Goal: Information Seeking & Learning: Learn about a topic

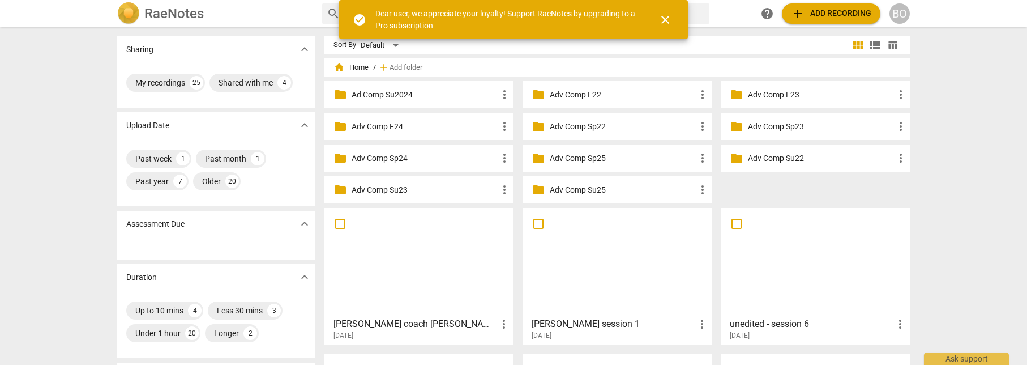
click at [447, 253] on div at bounding box center [418, 262] width 181 height 100
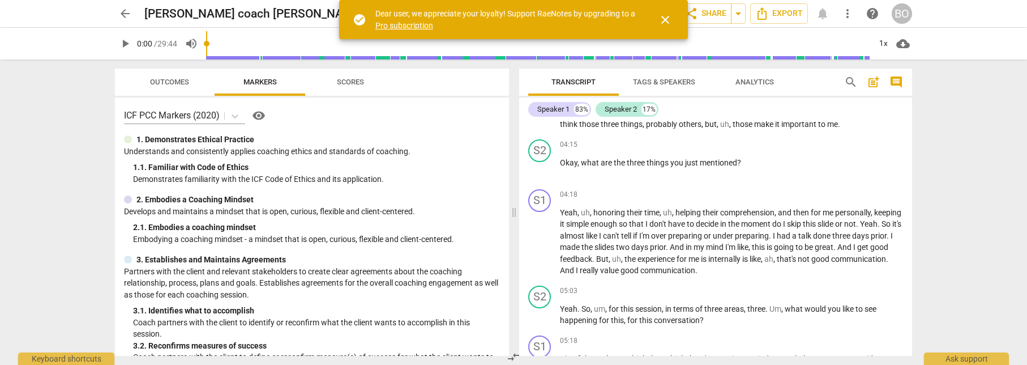
scroll to position [453, 0]
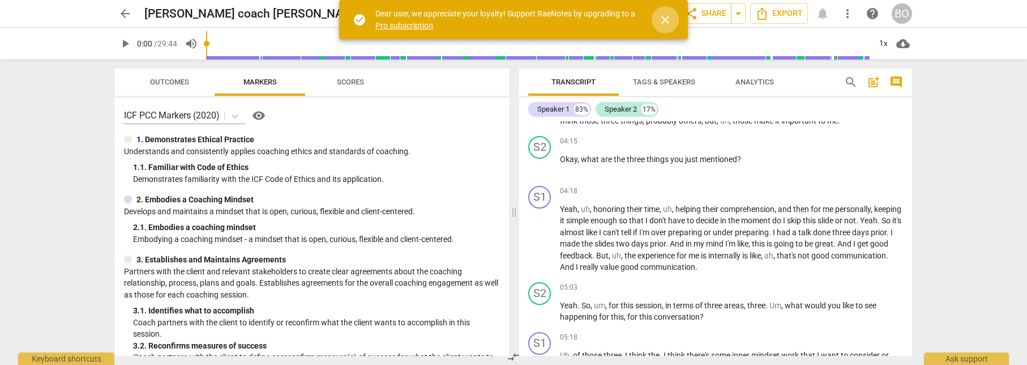
click at [668, 22] on span "close" at bounding box center [665, 20] width 14 height 14
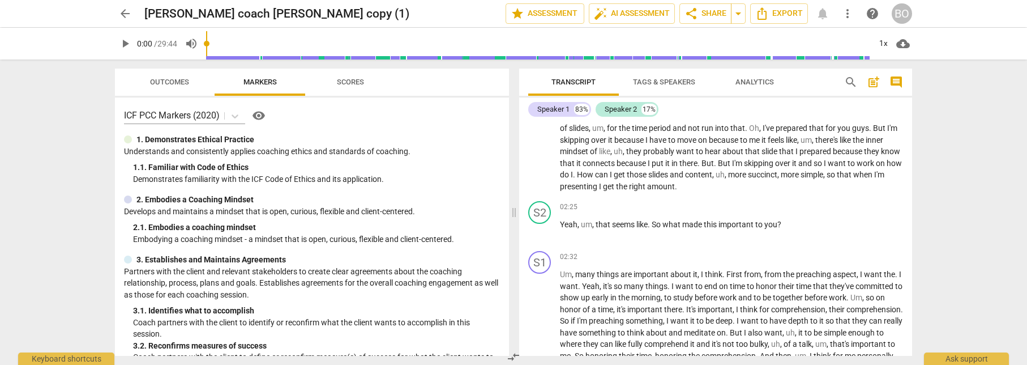
scroll to position [170, 0]
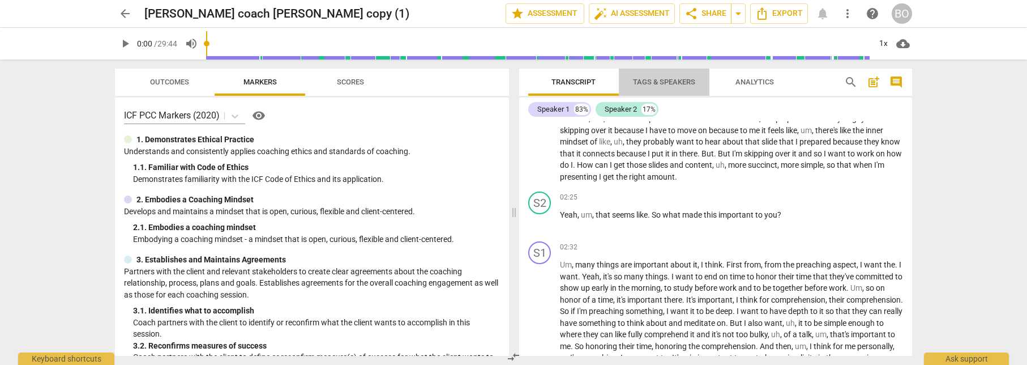
click at [664, 80] on span "Tags & Speakers" at bounding box center [664, 82] width 62 height 8
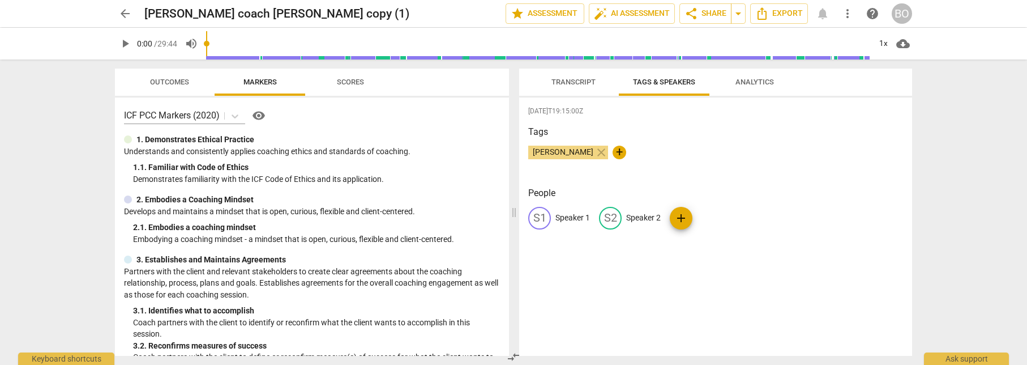
click at [564, 226] on div "S1 Speaker 1" at bounding box center [559, 218] width 62 height 23
type input "[PERSON_NAME]"
click at [701, 215] on p "Speaker 2" at bounding box center [717, 218] width 35 height 12
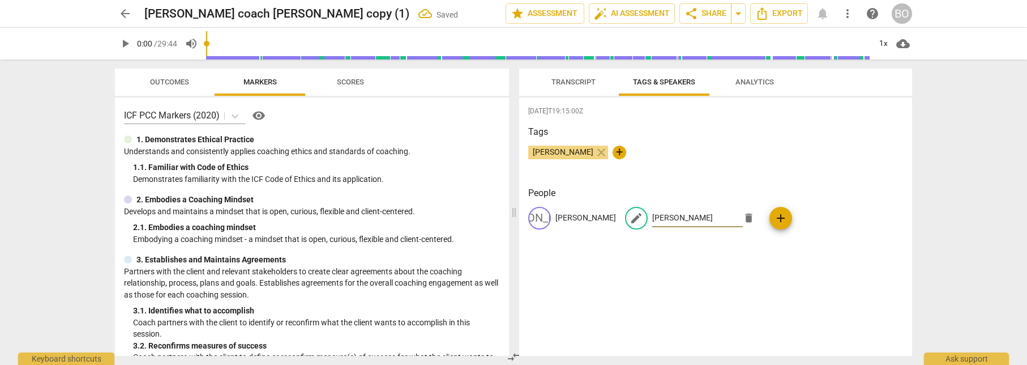
type input "[PERSON_NAME]"
click at [655, 277] on div "[DATE]T19:15:00Z Tags [PERSON_NAME] close + People JA [PERSON_NAME] edit [PERSO…" at bounding box center [715, 226] width 393 height 258
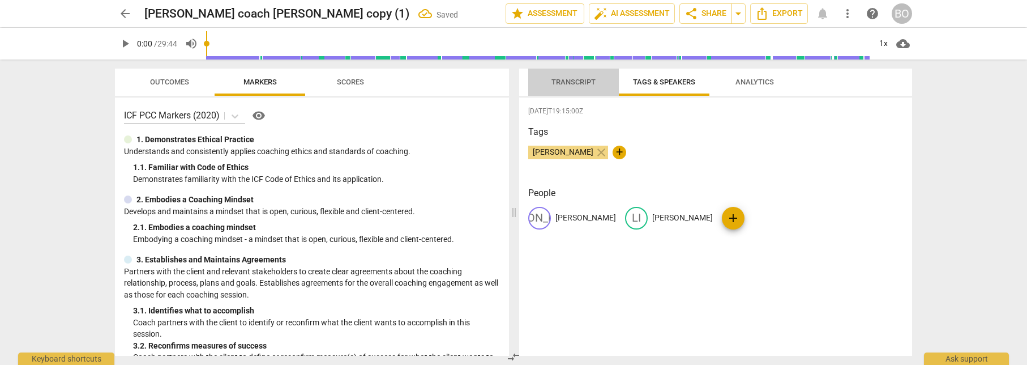
click at [574, 75] on span "Transcript" at bounding box center [573, 82] width 71 height 15
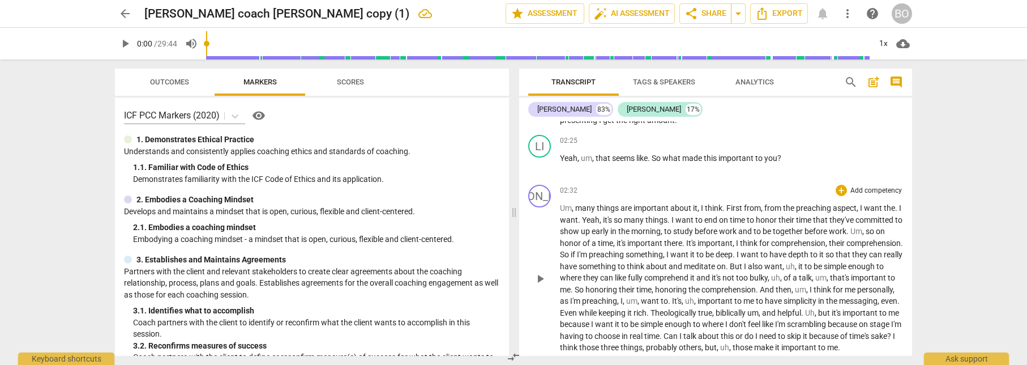
scroll to position [0, 0]
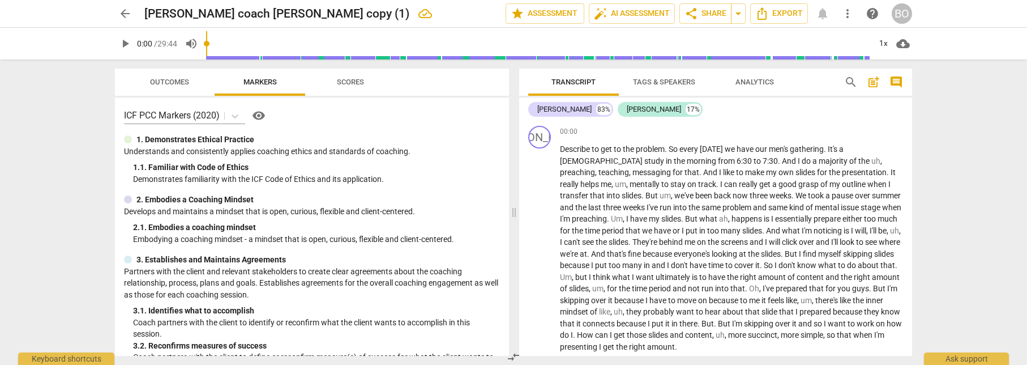
click at [966, 170] on div "arrow_back [PERSON_NAME] coach [PERSON_NAME] copy (1) edit star Assessment auto…" at bounding box center [513, 182] width 1027 height 365
click at [123, 46] on span "play_arrow" at bounding box center [125, 44] width 14 height 14
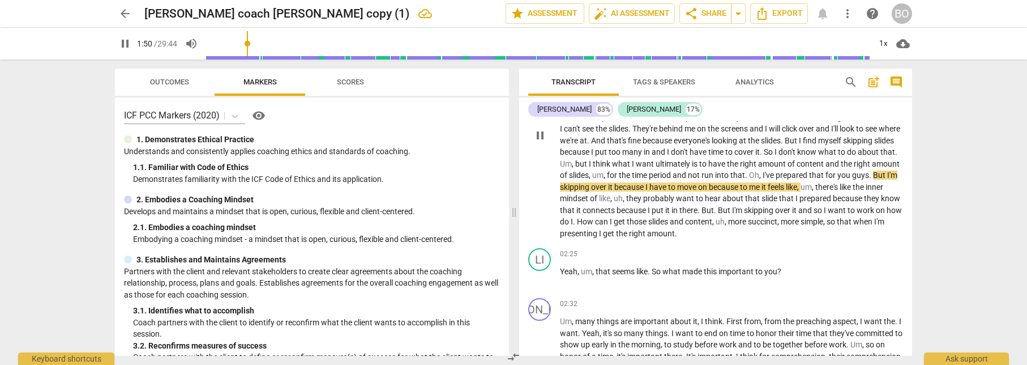
scroll to position [170, 0]
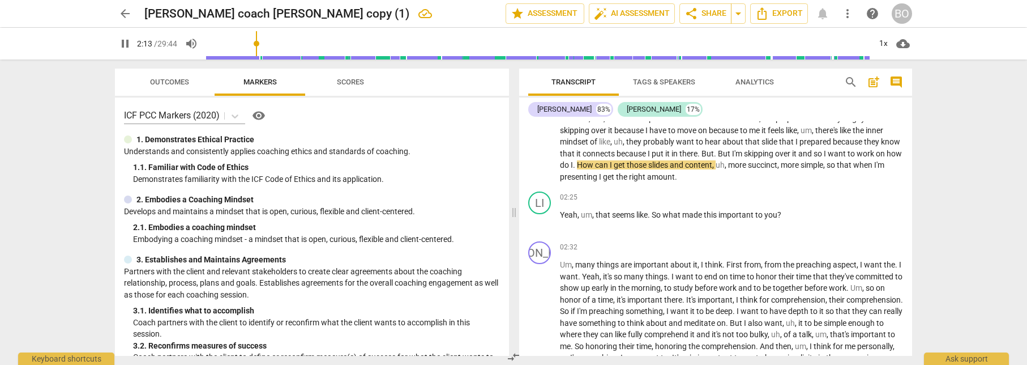
click at [679, 156] on span "there" at bounding box center [688, 153] width 18 height 9
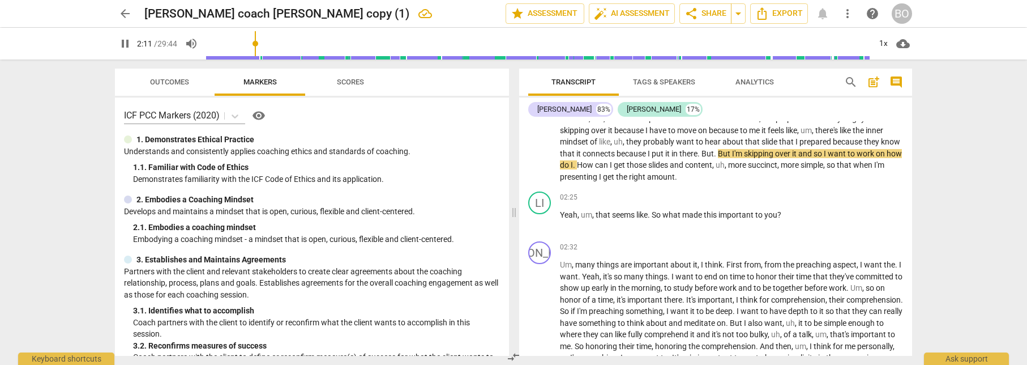
click at [798, 153] on span "and" at bounding box center [805, 153] width 15 height 9
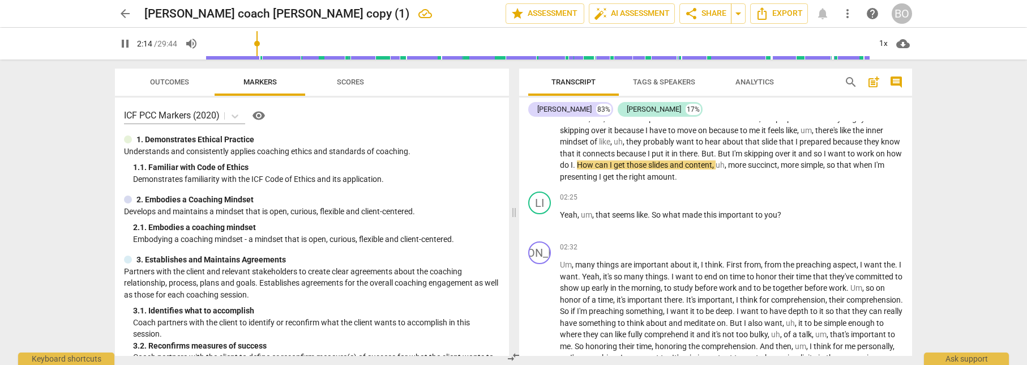
type input "135"
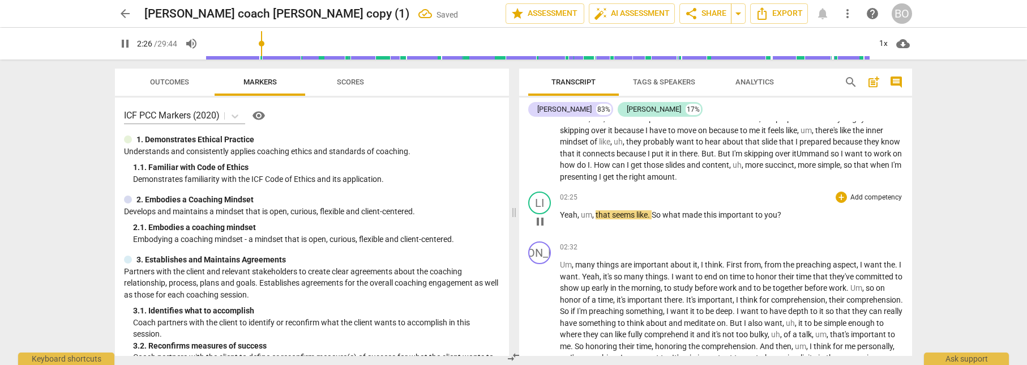
click at [536, 220] on span "pause" at bounding box center [540, 222] width 14 height 14
type input "147"
click at [562, 212] on span "Yeah" at bounding box center [569, 214] width 18 height 9
click at [561, 212] on span "Yeah" at bounding box center [569, 214] width 18 height 9
click at [792, 155] on span "it" at bounding box center [795, 153] width 6 height 9
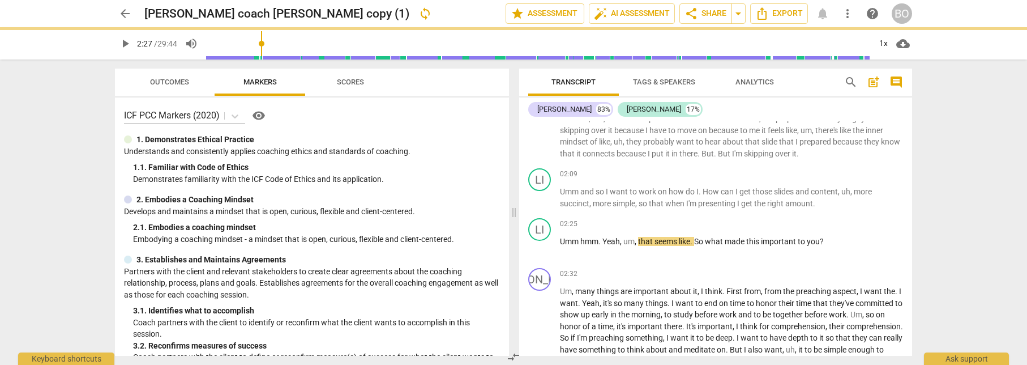
scroll to position [196, 0]
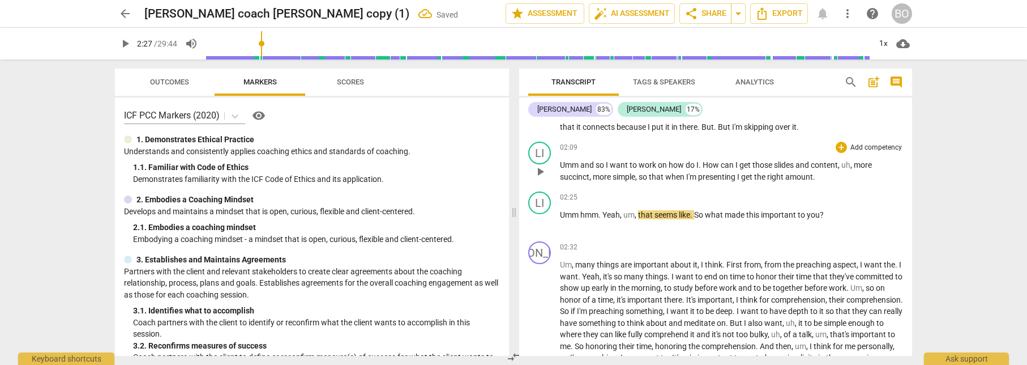
click at [581, 164] on span "and" at bounding box center [587, 164] width 15 height 9
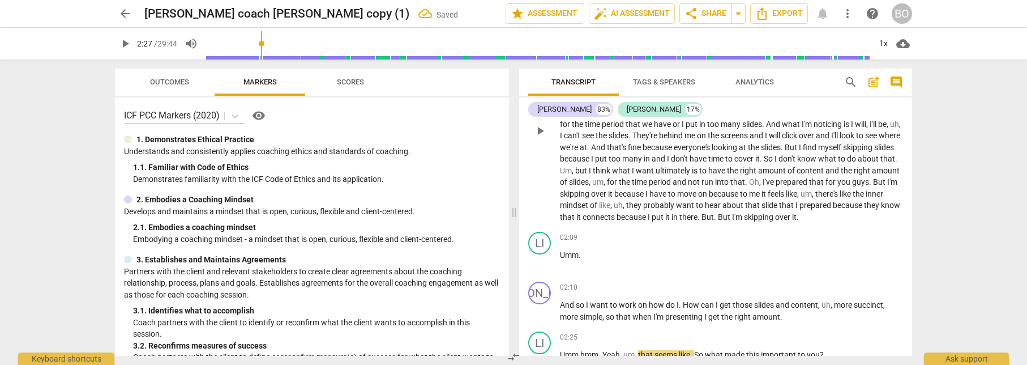
scroll to position [0, 0]
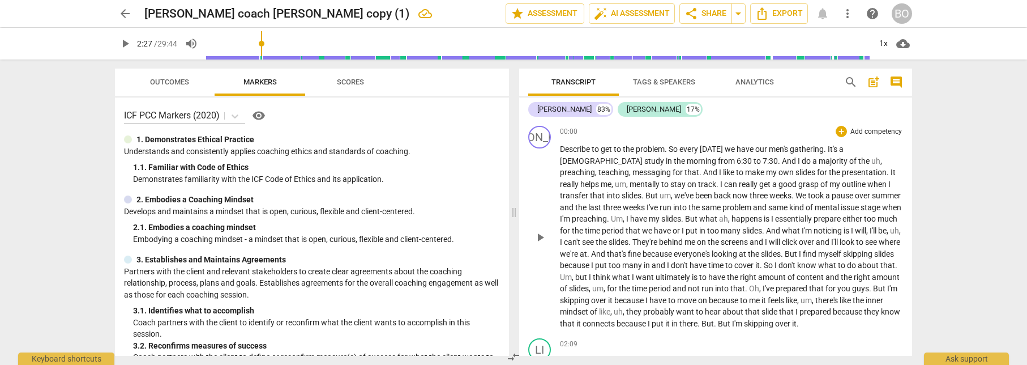
click at [626, 155] on p "Describe to get to the problem . So every [DATE] we have our men's gathering . …" at bounding box center [731, 236] width 343 height 186
click at [594, 153] on span "to" at bounding box center [596, 148] width 9 height 9
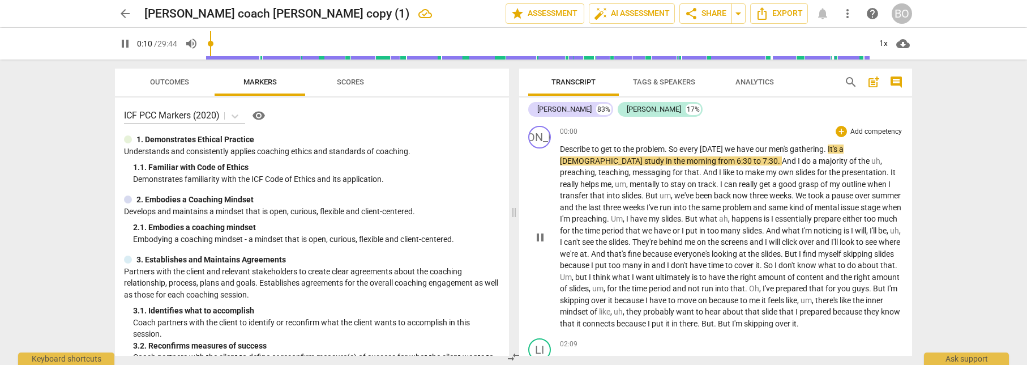
click at [726, 147] on span "we" at bounding box center [731, 148] width 12 height 9
type input "12"
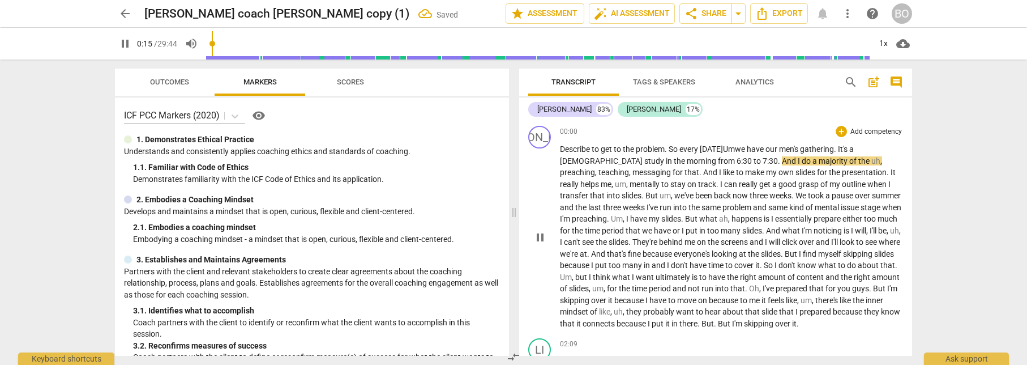
click at [726, 149] on span "[DATE] Um" at bounding box center [717, 148] width 35 height 9
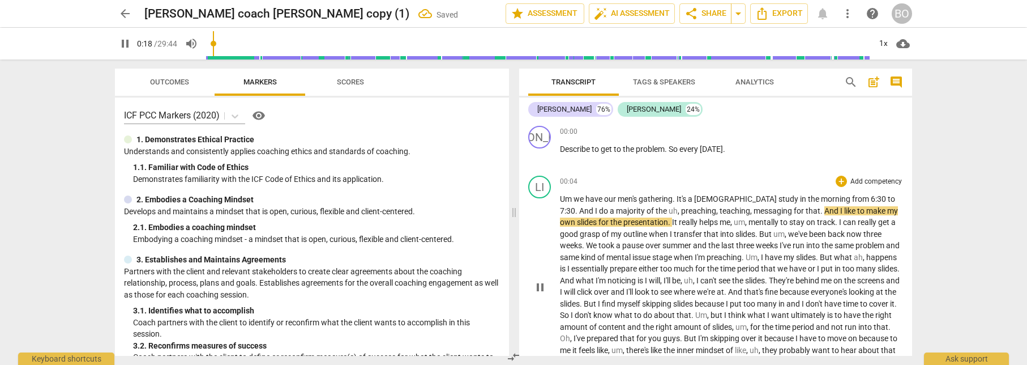
click at [575, 197] on span "we" at bounding box center [580, 198] width 12 height 9
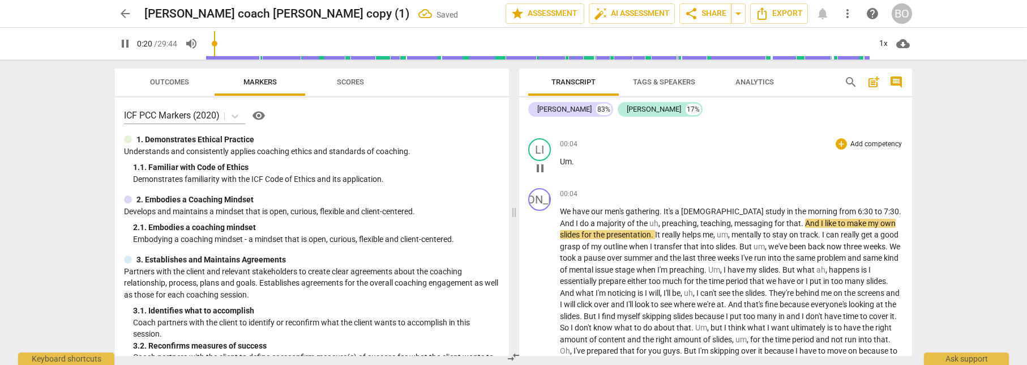
scroll to position [57, 0]
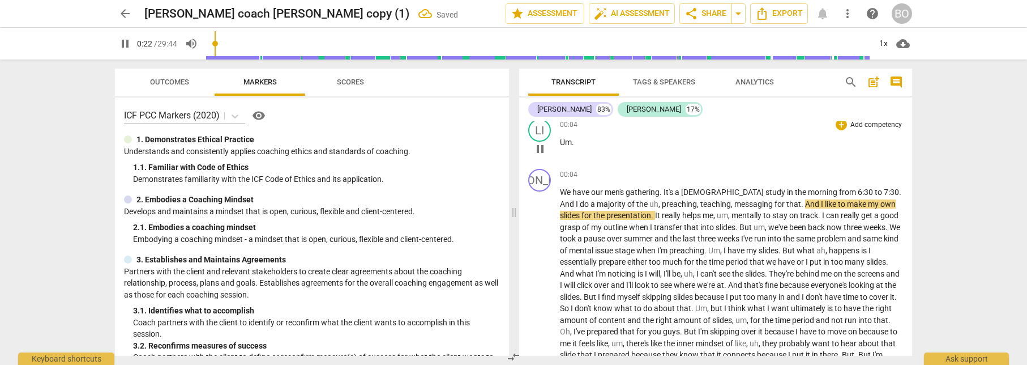
click at [612, 141] on p "Um ." at bounding box center [731, 142] width 343 height 12
type input "24"
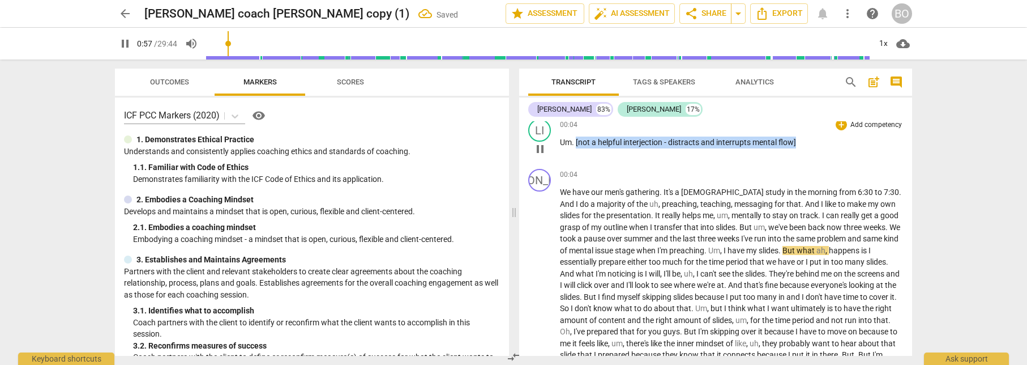
drag, startPoint x: 797, startPoint y: 142, endPoint x: 576, endPoint y: 142, distance: 220.8
click at [576, 142] on p "Um . [not a helpful interjection - distracts and interrupts mental flow]" at bounding box center [731, 142] width 343 height 12
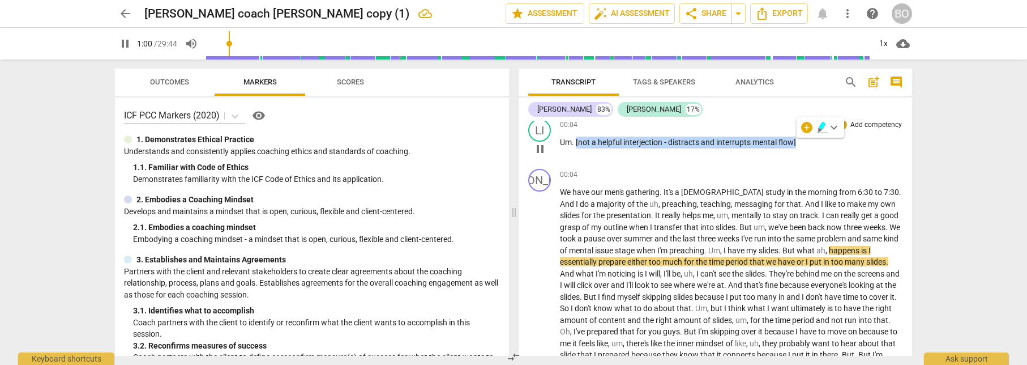
copy span "[not a helpful interjection - distracts and interrupts mental flow]"
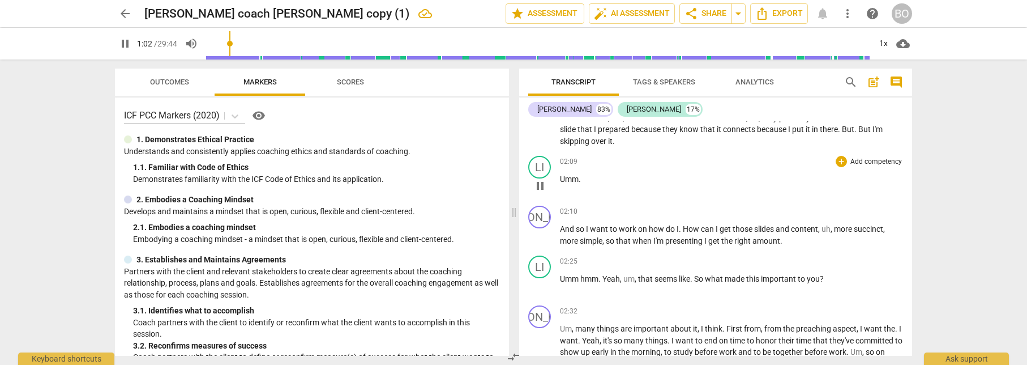
scroll to position [283, 0]
click at [605, 172] on p "Umm ." at bounding box center [731, 178] width 343 height 12
type input "65"
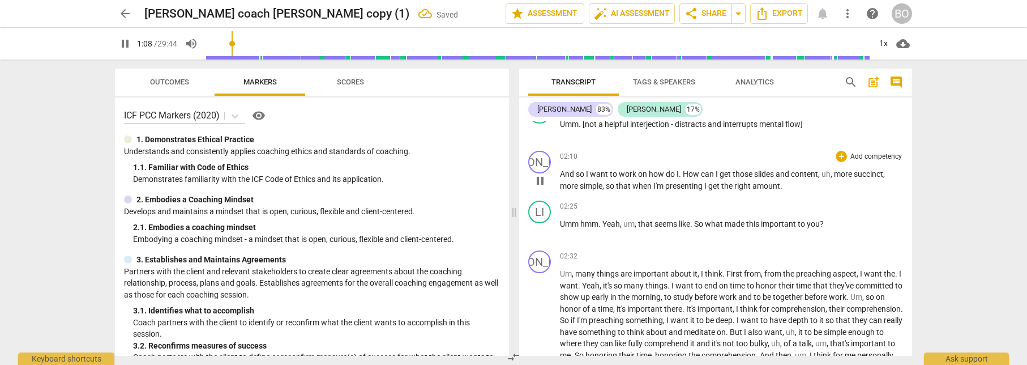
scroll to position [340, 0]
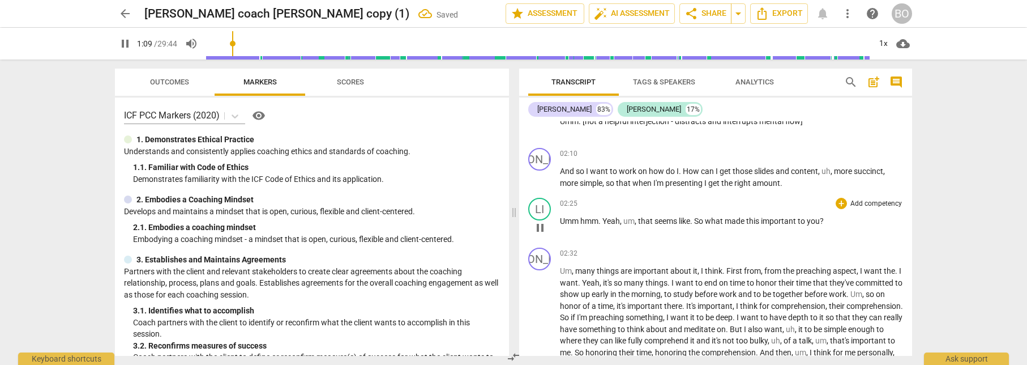
click at [603, 218] on span "Yeah" at bounding box center [611, 220] width 18 height 9
click at [592, 224] on span "hmm" at bounding box center [589, 220] width 18 height 9
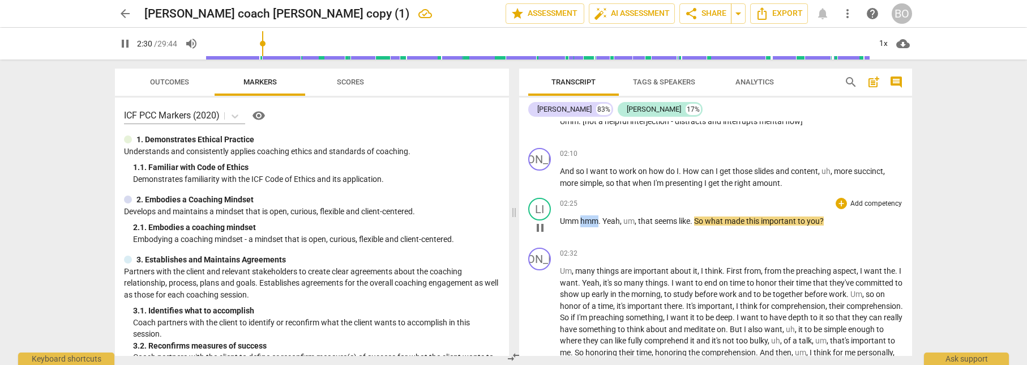
click at [592, 224] on span "hmm" at bounding box center [589, 220] width 18 height 9
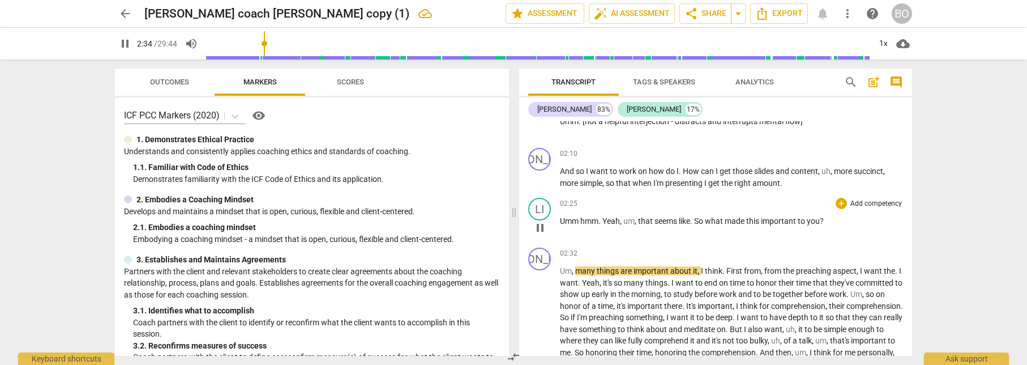
click at [694, 220] on span "." at bounding box center [692, 220] width 4 height 9
click at [667, 222] on span "seems" at bounding box center [667, 220] width 24 height 9
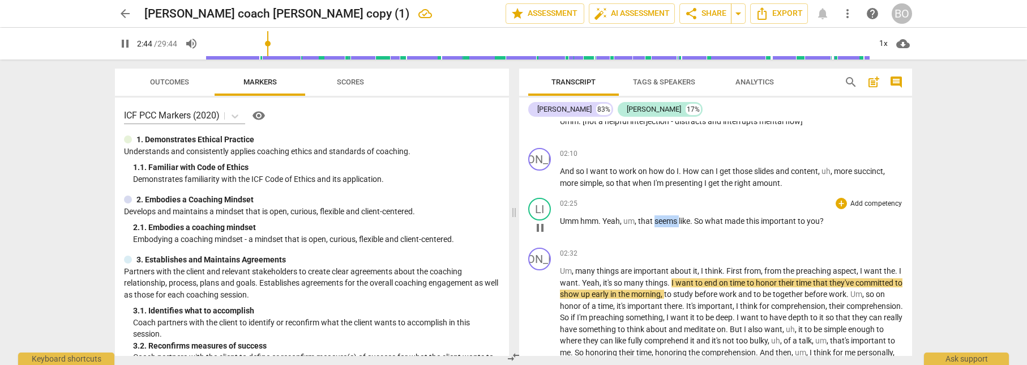
click at [667, 222] on span "seems" at bounding box center [667, 220] width 24 height 9
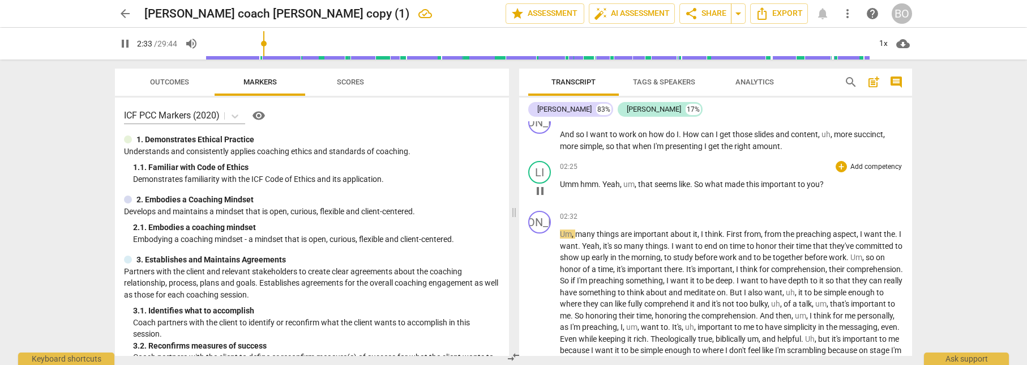
scroll to position [396, 0]
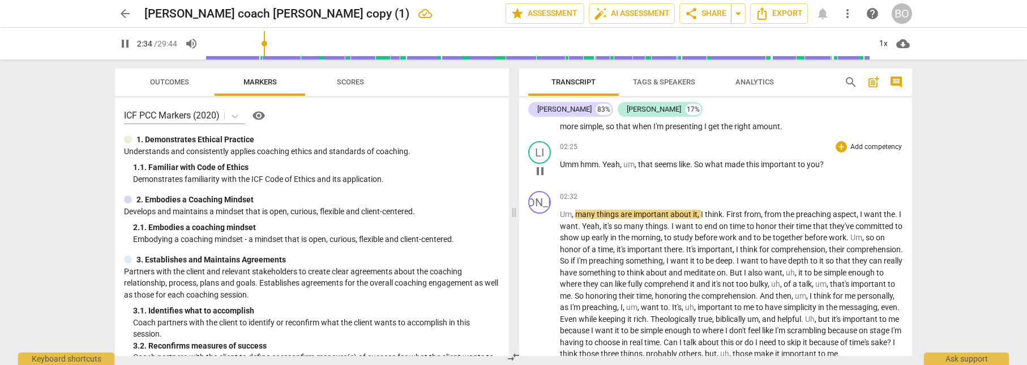
click at [836, 160] on p "Umm hmm . Yeah , um , that seems like . So what made this important to you ?" at bounding box center [731, 165] width 343 height 12
type input "156"
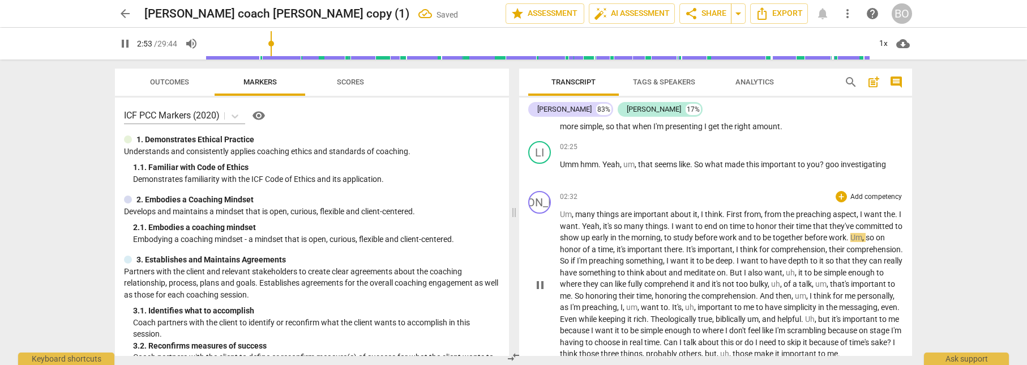
click at [638, 228] on span "many" at bounding box center [635, 225] width 22 height 9
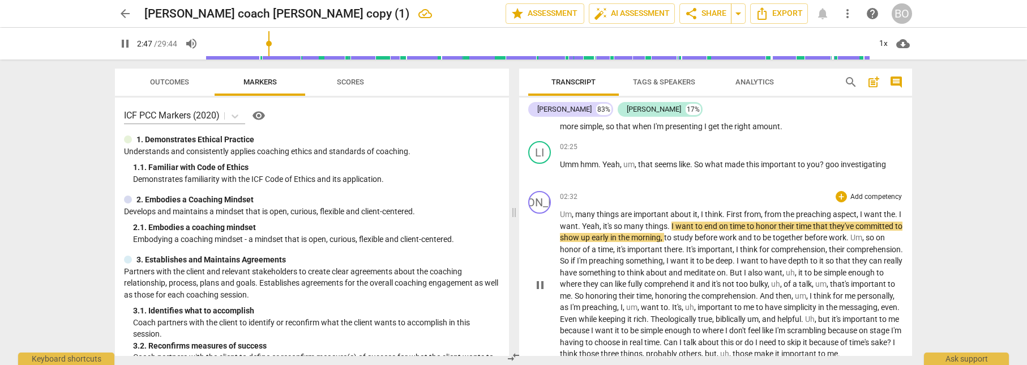
click at [783, 224] on span "their" at bounding box center [788, 225] width 18 height 9
type input "169"
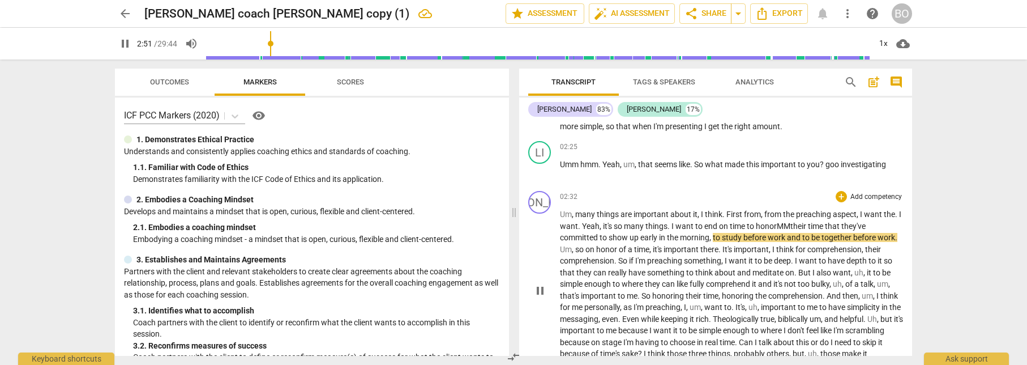
click at [783, 224] on span "honor MM" at bounding box center [773, 225] width 35 height 9
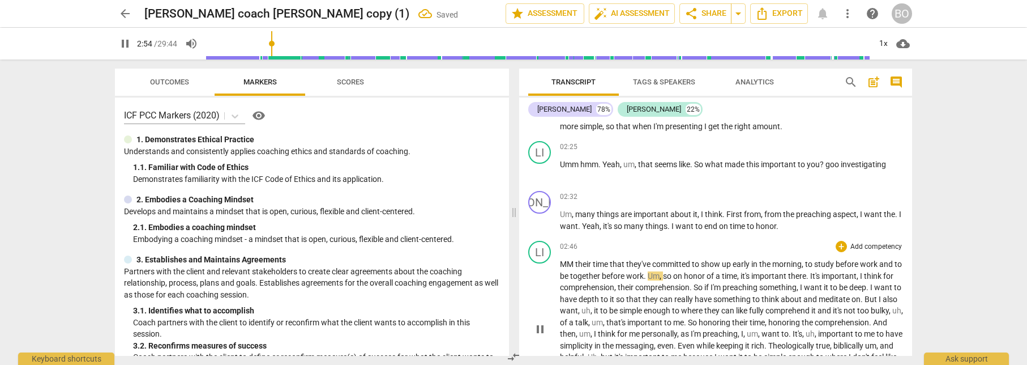
click at [572, 263] on span "MM" at bounding box center [567, 263] width 15 height 9
type input "176"
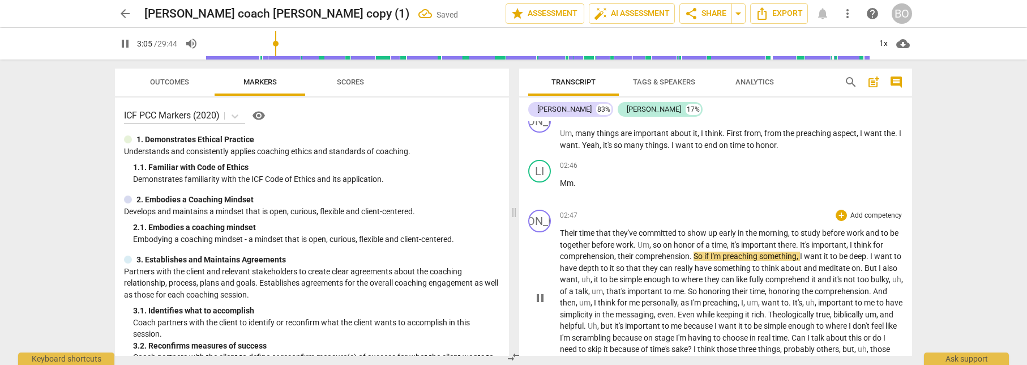
scroll to position [510, 0]
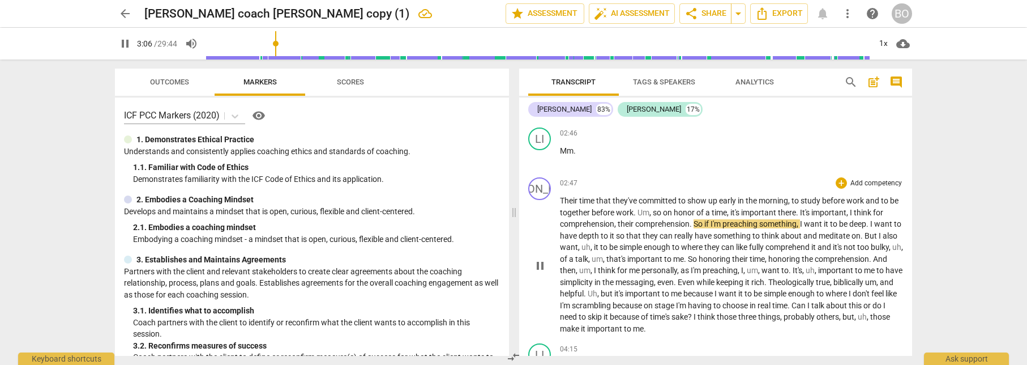
click at [617, 223] on span "," at bounding box center [615, 223] width 3 height 9
type input "188"
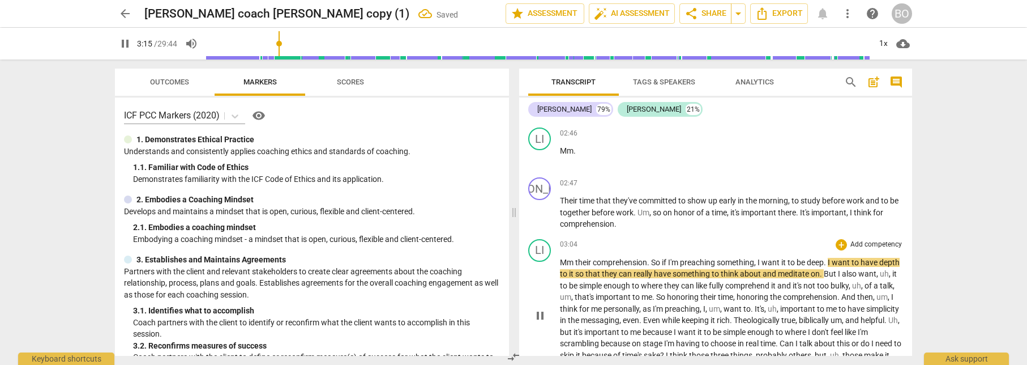
click at [575, 260] on span "their" at bounding box center [584, 262] width 18 height 9
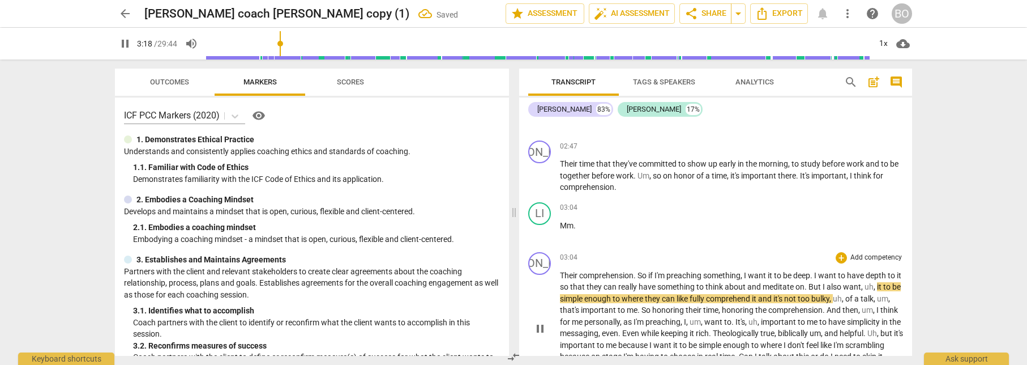
scroll to position [566, 0]
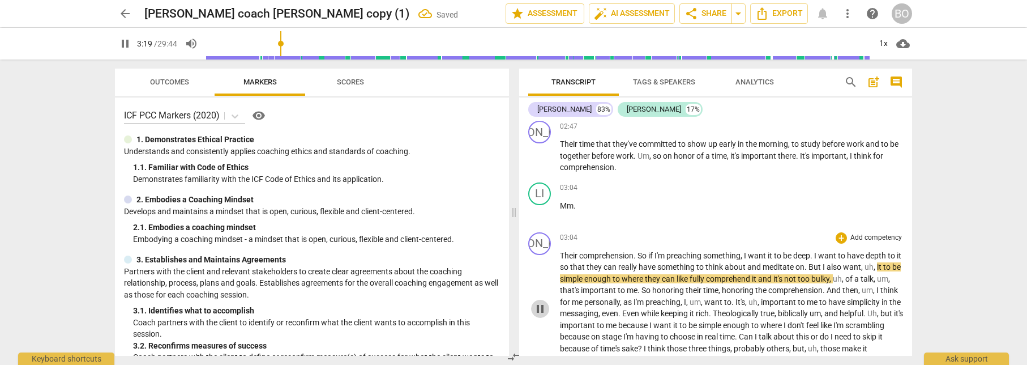
click at [538, 309] on span "pause" at bounding box center [540, 309] width 14 height 14
type input "200"
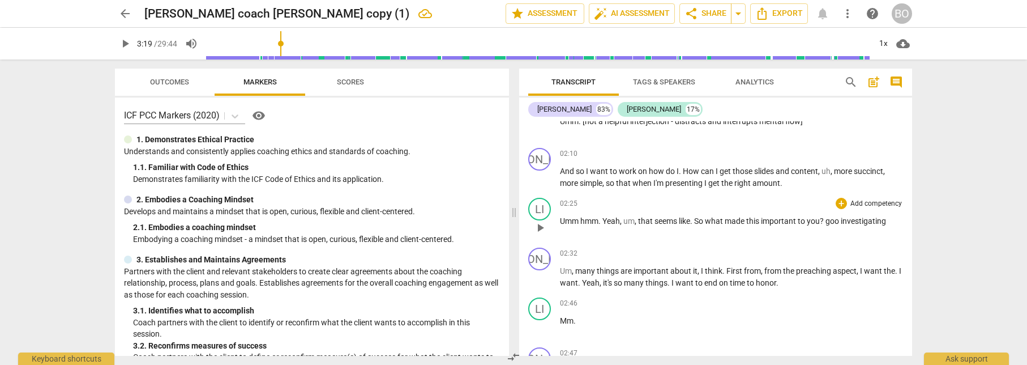
scroll to position [396, 0]
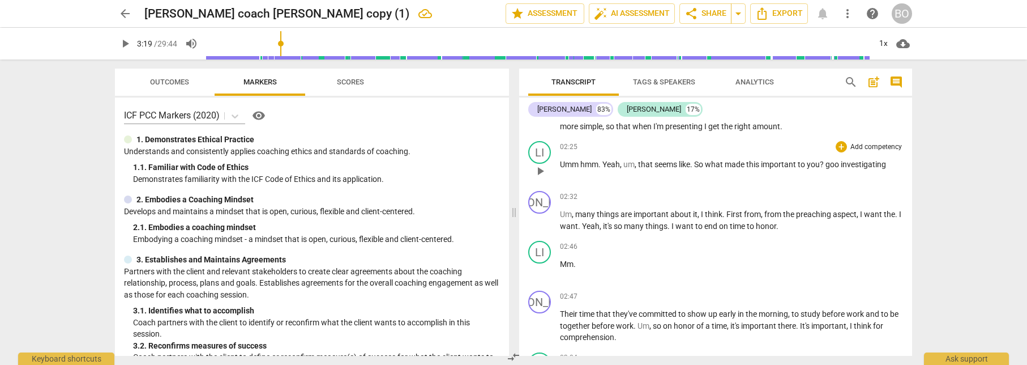
click at [829, 161] on span "goo" at bounding box center [833, 164] width 15 height 9
click at [896, 164] on p "Umm hmm . Yeah , um , that seems like . So what made this important to you ? [ …" at bounding box center [731, 165] width 343 height 12
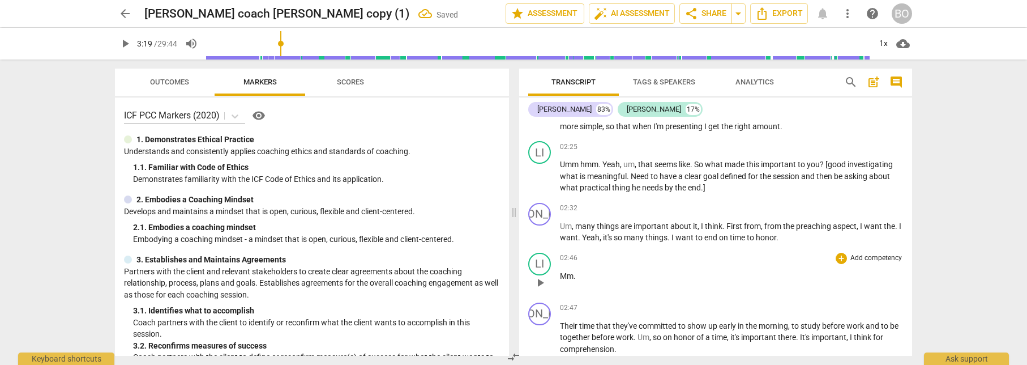
click at [642, 275] on p "Mm ." at bounding box center [731, 276] width 343 height 12
drag, startPoint x: 578, startPoint y: 273, endPoint x: 794, endPoint y: 271, distance: 216.9
click at [794, 271] on p "Mm . [not a valid intervention. AVOID micro-interruptions like this]" at bounding box center [731, 276] width 343 height 12
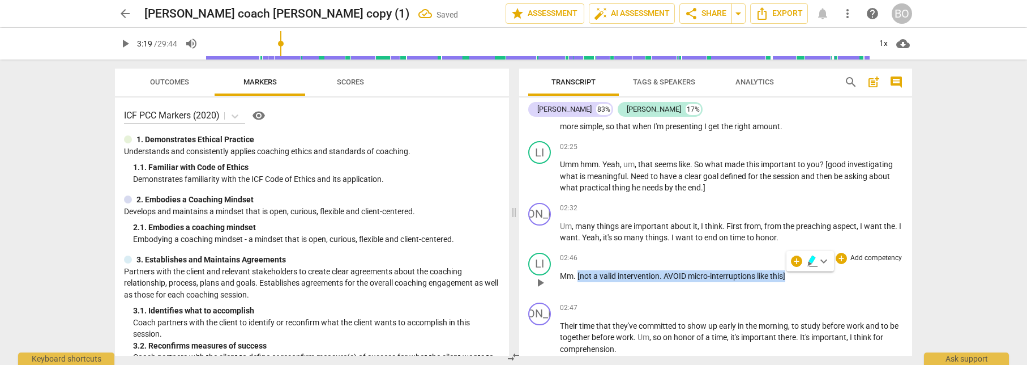
copy span "[not a valid intervention. AVOID micro-interruptions like this]"
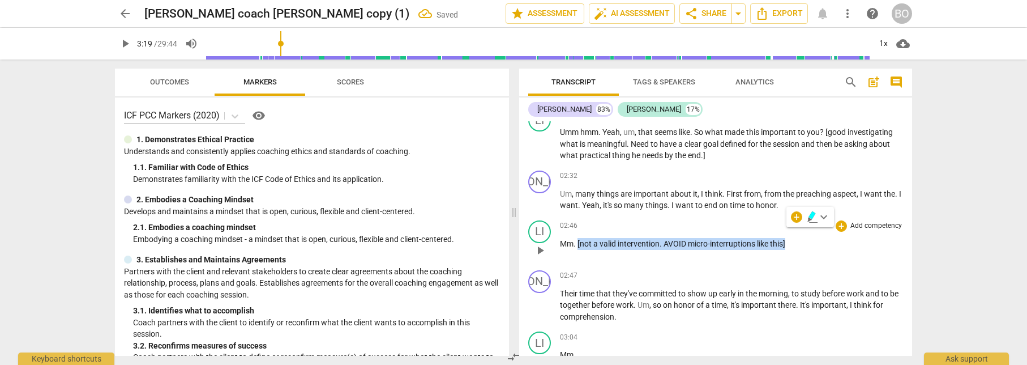
scroll to position [566, 0]
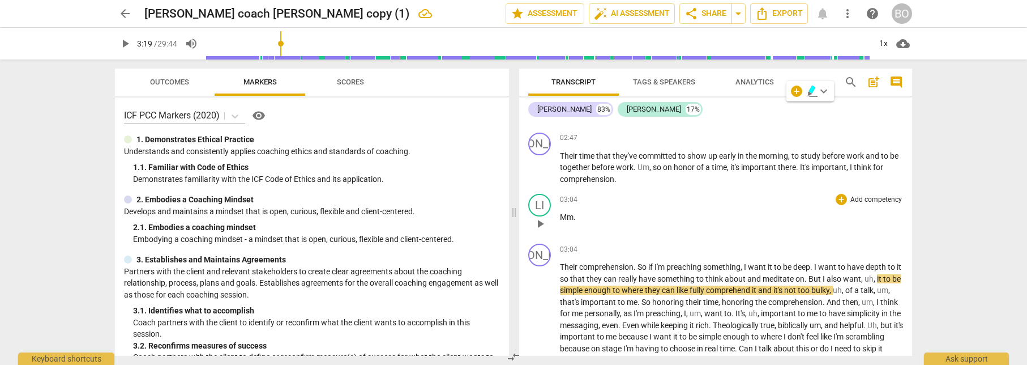
click at [613, 214] on p "Mm ." at bounding box center [731, 217] width 343 height 12
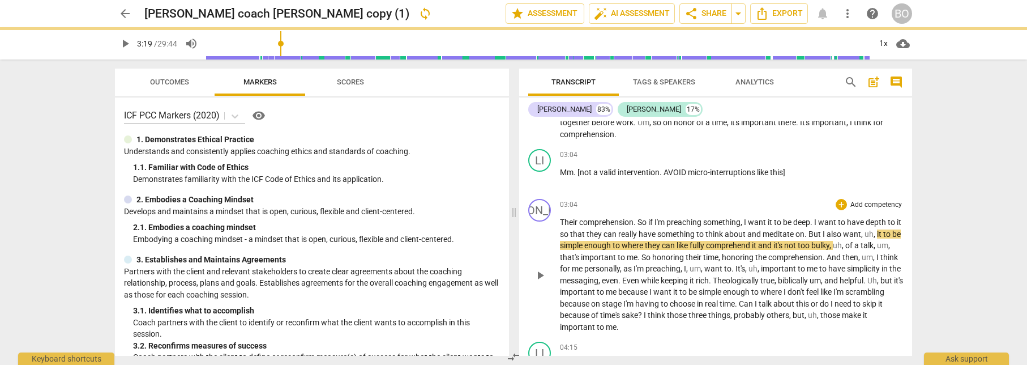
scroll to position [679, 0]
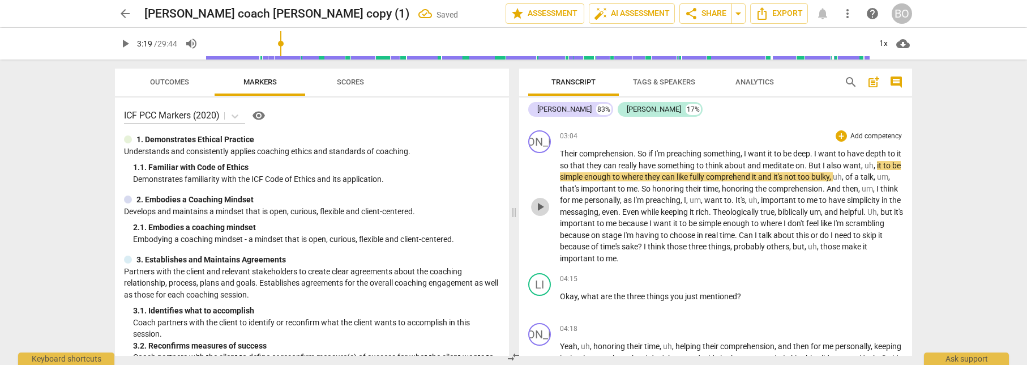
click at [541, 206] on span "play_arrow" at bounding box center [540, 207] width 14 height 14
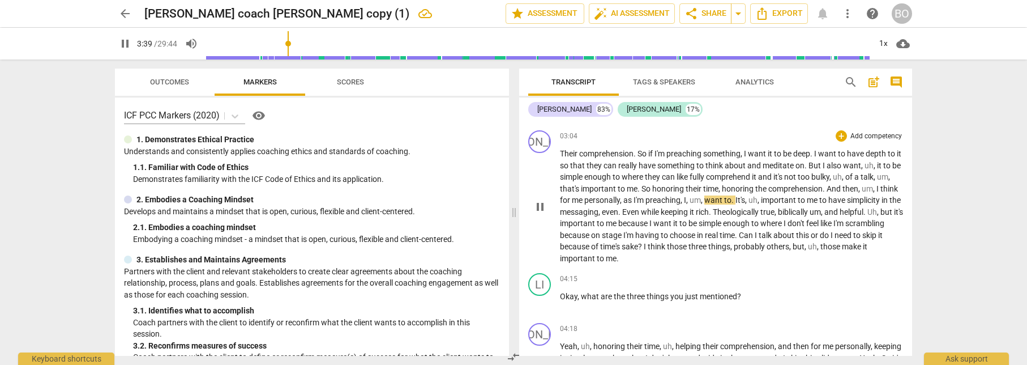
click at [833, 176] on span "," at bounding box center [830, 176] width 3 height 9
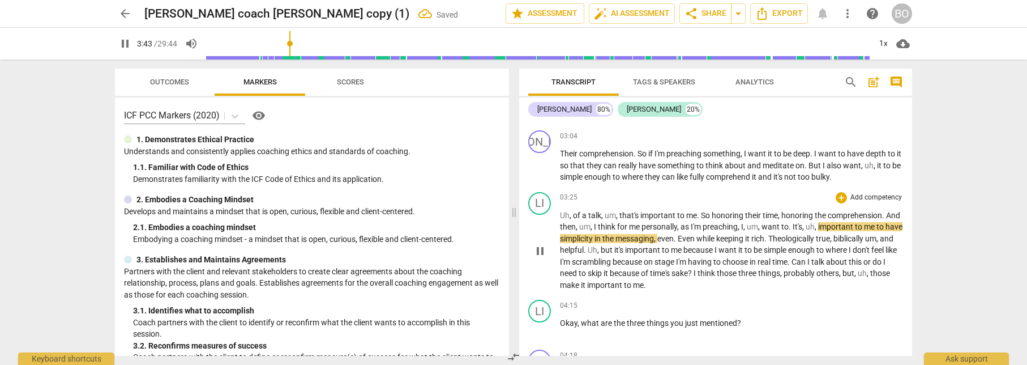
click at [561, 214] on span "Uh" at bounding box center [565, 215] width 10 height 9
type input "225"
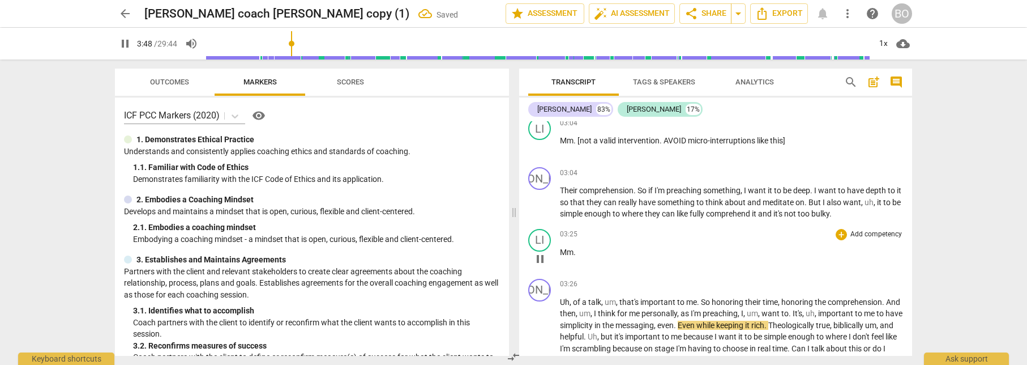
scroll to position [623, 0]
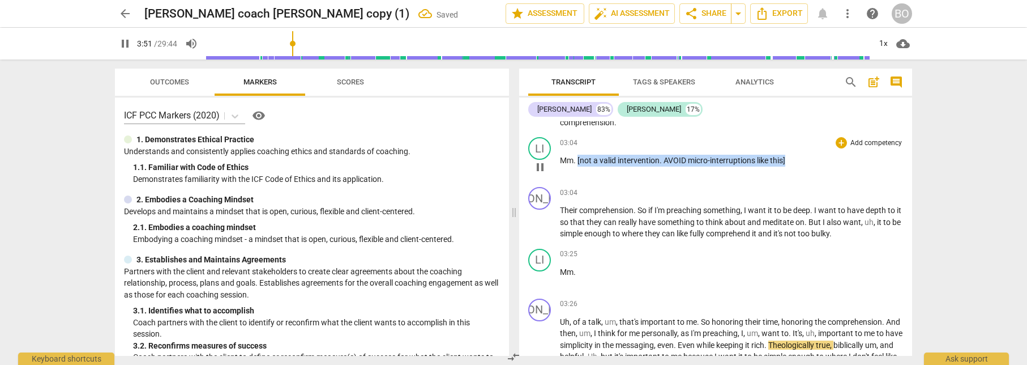
drag, startPoint x: 788, startPoint y: 160, endPoint x: 578, endPoint y: 164, distance: 210.7
click at [578, 164] on p "Mm . [not a valid intervention . AVOID micro-interruptions like this]" at bounding box center [731, 161] width 343 height 12
copy p "[not a valid intervention . AVOID micro-interruptions like this]"
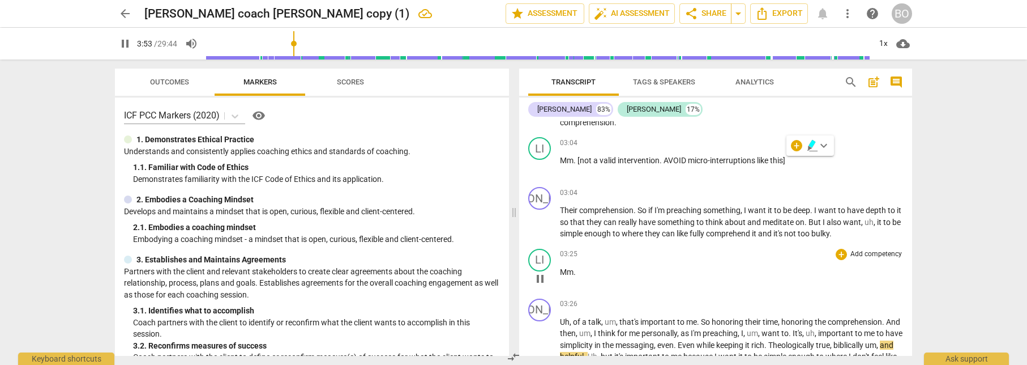
click at [590, 270] on p "Mm ." at bounding box center [731, 272] width 343 height 12
type input "235"
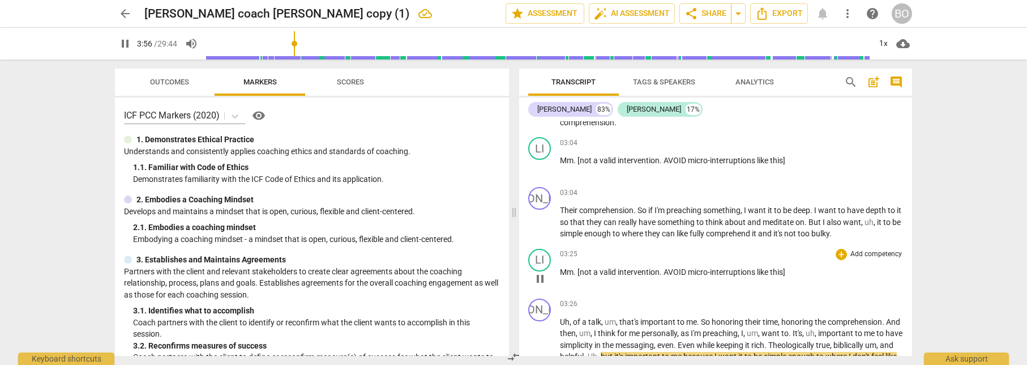
scroll to position [679, 0]
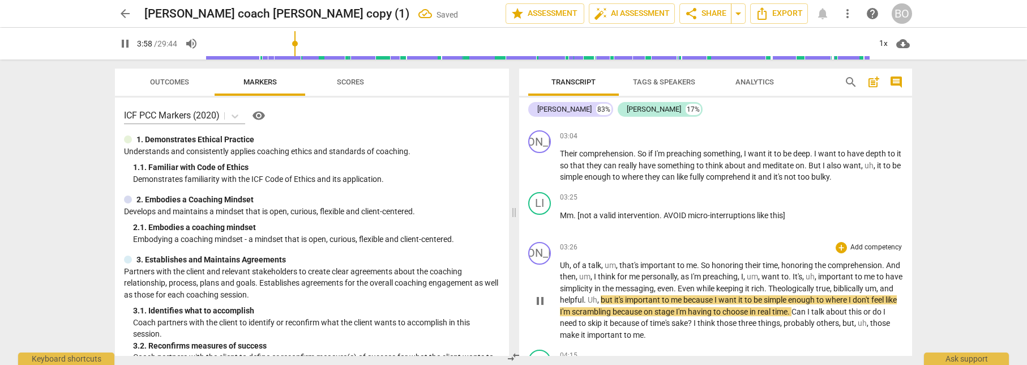
click at [597, 298] on span "Uh" at bounding box center [593, 299] width 10 height 9
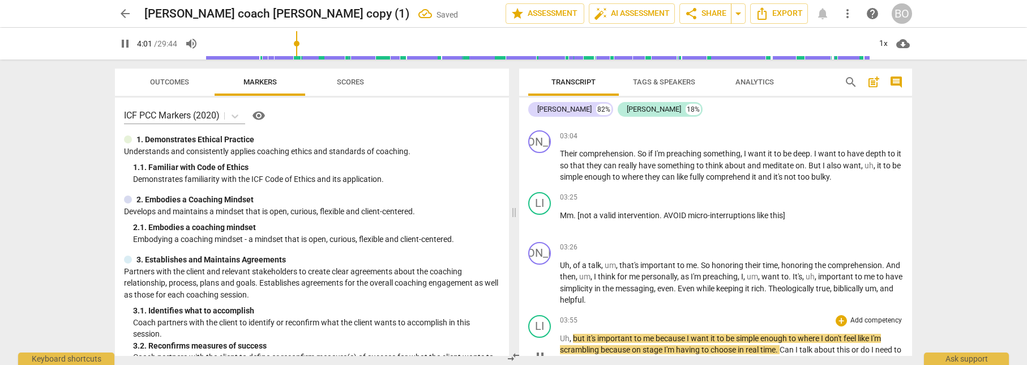
click at [572, 338] on span "," at bounding box center [571, 337] width 3 height 9
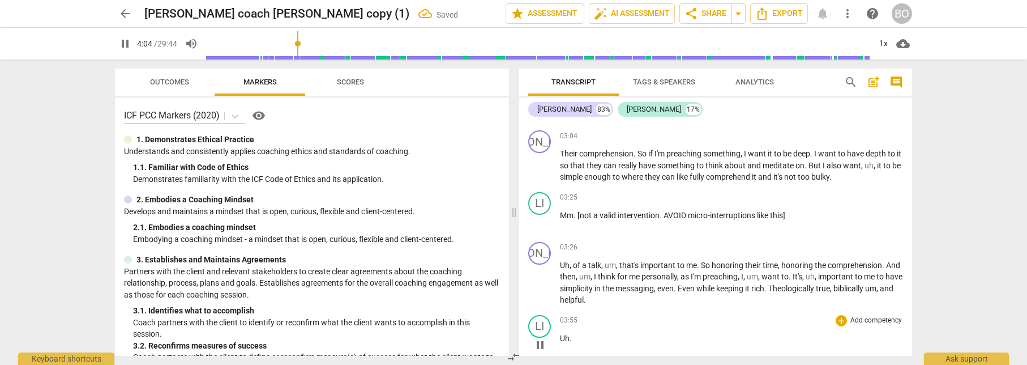
click at [570, 339] on span "." at bounding box center [571, 337] width 2 height 9
type input "246"
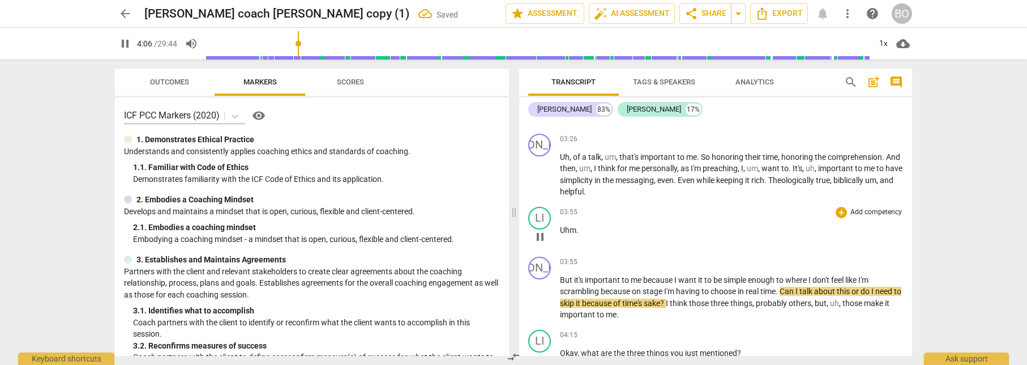
scroll to position [793, 0]
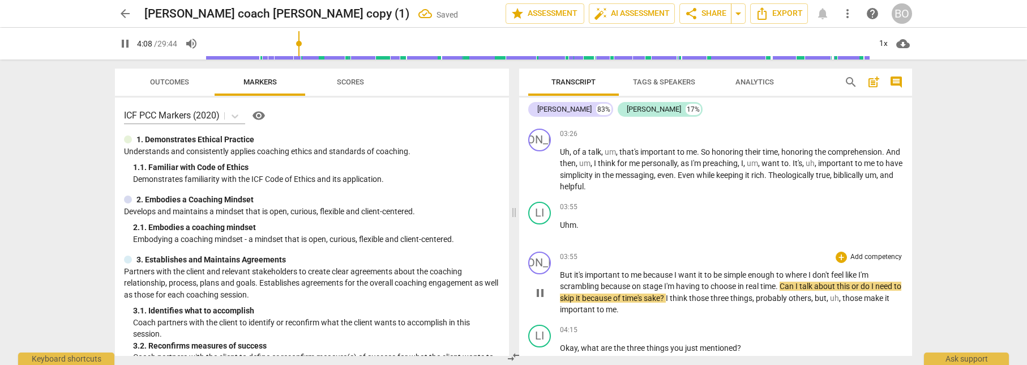
click at [700, 284] on span "having" at bounding box center [688, 285] width 25 height 9
click at [780, 286] on span "." at bounding box center [778, 285] width 4 height 9
type input "248"
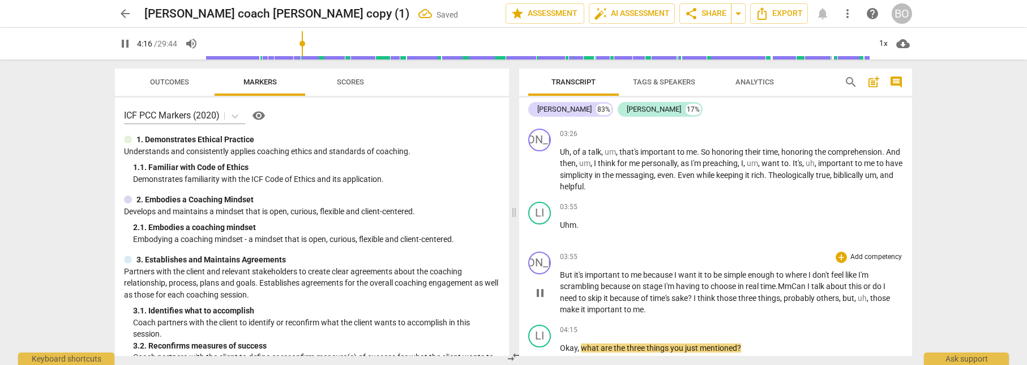
click at [784, 286] on span ". Mm" at bounding box center [784, 285] width 16 height 9
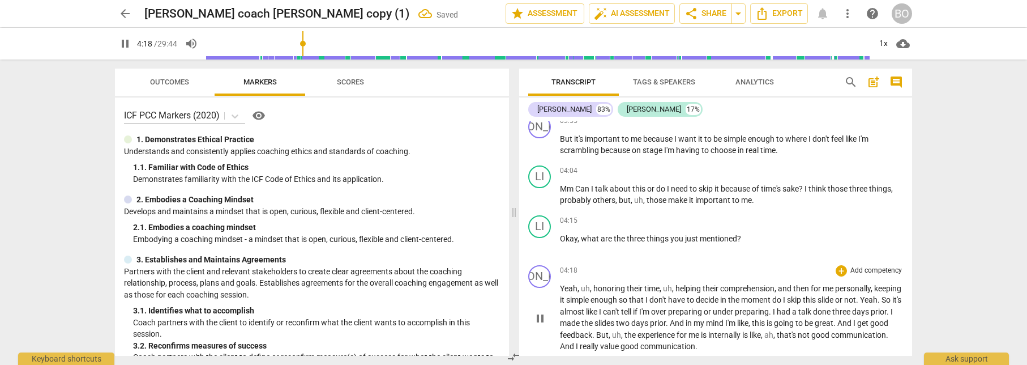
scroll to position [927, 0]
click at [576, 187] on span "Can" at bounding box center [583, 189] width 16 height 9
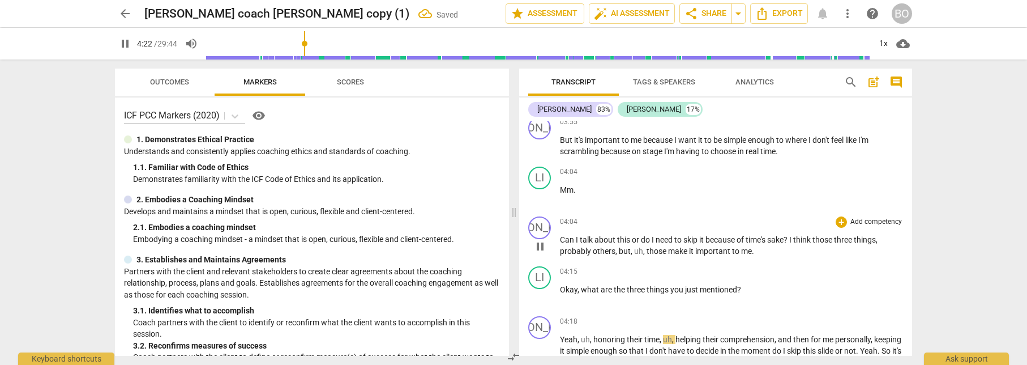
click at [591, 241] on span "talk" at bounding box center [587, 239] width 15 height 9
click at [545, 247] on span "pause" at bounding box center [540, 247] width 14 height 14
type input "252"
drag, startPoint x: 576, startPoint y: 187, endPoint x: 559, endPoint y: 187, distance: 16.4
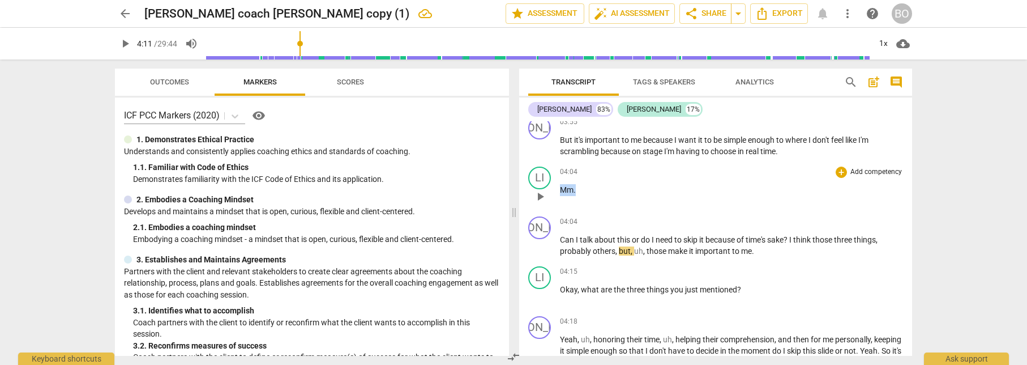
click at [559, 187] on div "LI play_arrow pause 04:04 + Add competency keyboard_arrow_right Mm ." at bounding box center [715, 187] width 393 height 50
copy p "Mm ."
click at [621, 213] on div "JA play_arrow pause 04:04 + Add competency keyboard_arrow_right Can I talk abou…" at bounding box center [715, 237] width 393 height 50
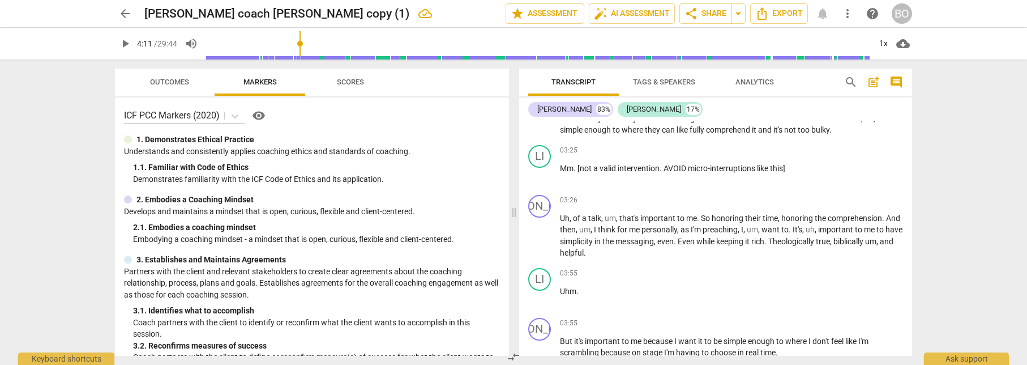
scroll to position [701, 0]
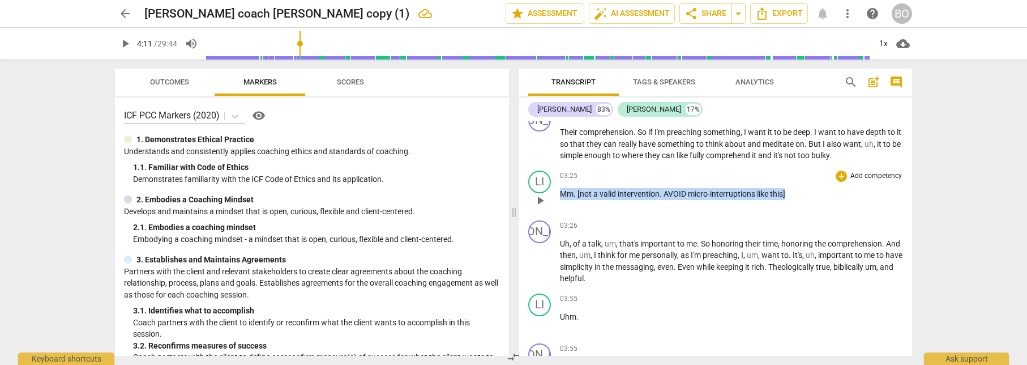
drag, startPoint x: 792, startPoint y: 190, endPoint x: 563, endPoint y: 187, distance: 228.8
click at [563, 187] on div "03:25 + Add competency keyboard_arrow_right Mm . [not a valid intervention . AV…" at bounding box center [731, 190] width 343 height 41
copy p "Mm . [not a valid intervention . AVOID micro-interruptions like this]"
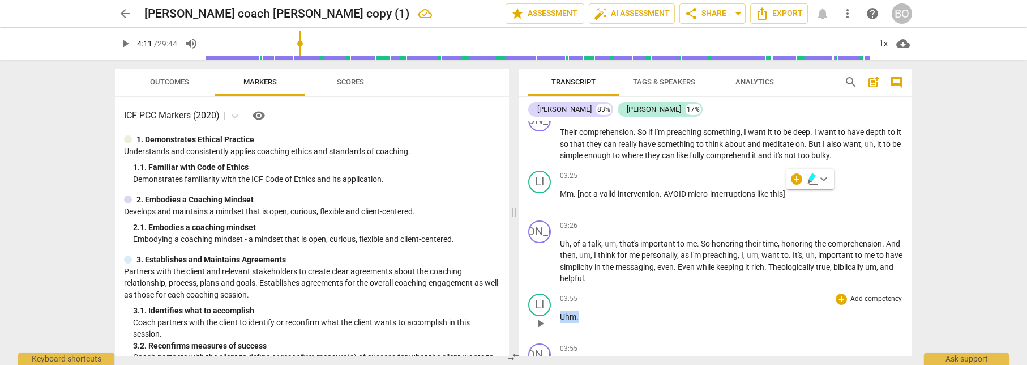
drag, startPoint x: 579, startPoint y: 317, endPoint x: 559, endPoint y: 313, distance: 20.2
click at [559, 313] on div "LI play_arrow pause 03:55 + Add competency keyboard_arrow_right Uhm ." at bounding box center [715, 314] width 393 height 50
paste p
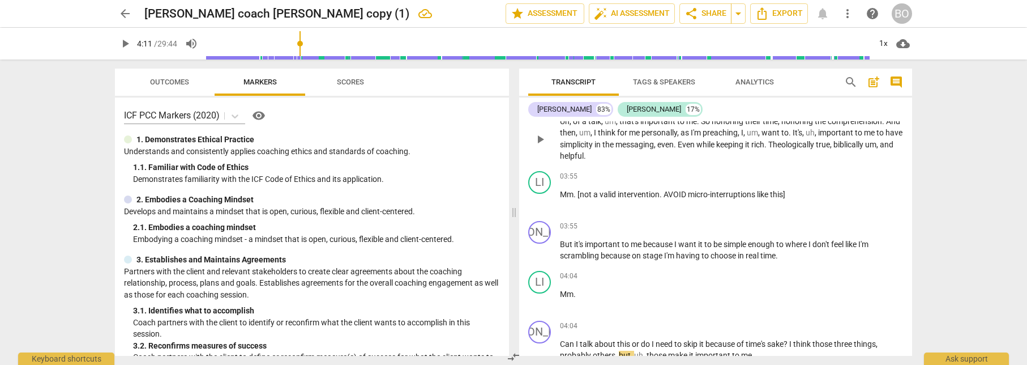
scroll to position [871, 0]
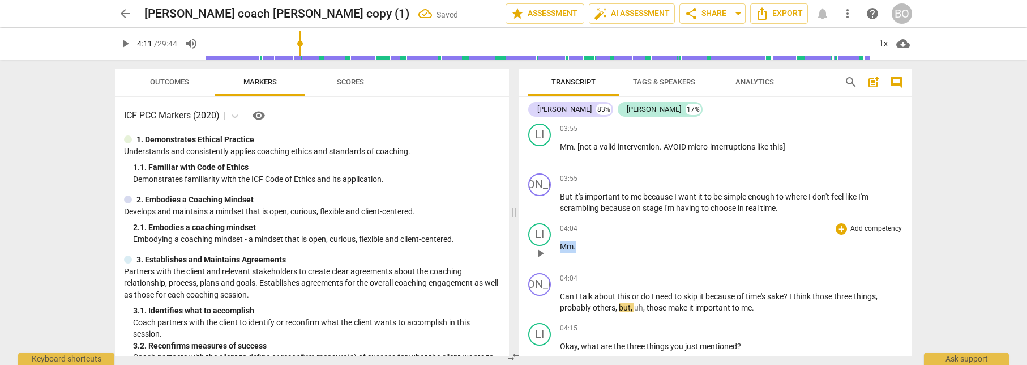
drag, startPoint x: 582, startPoint y: 247, endPoint x: 561, endPoint y: 246, distance: 21.0
click at [561, 246] on p "Mm ." at bounding box center [731, 247] width 343 height 12
paste p
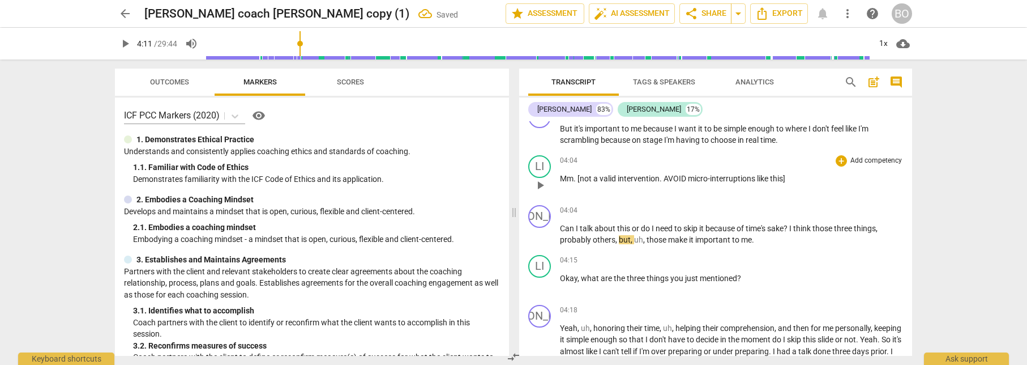
scroll to position [984, 0]
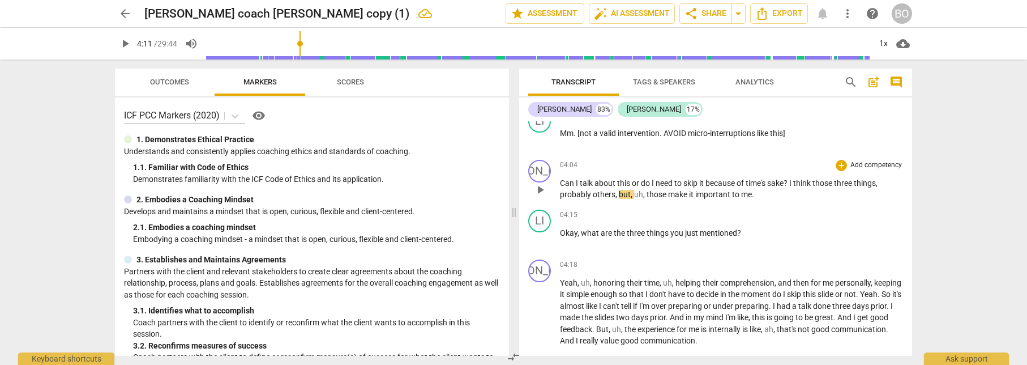
click at [565, 185] on span "Can" at bounding box center [568, 182] width 16 height 9
click at [537, 192] on span "pause" at bounding box center [540, 190] width 14 height 14
type input "251"
click at [631, 181] on span "this" at bounding box center [624, 182] width 15 height 9
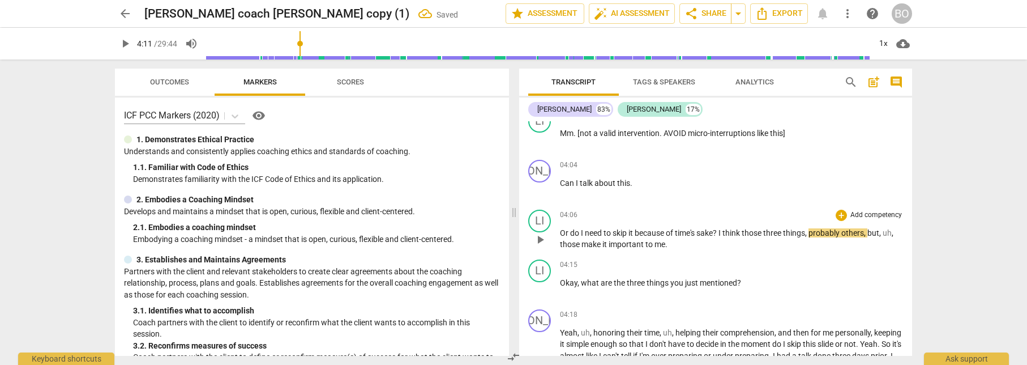
click at [561, 232] on span "Or" at bounding box center [565, 232] width 10 height 9
paste p
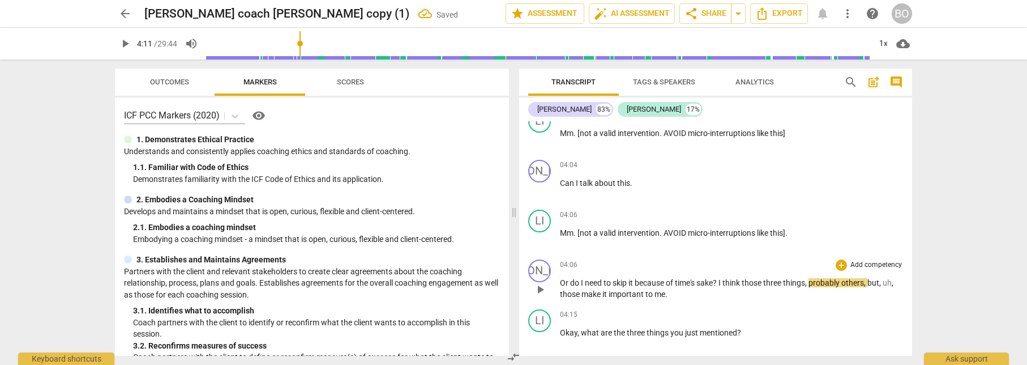
click at [722, 280] on span "I" at bounding box center [721, 282] width 4 height 9
paste p
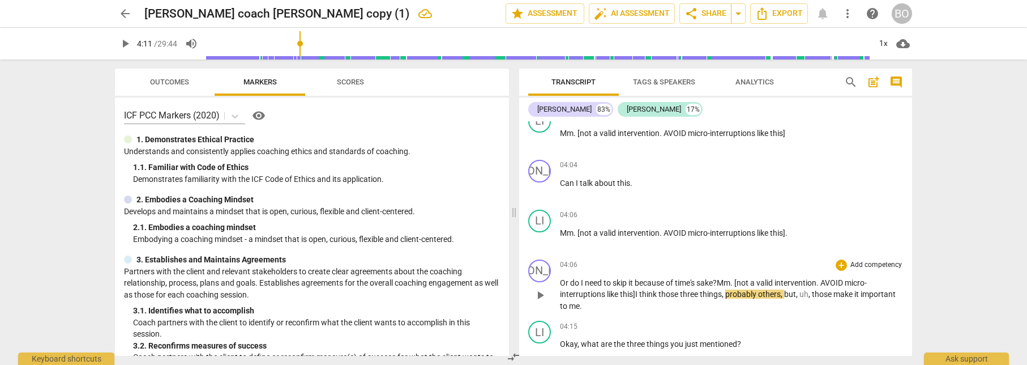
click at [722, 280] on span "? Mm. [not a valid intervention. AVOID micro-interruptions like this]" at bounding box center [713, 288] width 307 height 21
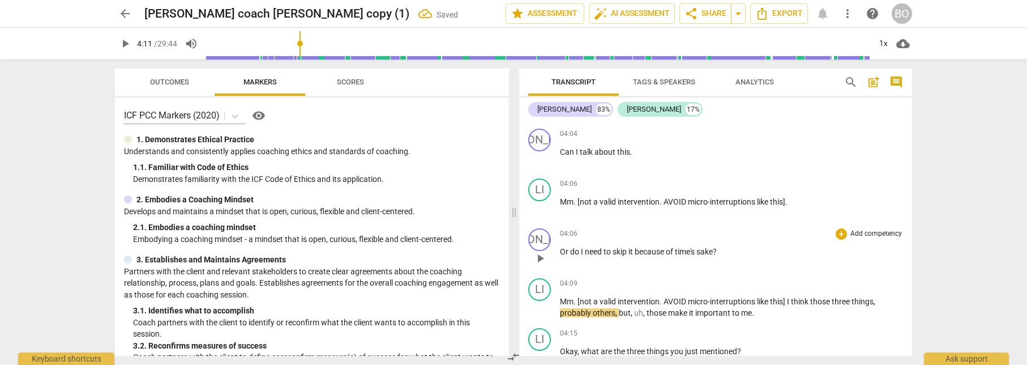
scroll to position [1097, 0]
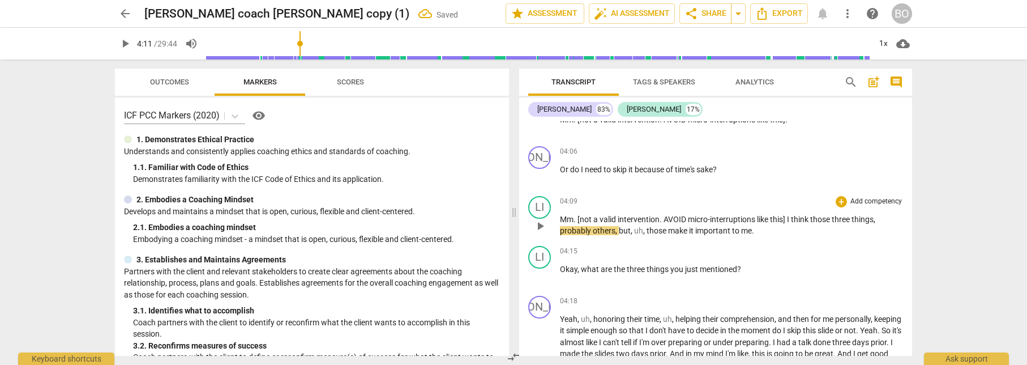
click at [787, 219] on span "this]" at bounding box center [778, 219] width 17 height 9
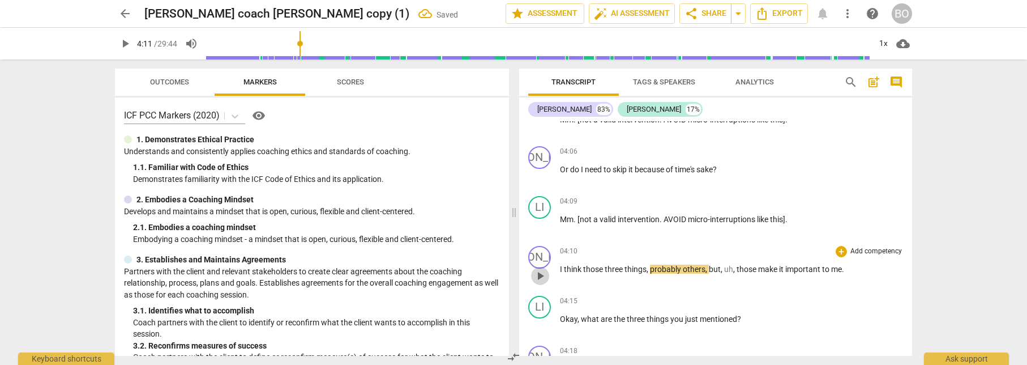
click at [545, 278] on span "play_arrow" at bounding box center [540, 276] width 14 height 14
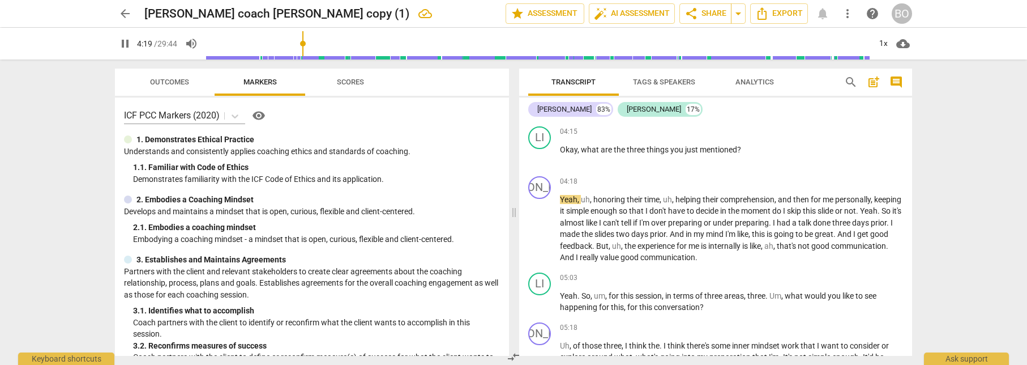
scroll to position [1267, 0]
click at [543, 226] on span "pause" at bounding box center [540, 229] width 14 height 14
type input "261"
click at [766, 147] on p "Okay , what are the three things you just mentioned ?" at bounding box center [731, 149] width 343 height 12
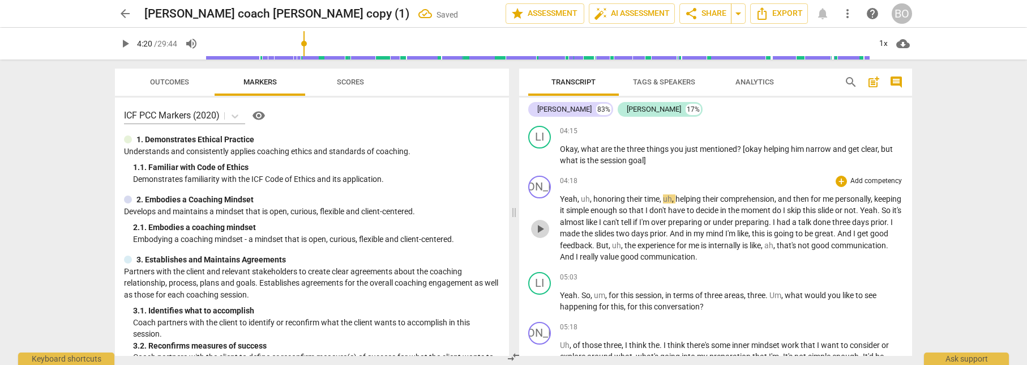
click at [546, 229] on span "play_arrow" at bounding box center [540, 229] width 14 height 14
click at [780, 198] on span "and" at bounding box center [785, 198] width 15 height 9
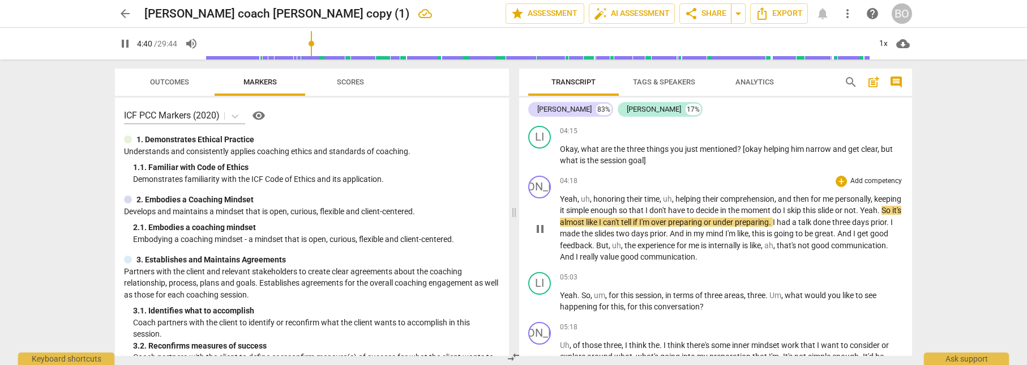
click at [779, 198] on span "and" at bounding box center [785, 198] width 15 height 9
type input "282"
paste p
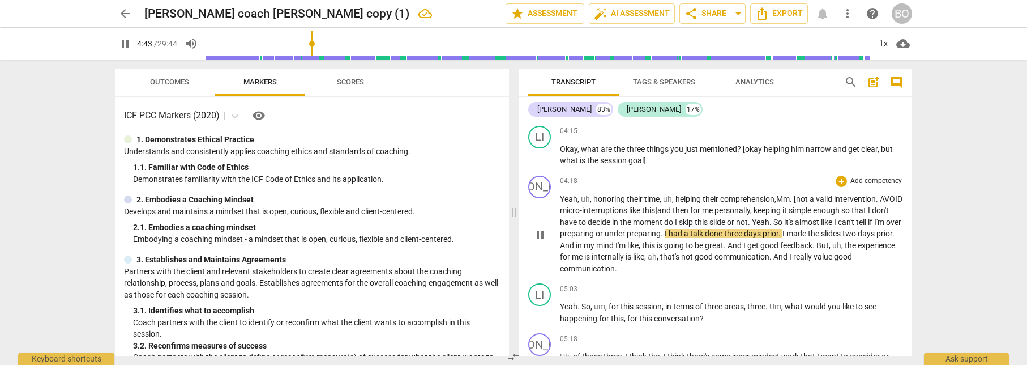
click at [780, 198] on span ", Mm. [not a valid intervention. AVOID micro-interruptions like this]" at bounding box center [731, 204] width 343 height 21
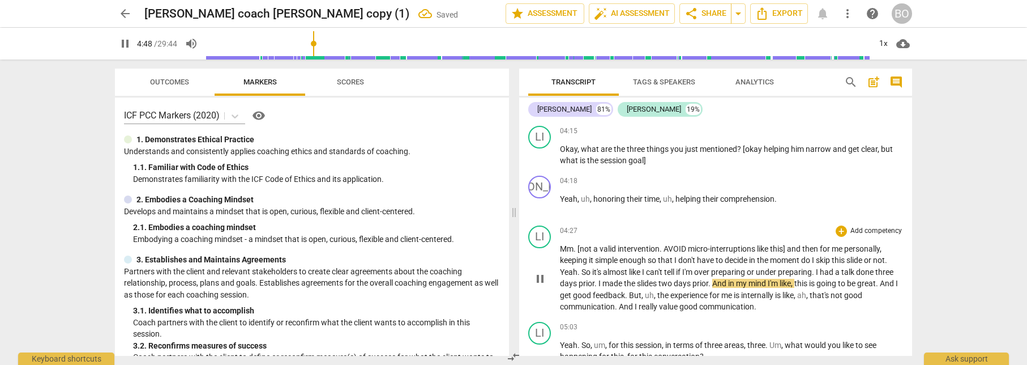
click at [790, 249] on span "and" at bounding box center [794, 248] width 15 height 9
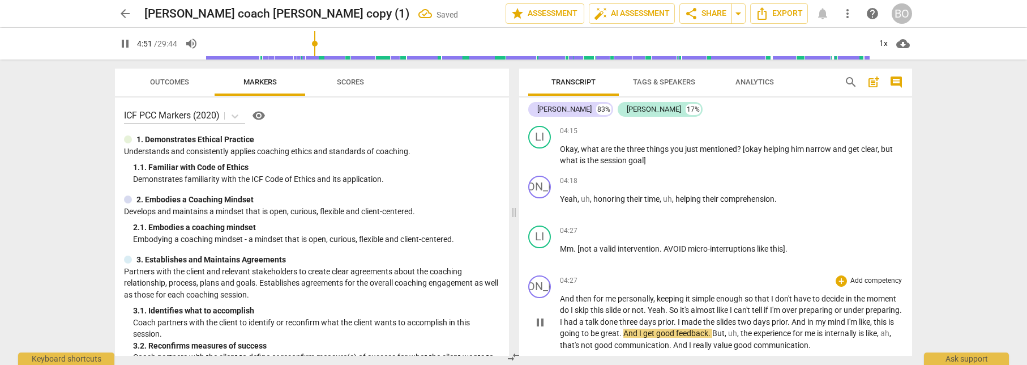
click at [602, 302] on span "for" at bounding box center [599, 298] width 12 height 9
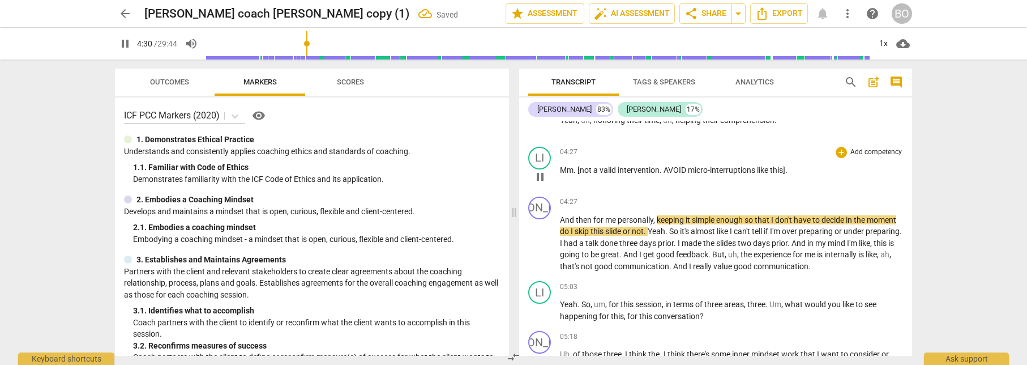
scroll to position [1380, 0]
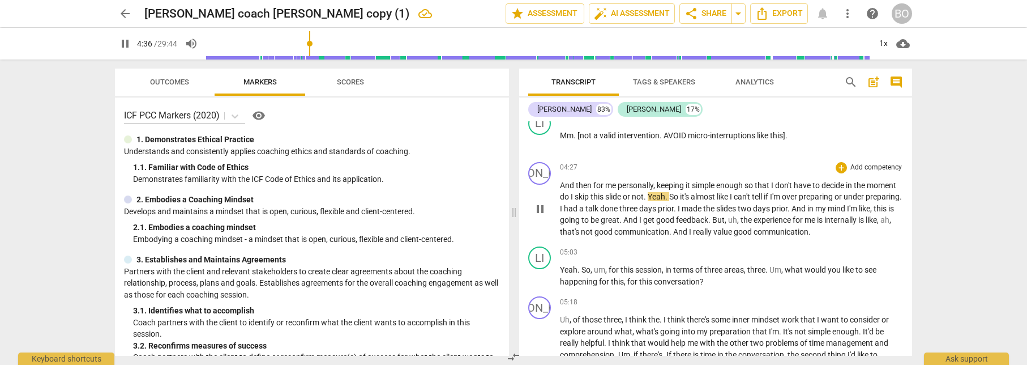
click at [665, 196] on span "Yeah" at bounding box center [657, 196] width 18 height 9
paste p
type input "278"
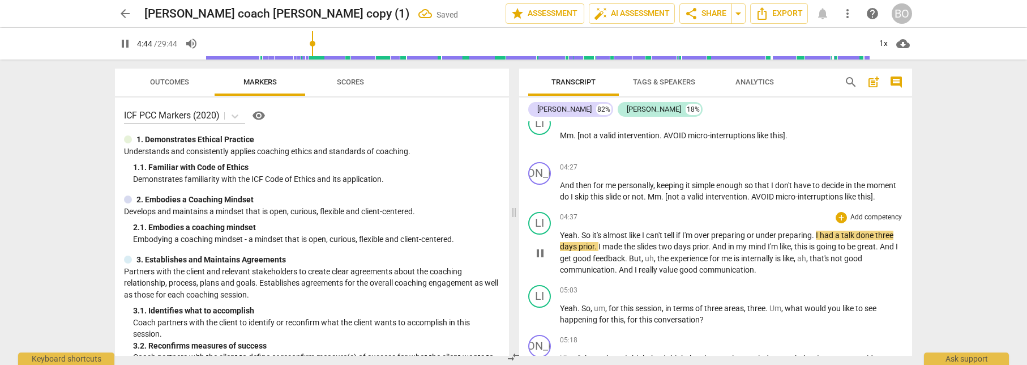
click at [546, 260] on span "pause" at bounding box center [540, 253] width 14 height 14
click at [661, 195] on span "Mm" at bounding box center [655, 196] width 14 height 9
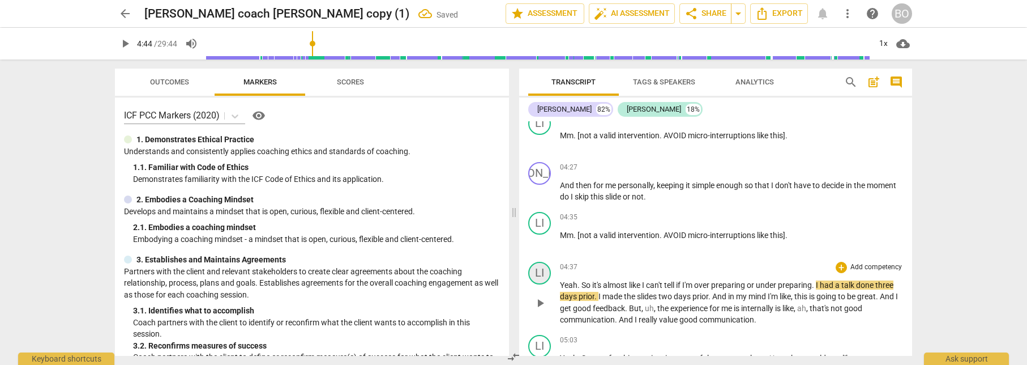
click at [548, 276] on div "LI" at bounding box center [539, 273] width 23 height 23
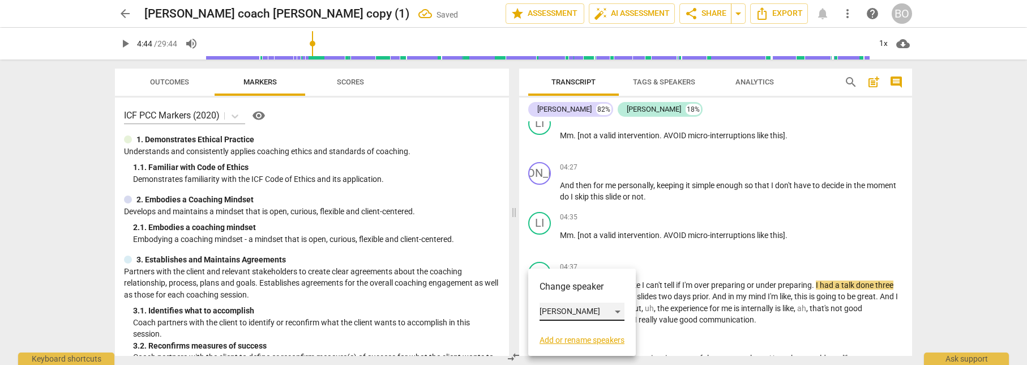
click at [577, 310] on div "[PERSON_NAME]" at bounding box center [582, 311] width 85 height 18
click at [576, 284] on li "[PERSON_NAME]" at bounding box center [583, 290] width 86 height 22
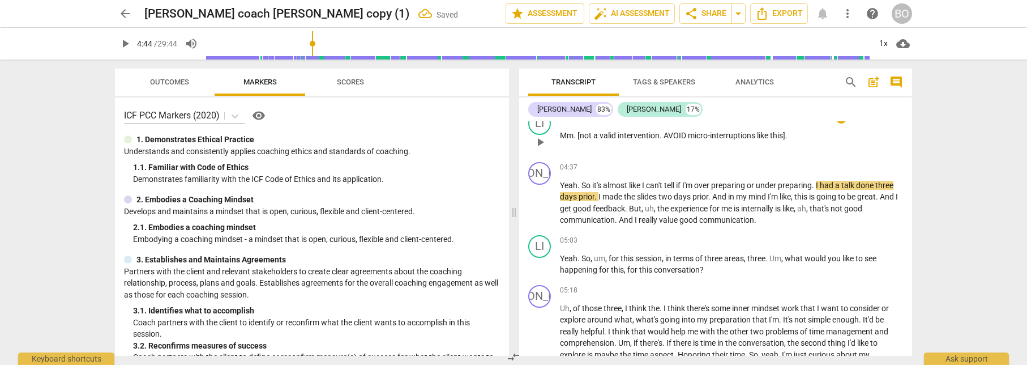
scroll to position [1494, 0]
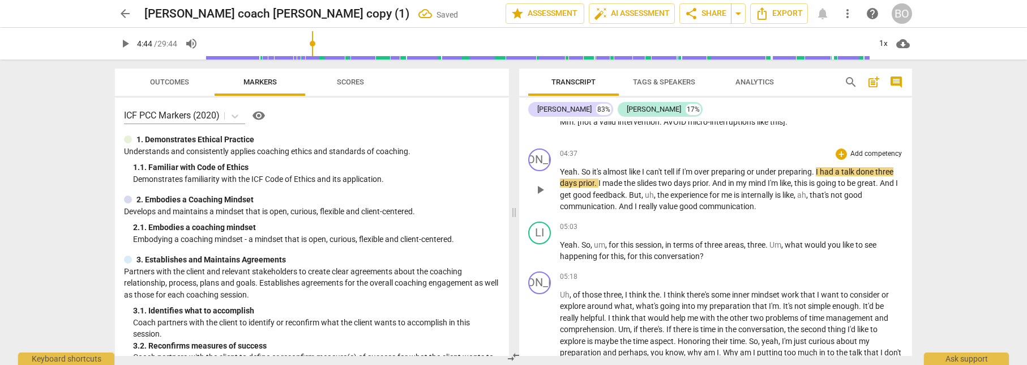
click at [573, 172] on span "Yeah" at bounding box center [569, 171] width 18 height 9
click at [712, 184] on span "." at bounding box center [710, 182] width 4 height 9
type input "291"
paste p
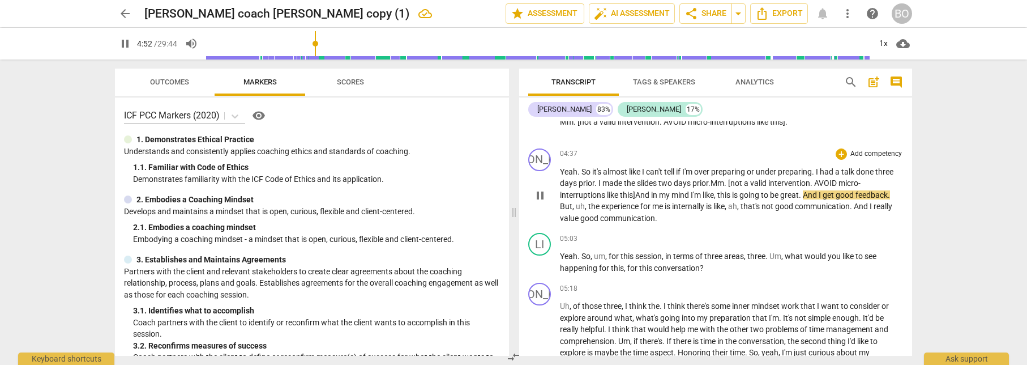
click at [713, 184] on span ". Mm. [not a valid intervention. AVOID micro-interruptions like this]" at bounding box center [710, 188] width 301 height 21
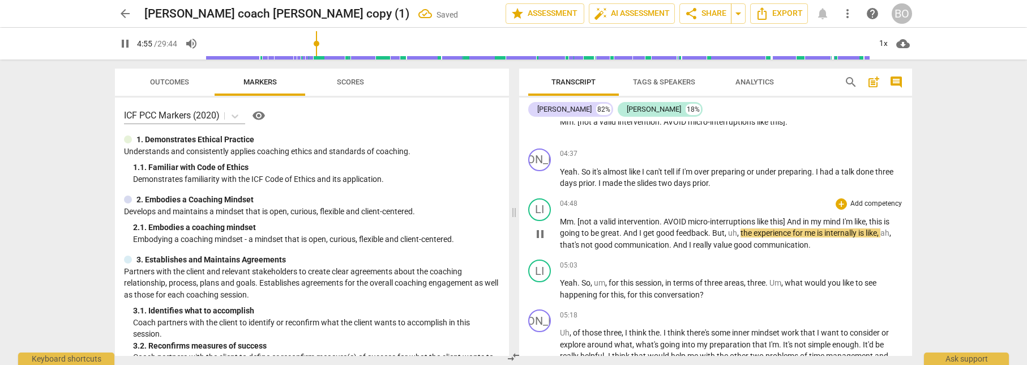
click at [542, 234] on span "pause" at bounding box center [540, 234] width 14 height 14
type input "296"
click at [791, 219] on span "And" at bounding box center [795, 221] width 16 height 9
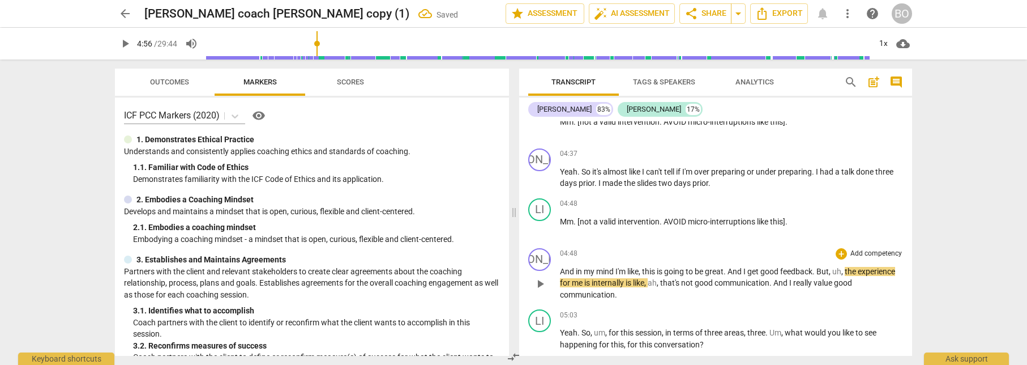
click at [823, 271] on span "But" at bounding box center [822, 271] width 12 height 9
paste p
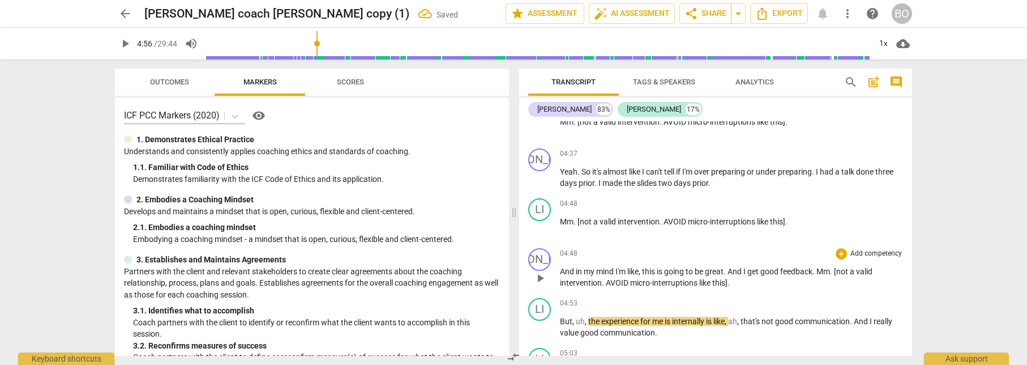
click at [820, 270] on span "Mm" at bounding box center [823, 271] width 14 height 9
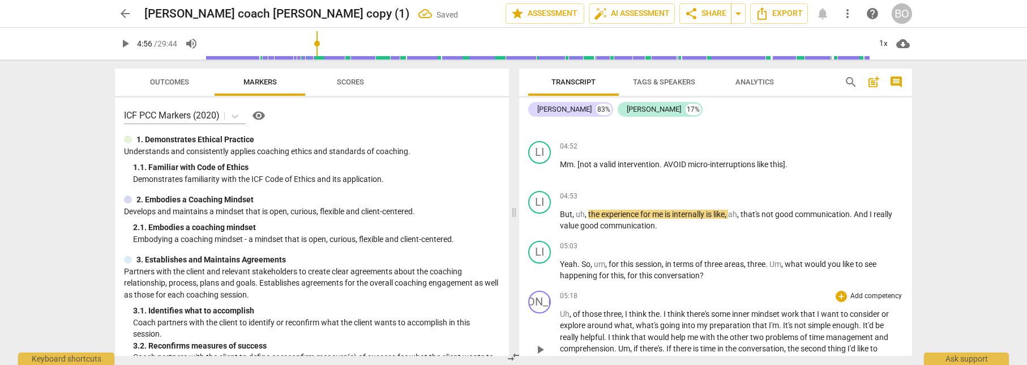
scroll to position [1664, 0]
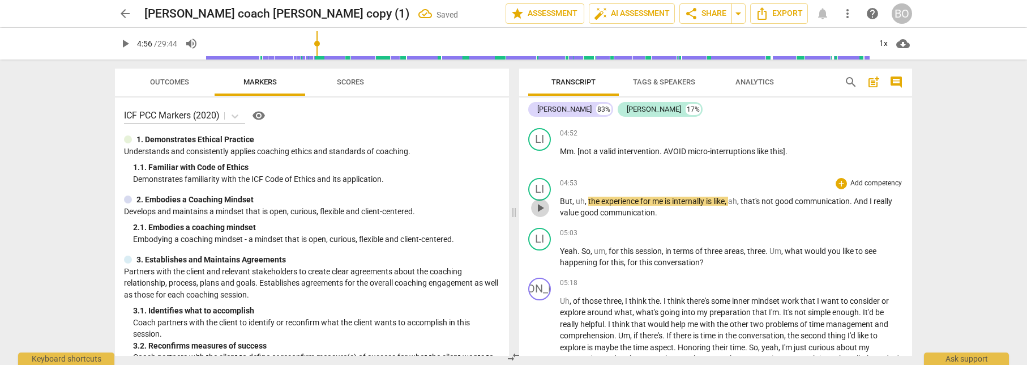
click at [541, 204] on span "play_arrow" at bounding box center [540, 208] width 14 height 14
click at [543, 208] on span "pause" at bounding box center [540, 208] width 14 height 14
click at [542, 191] on div "LI" at bounding box center [539, 189] width 23 height 23
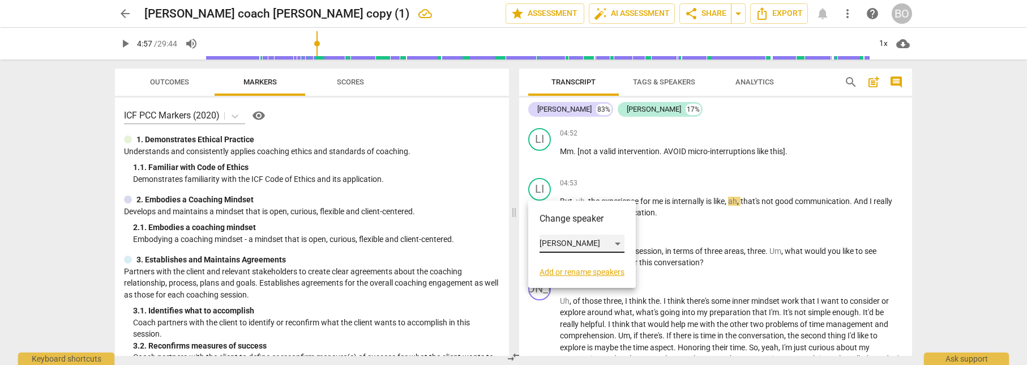
click at [591, 246] on div "[PERSON_NAME]" at bounding box center [582, 243] width 85 height 18
click at [579, 225] on li "[PERSON_NAME]" at bounding box center [583, 222] width 86 height 22
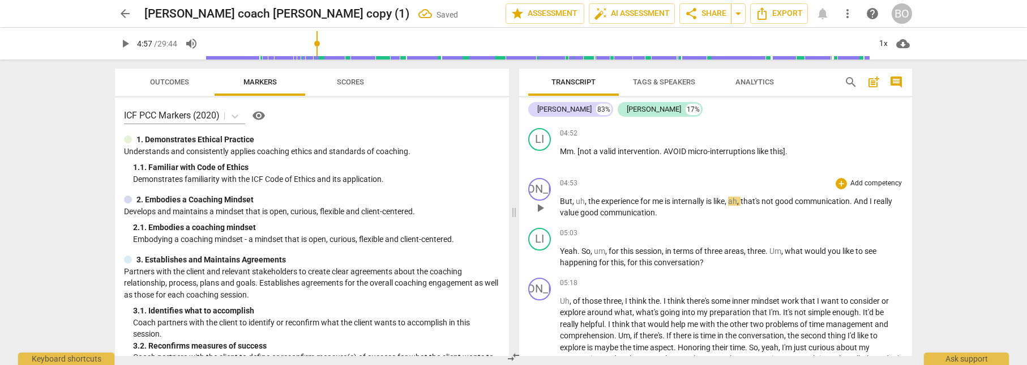
click at [540, 209] on span "play_arrow" at bounding box center [540, 208] width 14 height 14
click at [745, 201] on span "that's" at bounding box center [751, 200] width 21 height 9
type input "302"
paste p
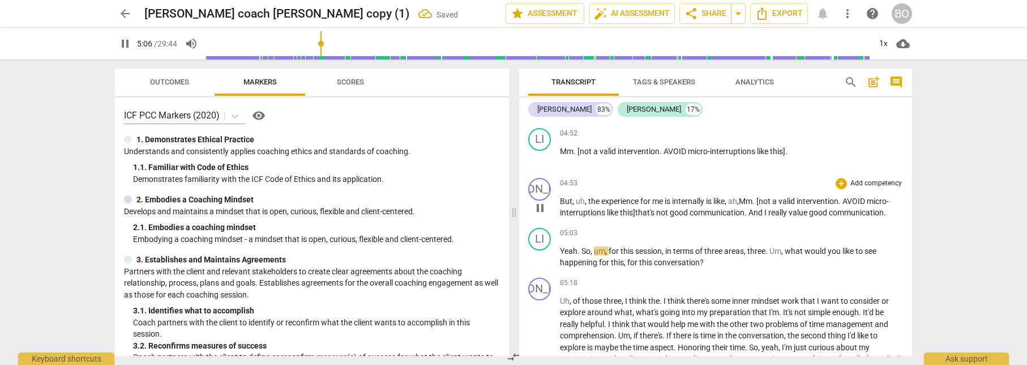
click at [745, 202] on span ", Mm. [not a valid intervention. AVOID micro-interruptions like this]" at bounding box center [724, 206] width 329 height 21
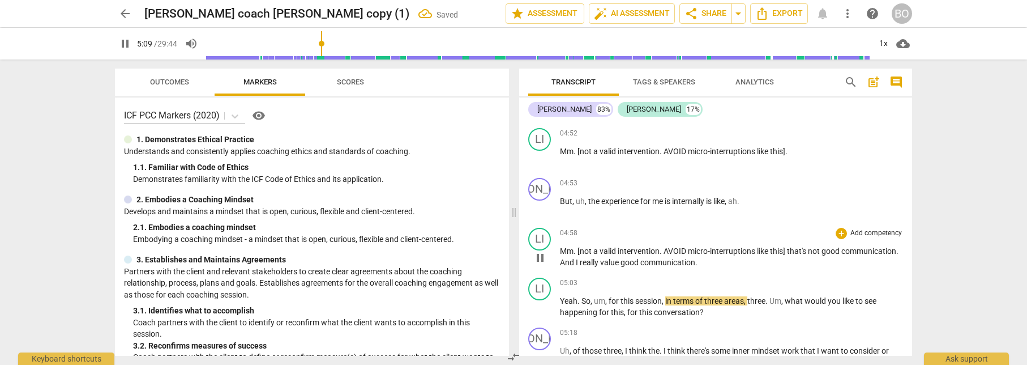
click at [788, 251] on span "that's" at bounding box center [797, 250] width 21 height 9
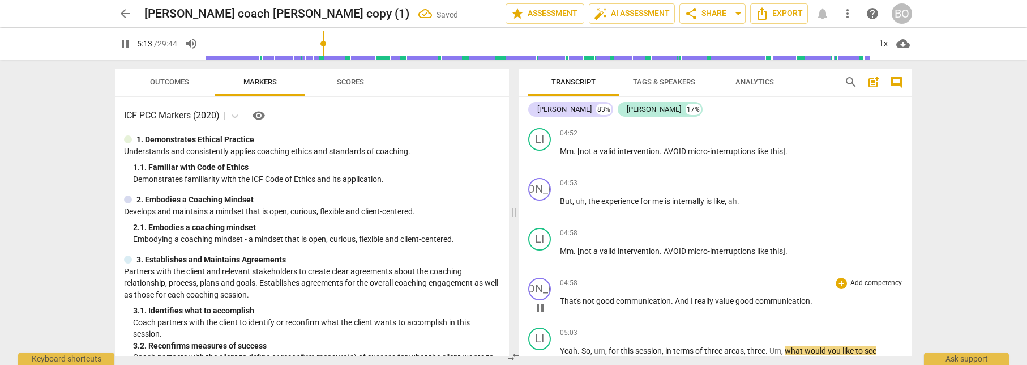
click at [565, 301] on span "That's" at bounding box center [571, 300] width 23 height 9
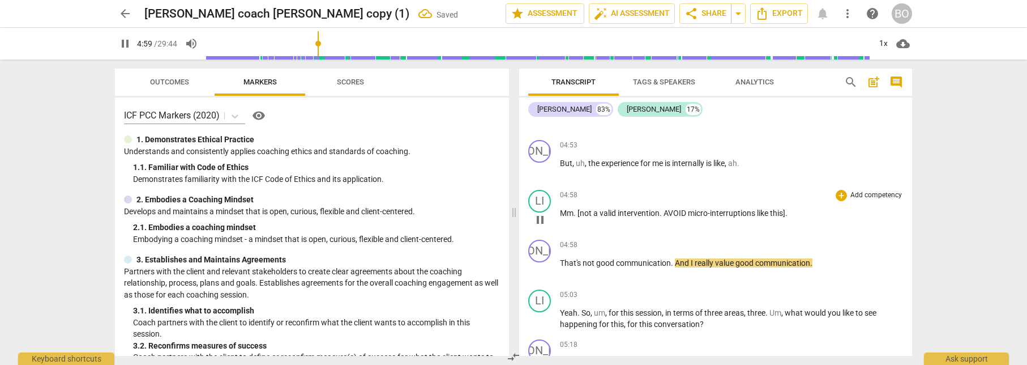
scroll to position [1720, 0]
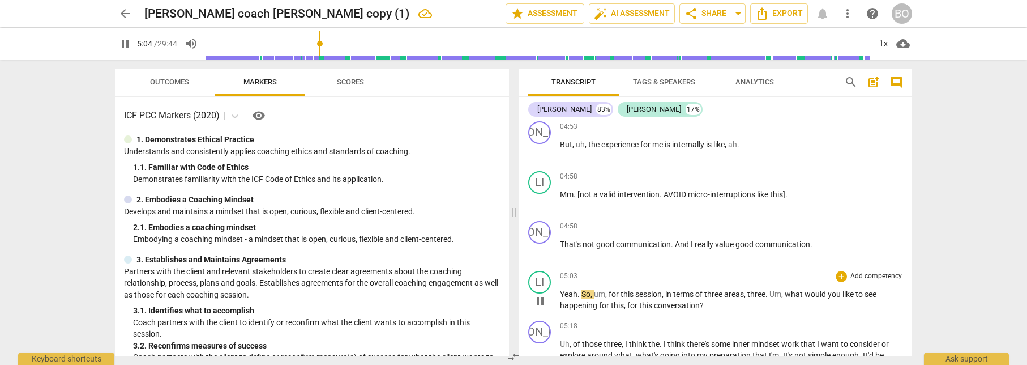
click at [561, 290] on span "Yeah" at bounding box center [569, 293] width 18 height 9
type input "306"
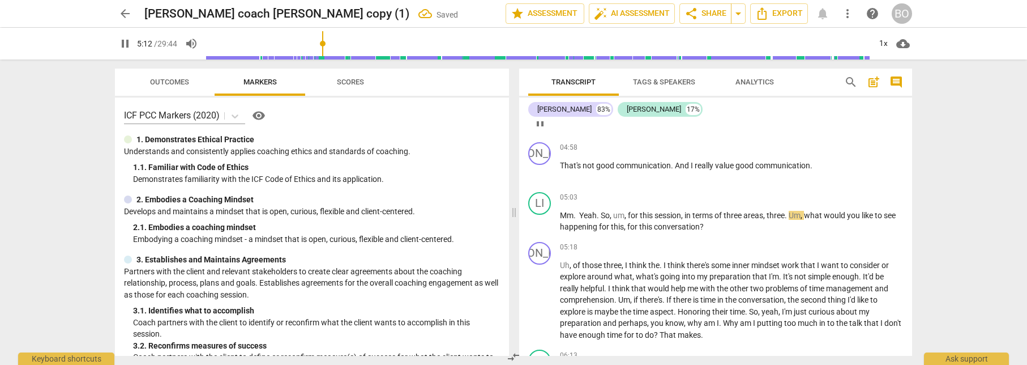
scroll to position [1833, 0]
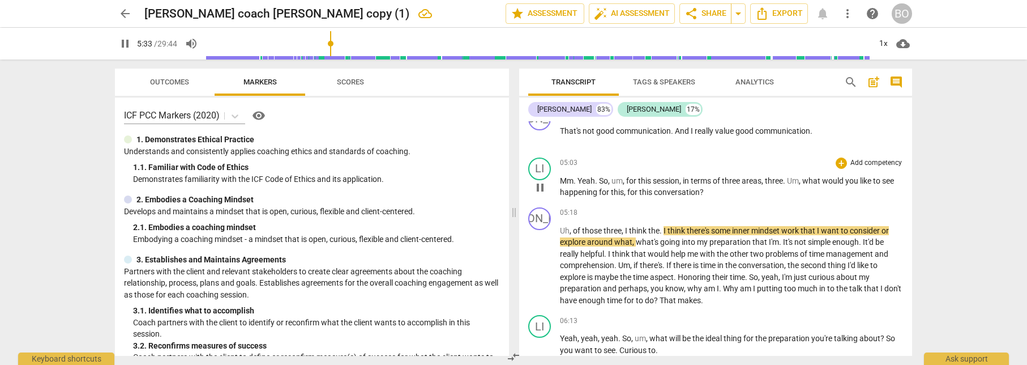
click at [645, 179] on span "this" at bounding box center [645, 180] width 15 height 9
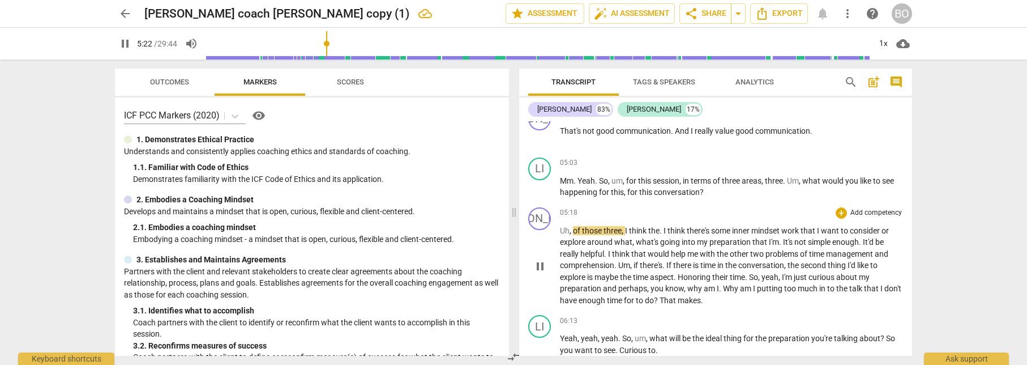
click at [538, 264] on span "pause" at bounding box center [540, 266] width 14 height 14
type input "322"
click at [742, 195] on p "Mm . Yeah . So , um , for this session , in terms of three areas , three . Um ,…" at bounding box center [731, 186] width 343 height 23
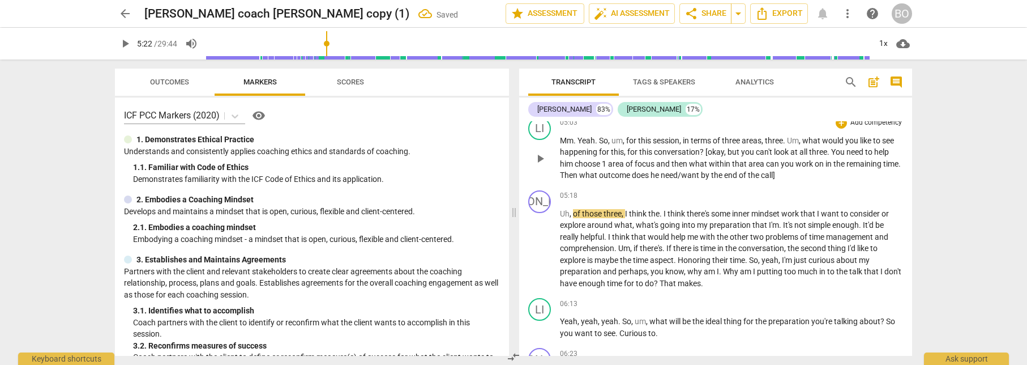
scroll to position [1947, 0]
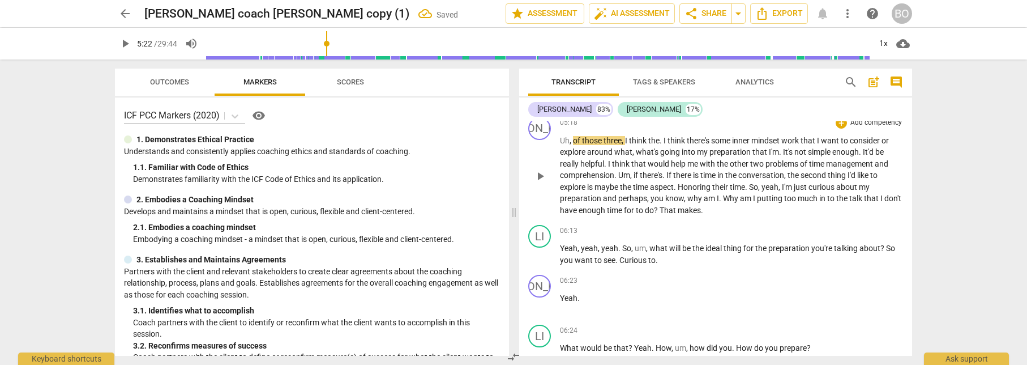
click at [544, 178] on span "play_arrow" at bounding box center [540, 176] width 14 height 14
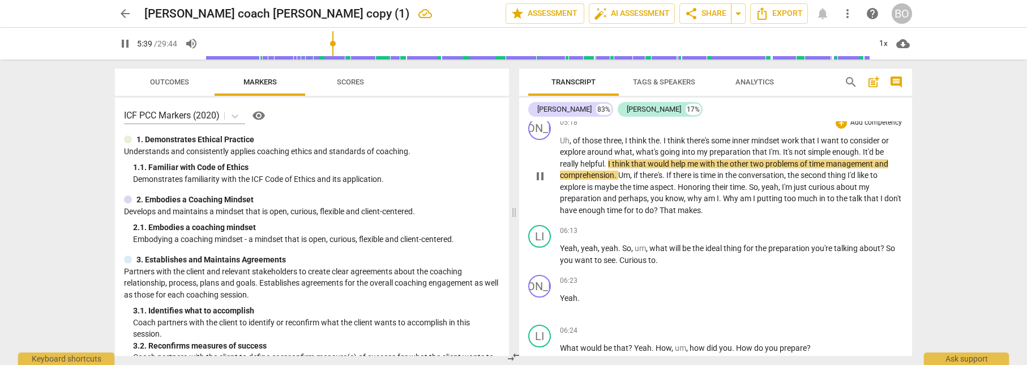
click at [544, 178] on span "pause" at bounding box center [540, 176] width 14 height 14
type input "340"
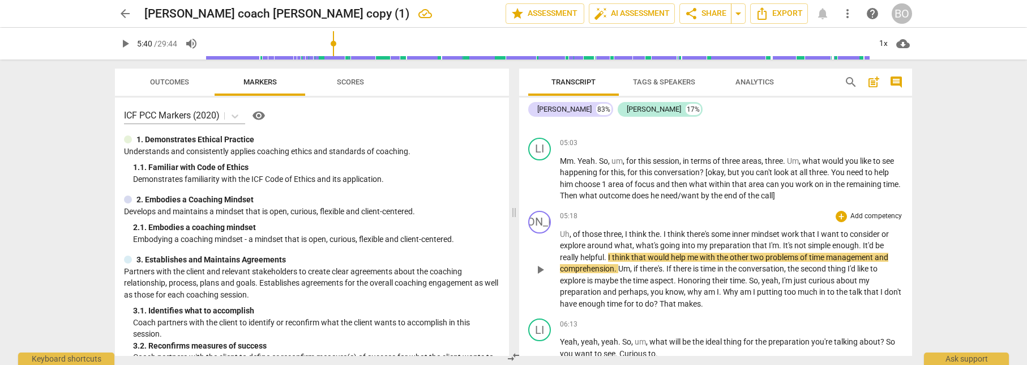
scroll to position [1833, 0]
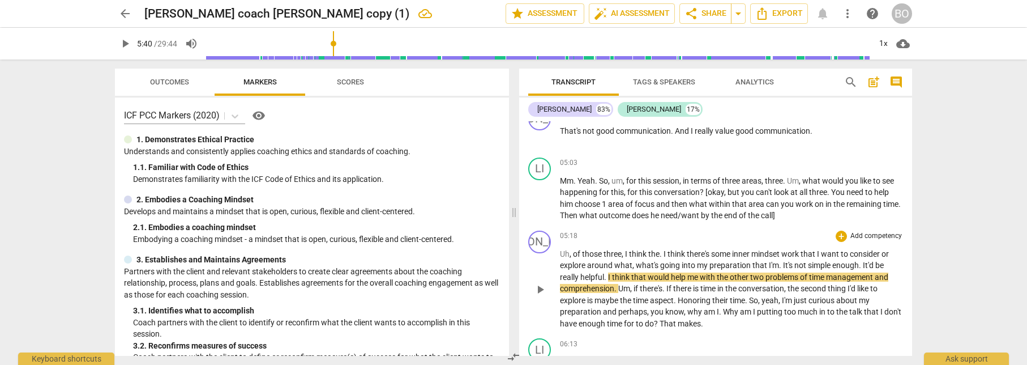
click at [863, 264] on span "It'd" at bounding box center [869, 264] width 12 height 9
paste p
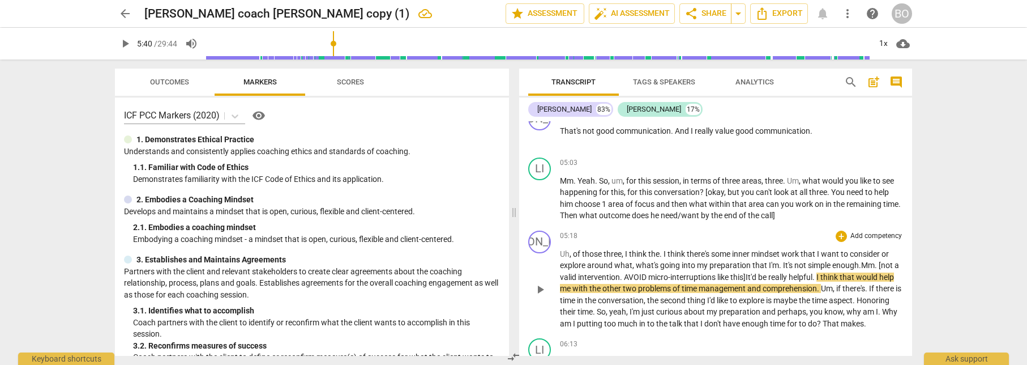
click at [863, 264] on span ". Mm. [not a valid intervention. AVOID micro-interruptions like this]" at bounding box center [729, 270] width 339 height 21
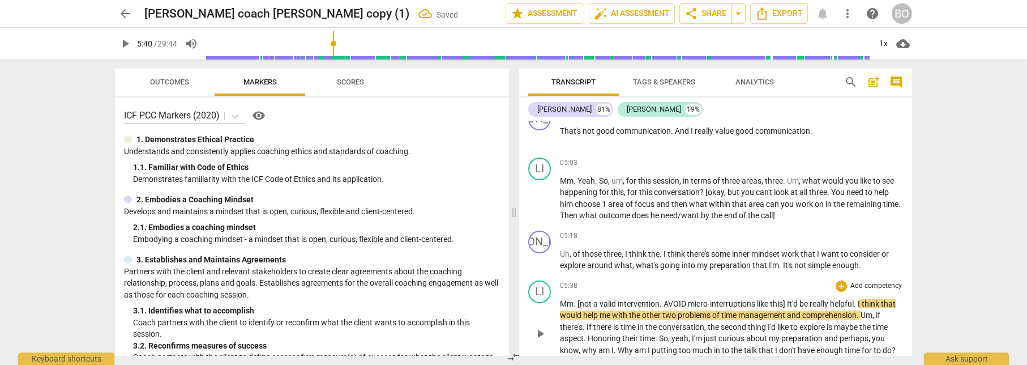
click at [789, 303] on span "It'd" at bounding box center [793, 303] width 12 height 9
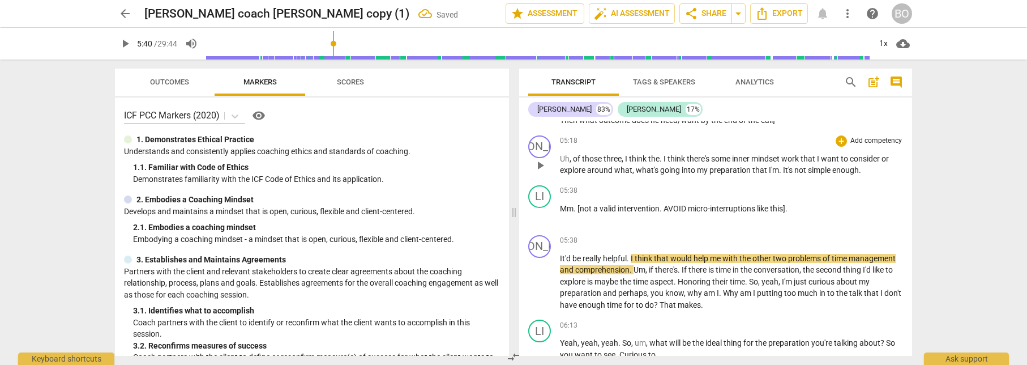
scroll to position [1947, 0]
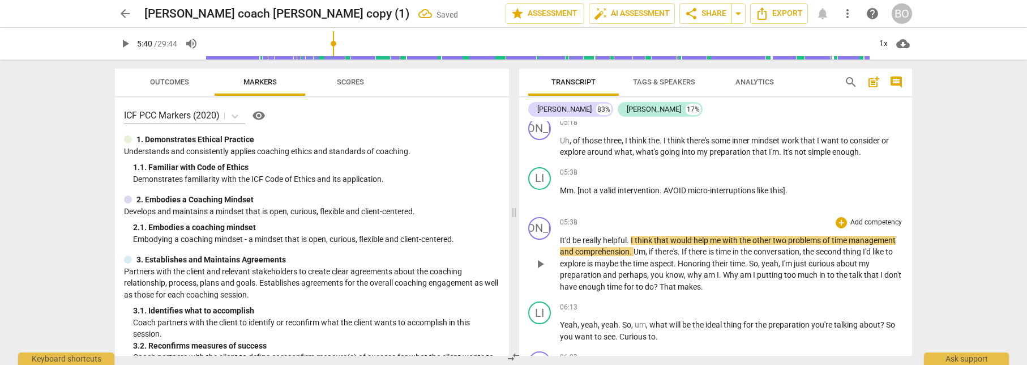
click at [538, 260] on span "play_arrow" at bounding box center [540, 264] width 14 height 14
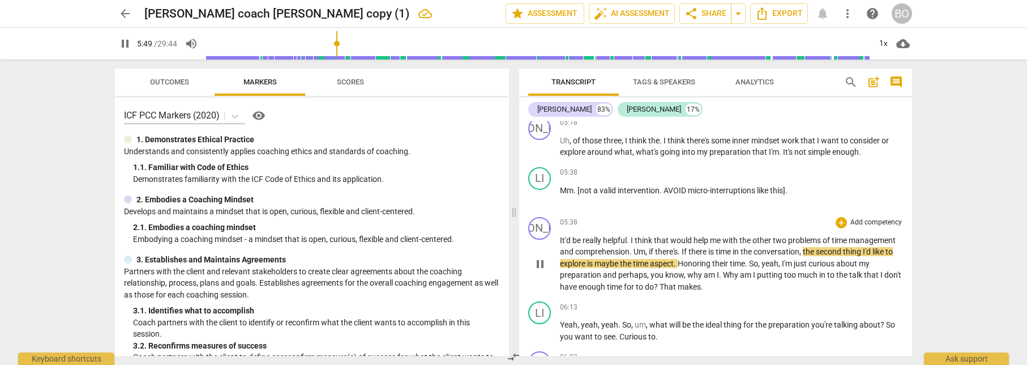
click at [635, 250] on span "Um" at bounding box center [640, 251] width 12 height 9
type input "351"
paste p
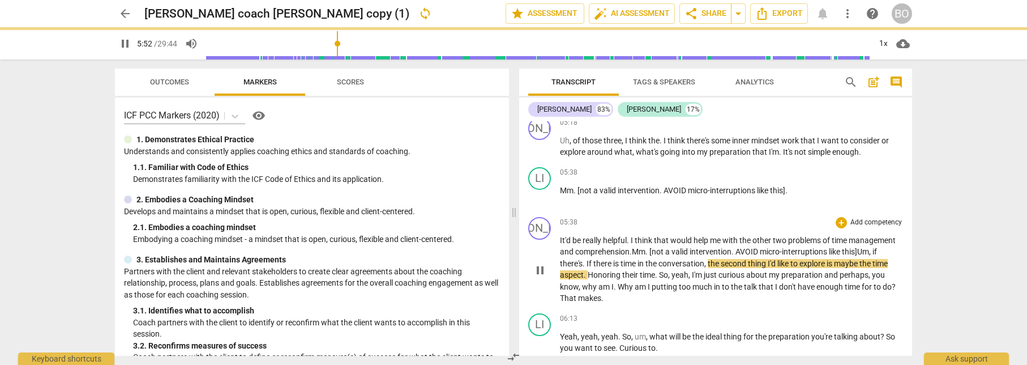
click at [635, 250] on span ". Mm. [not a valid intervention. AVOID micro-interruptions like this]" at bounding box center [744, 251] width 228 height 9
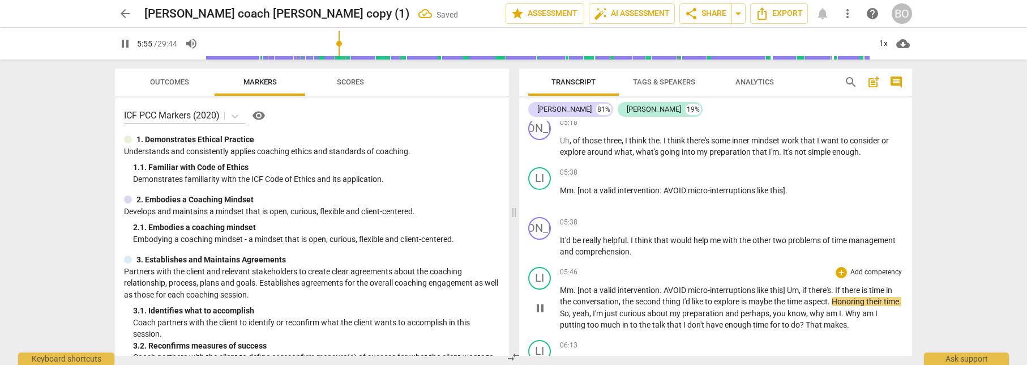
click at [789, 288] on span "Um" at bounding box center [793, 289] width 12 height 9
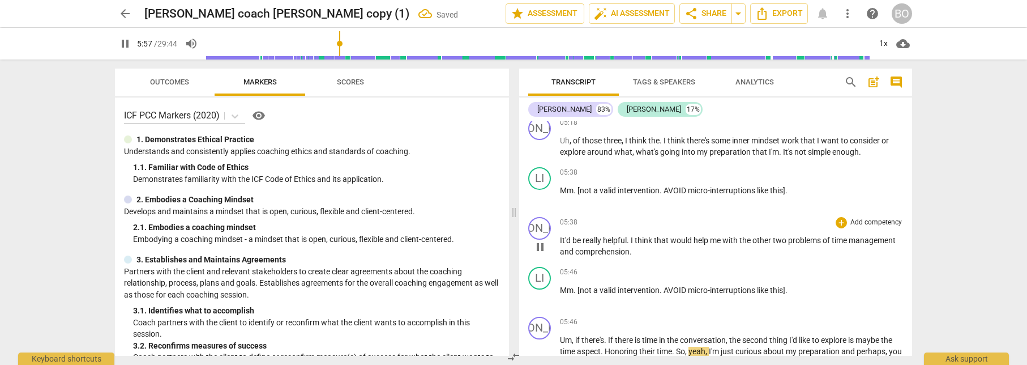
scroll to position [2003, 0]
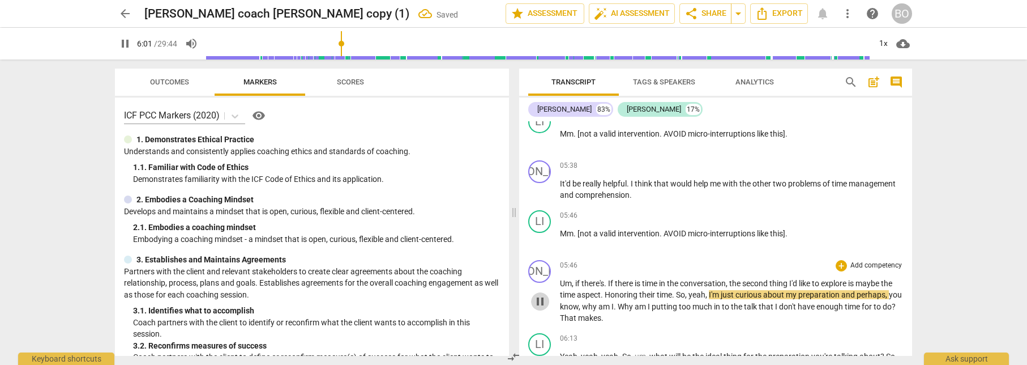
click at [540, 303] on span "pause" at bounding box center [540, 301] width 14 height 14
type input "362"
click at [606, 294] on span "Honoring" at bounding box center [622, 294] width 35 height 9
paste p
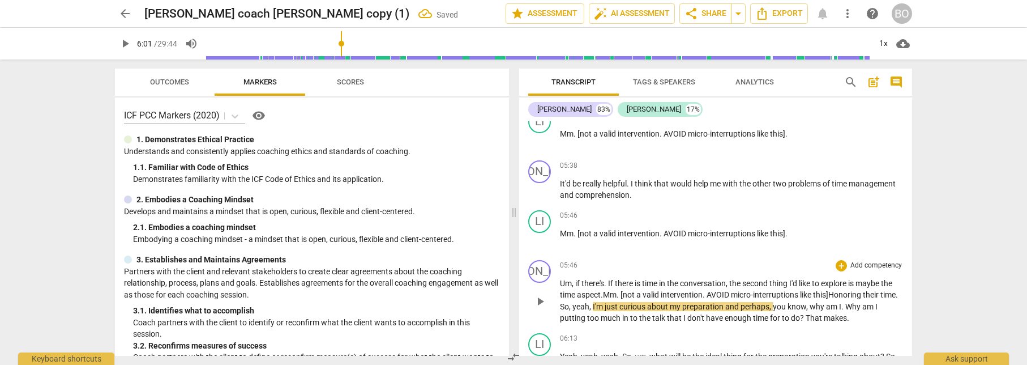
click at [576, 284] on span "if" at bounding box center [578, 283] width 6 height 9
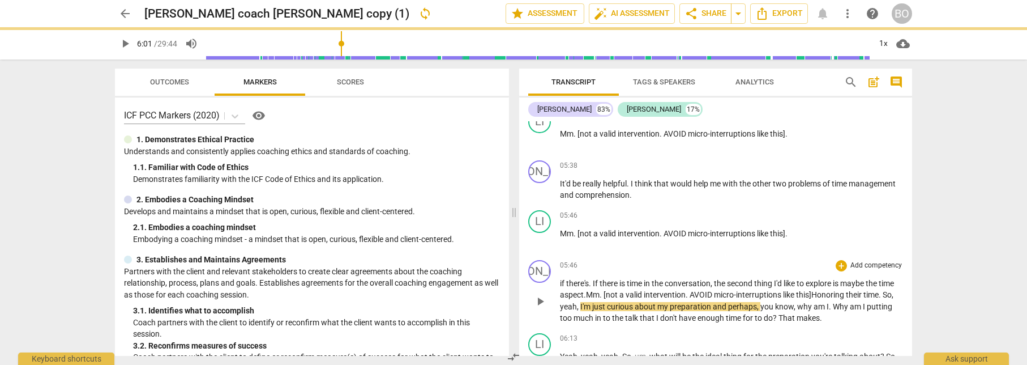
click at [605, 293] on span ". Mm. [not a valid intervention. AVOID micro-interruptions like this]" at bounding box center [698, 294] width 228 height 9
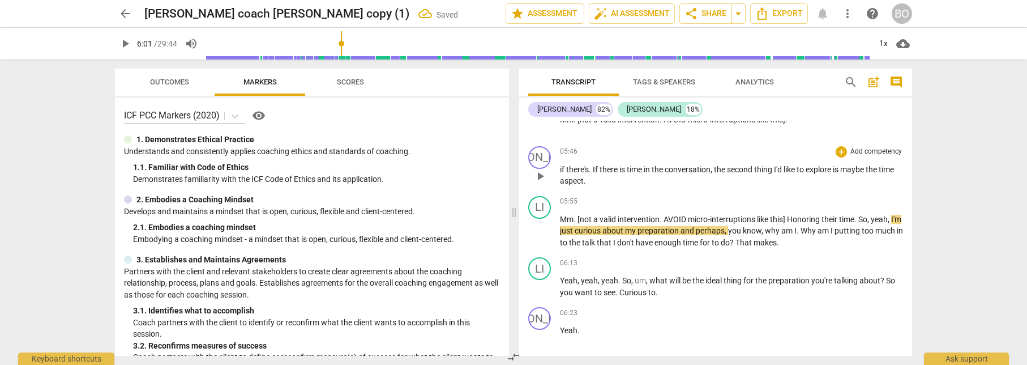
scroll to position [2173, 0]
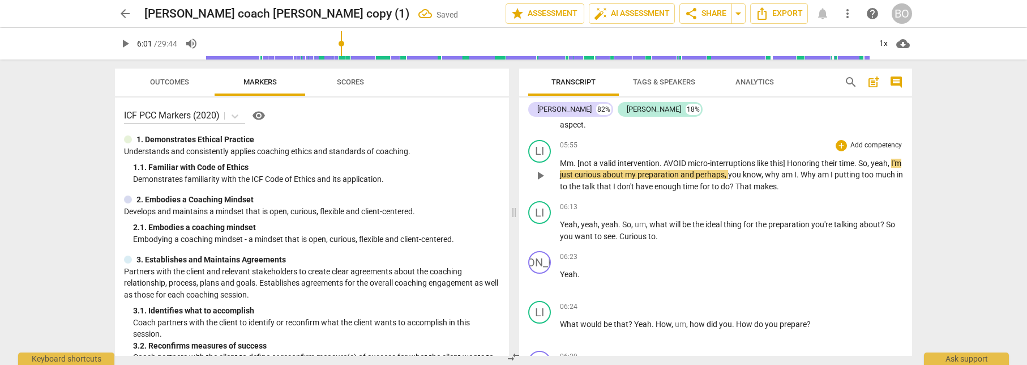
click at [788, 162] on span "Honoring" at bounding box center [804, 163] width 35 height 9
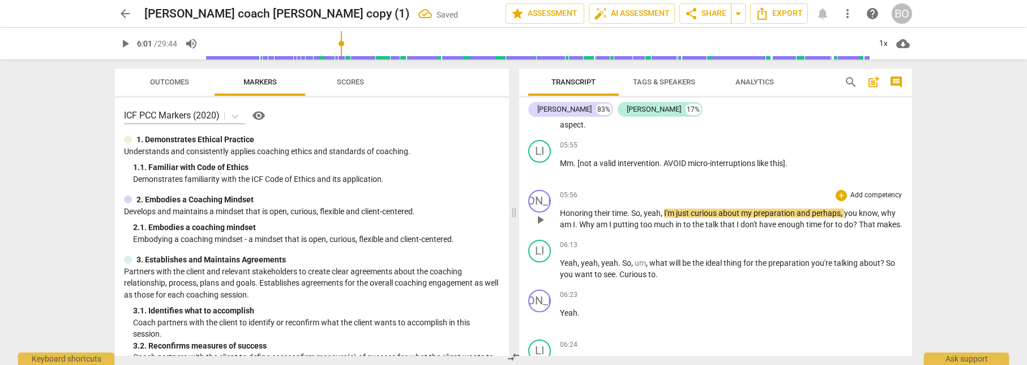
click at [634, 211] on span "So" at bounding box center [635, 212] width 9 height 9
paste p
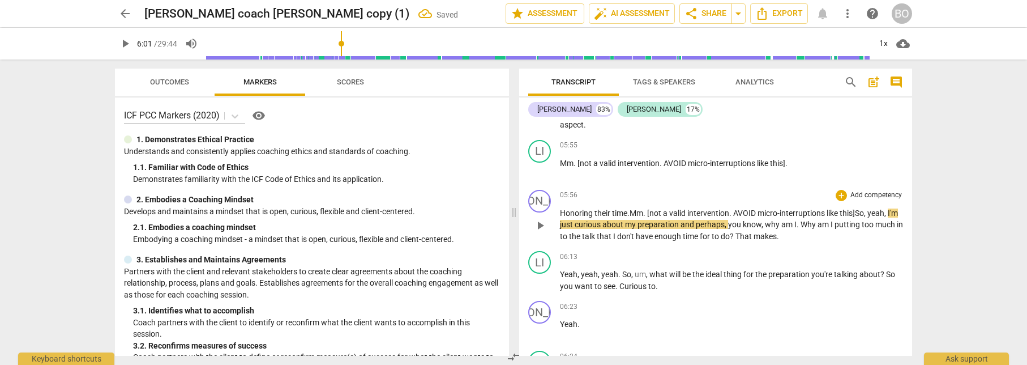
click at [632, 211] on span ". Mm. [not a valid intervention. AVOID micro-interruptions like this]" at bounding box center [741, 212] width 228 height 9
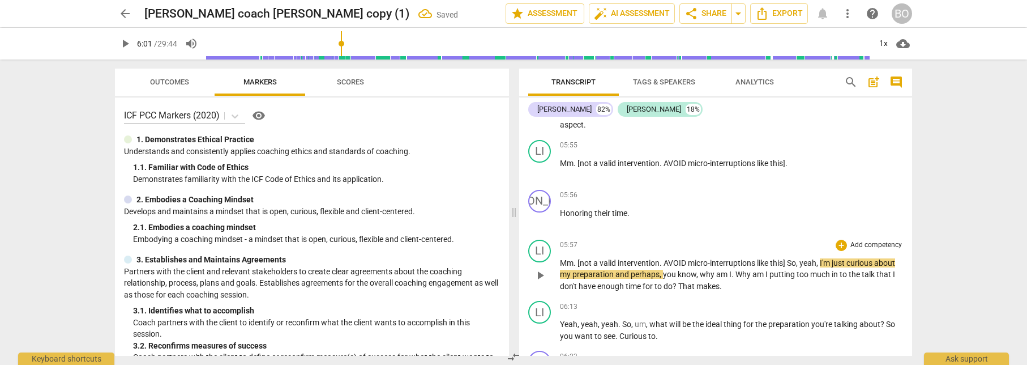
click at [788, 261] on span "So" at bounding box center [791, 262] width 9 height 9
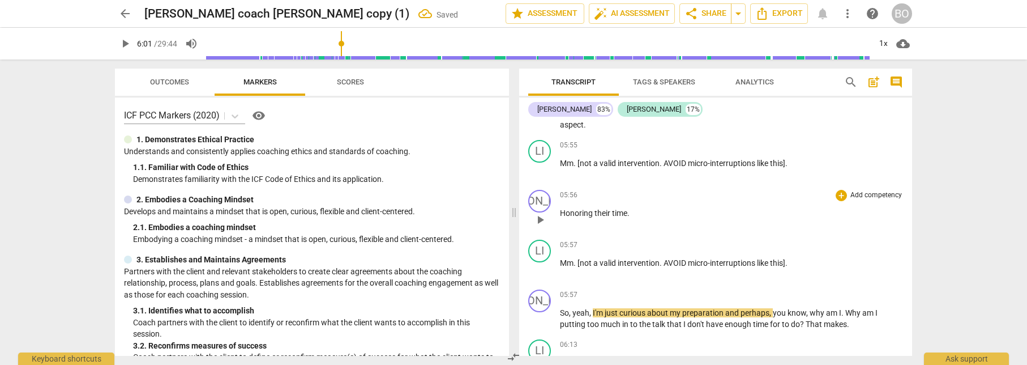
scroll to position [2230, 0]
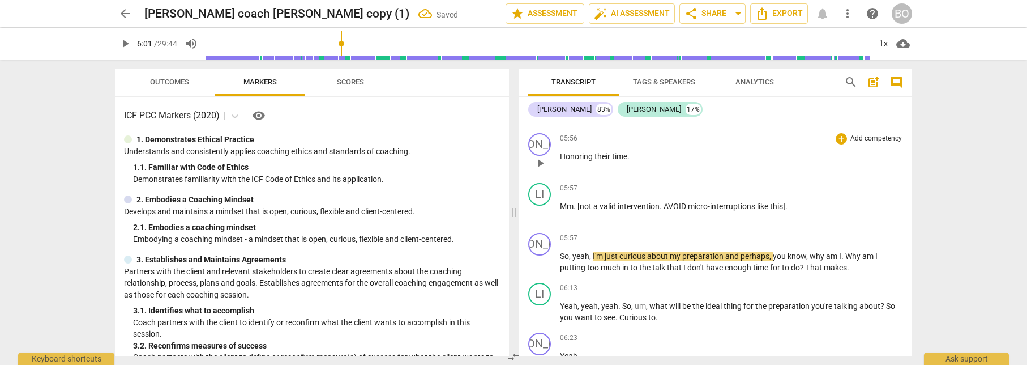
click at [591, 156] on span "Honoring" at bounding box center [577, 156] width 35 height 9
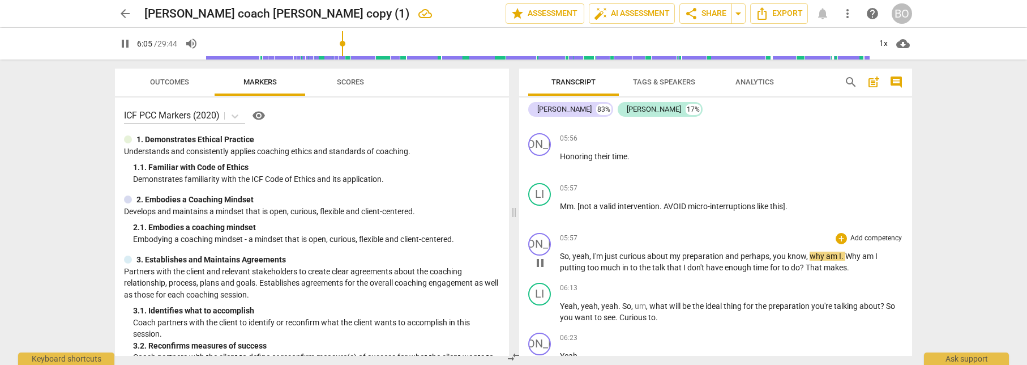
click at [694, 258] on span "preparation" at bounding box center [703, 255] width 43 height 9
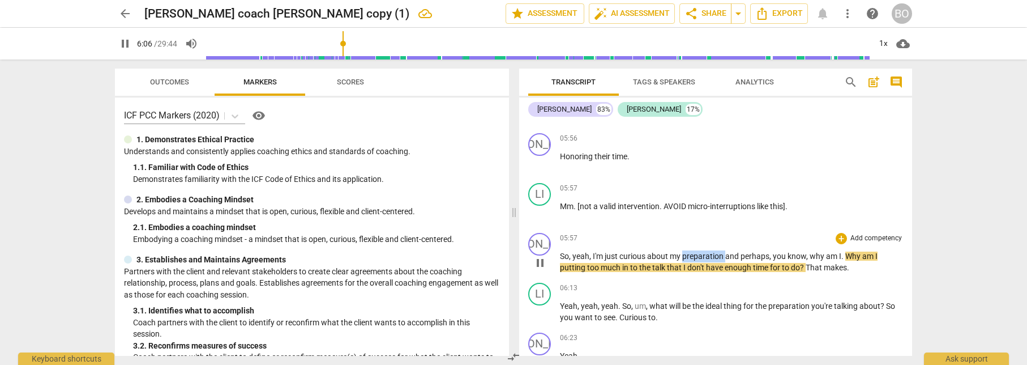
click at [694, 258] on span "preparation" at bounding box center [703, 255] width 43 height 9
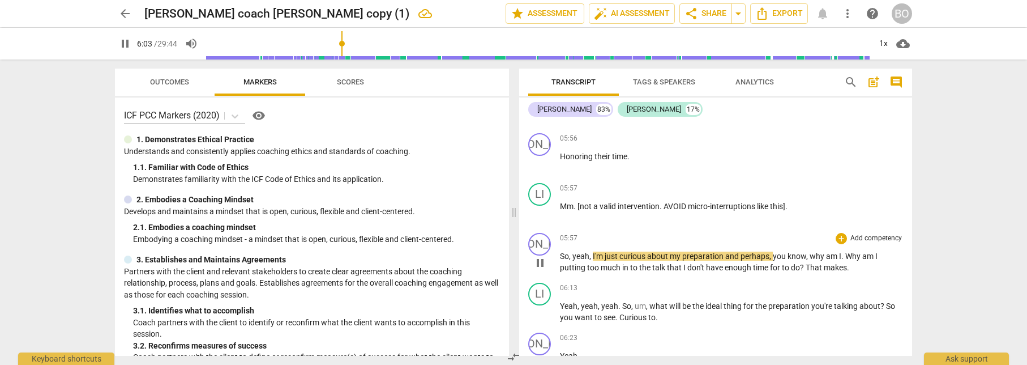
click at [728, 254] on span "and" at bounding box center [732, 255] width 15 height 9
paste p
type input "366"
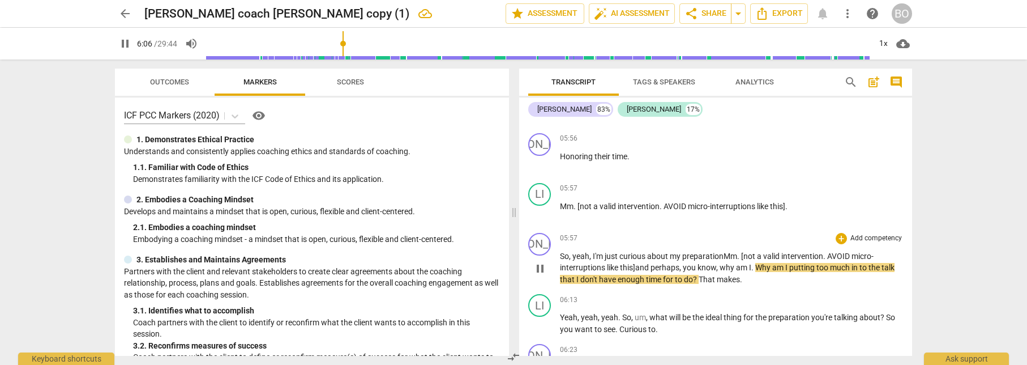
click at [727, 255] on span "preparation Mm. [not a valid intervention. AVOID micro-interruptions like this]" at bounding box center [717, 261] width 314 height 21
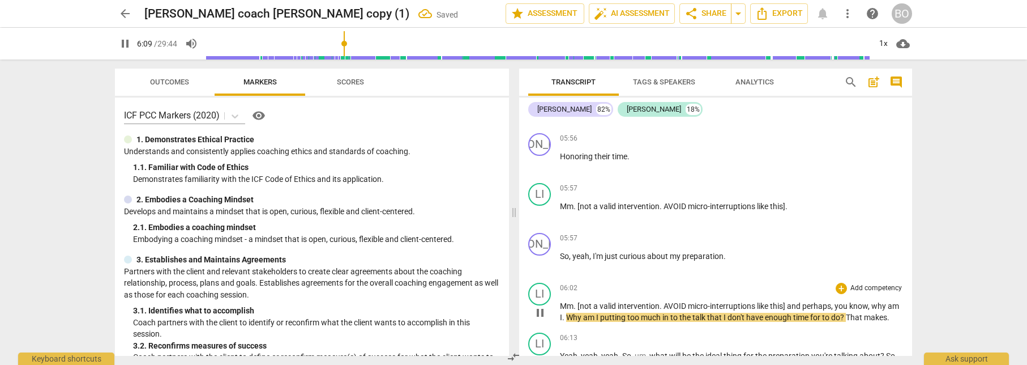
click at [788, 306] on span "and" at bounding box center [794, 305] width 15 height 9
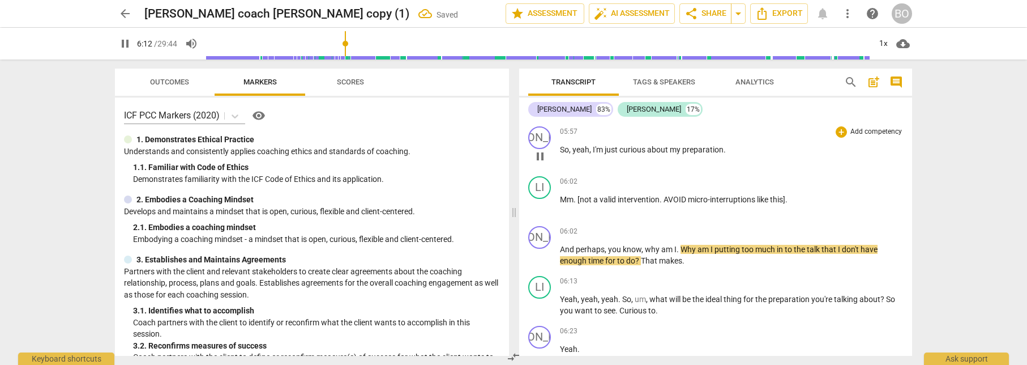
scroll to position [2343, 0]
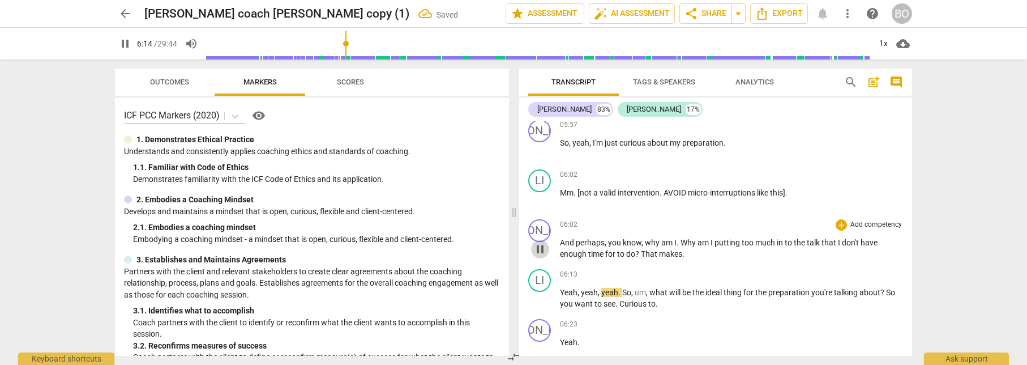
click at [544, 253] on span "pause" at bounding box center [540, 249] width 14 height 14
type input "375"
paste p
click at [785, 241] on span "in Mm. [not a valid intervention. AVOID micro-interruptions like this]" at bounding box center [722, 248] width 325 height 21
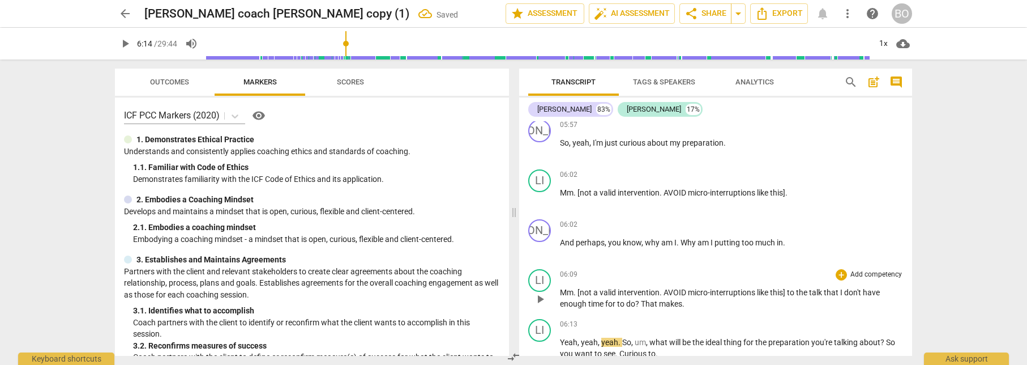
click at [789, 290] on span "to" at bounding box center [791, 292] width 9 height 9
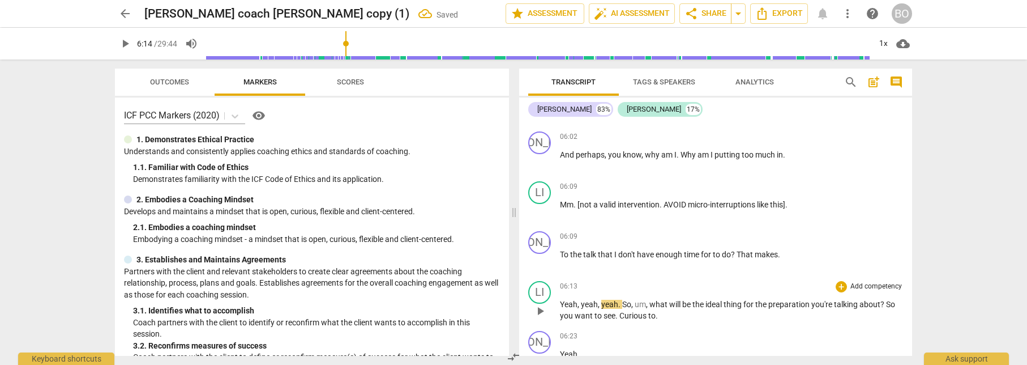
scroll to position [2456, 0]
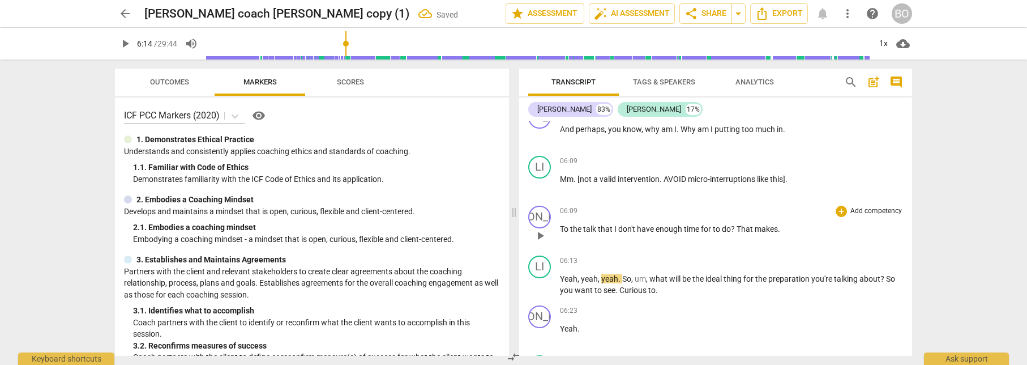
click at [606, 229] on span "that" at bounding box center [606, 228] width 16 height 9
click at [738, 230] on span "That" at bounding box center [746, 228] width 18 height 9
type input "375"
paste p
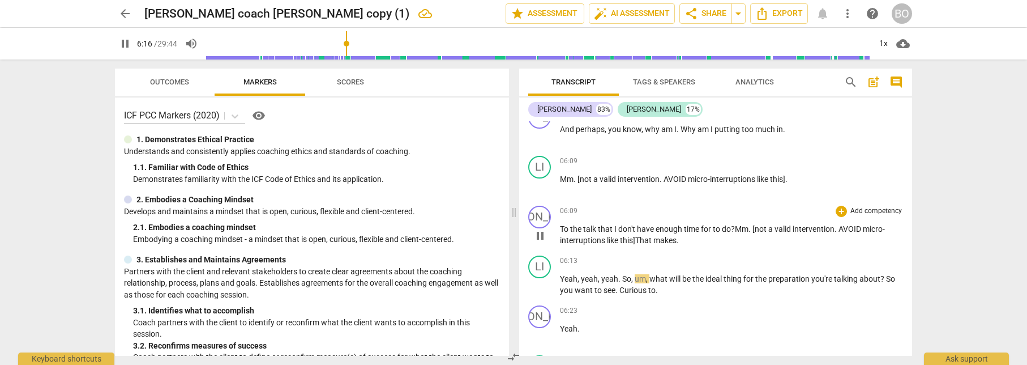
click at [741, 228] on span "? Mm. [not a valid intervention. AVOID micro-interruptions like this]" at bounding box center [722, 234] width 325 height 21
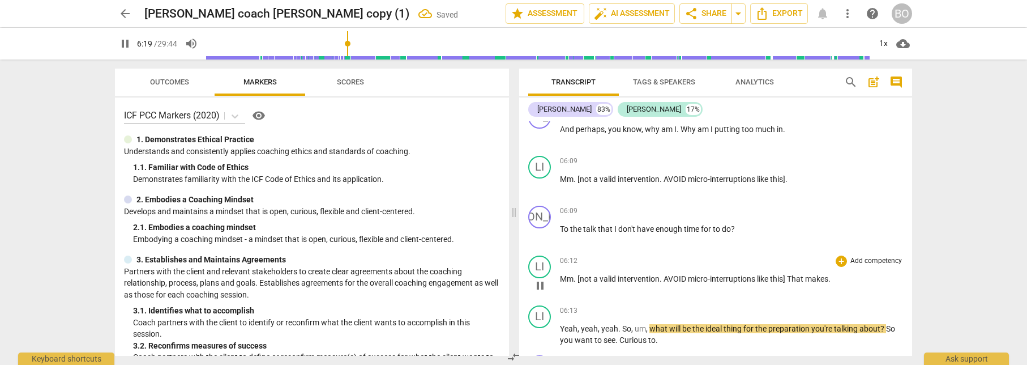
click at [790, 275] on span "That" at bounding box center [796, 278] width 18 height 9
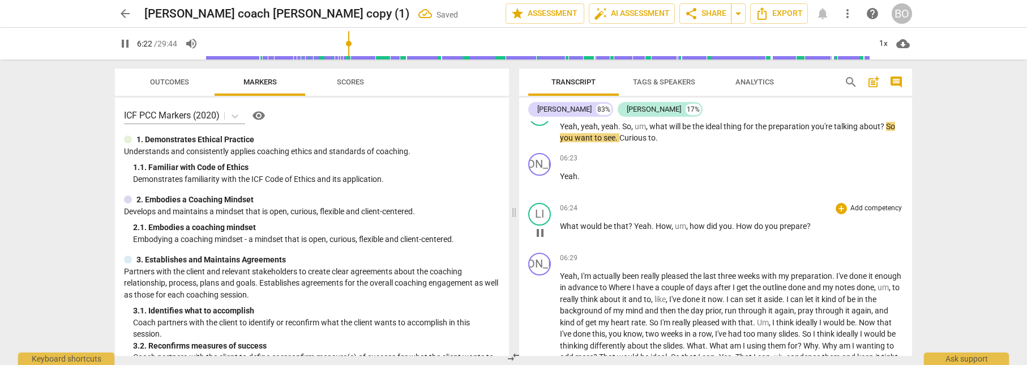
scroll to position [2595, 0]
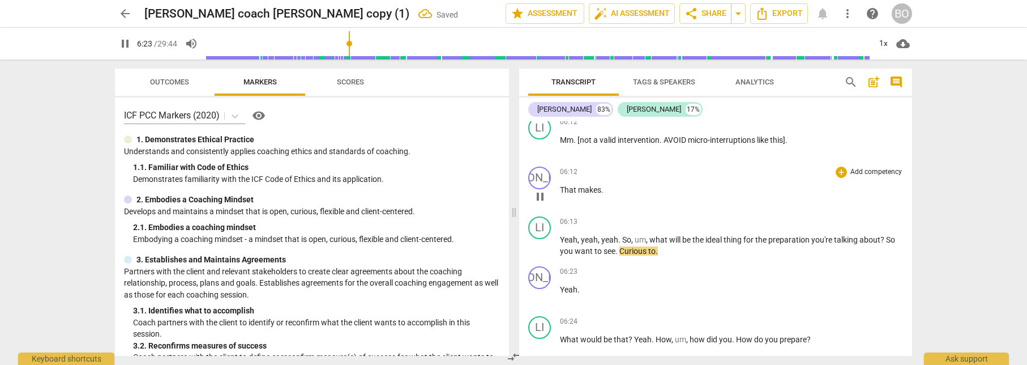
click at [609, 191] on p "That makes ." at bounding box center [731, 190] width 343 height 12
type input "384"
click at [566, 241] on span "Yeah" at bounding box center [569, 239] width 18 height 9
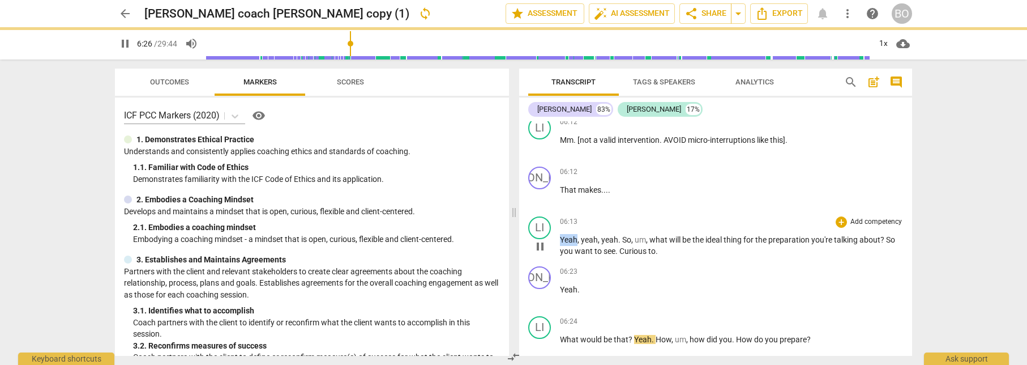
click at [566, 241] on span "Yeah" at bounding box center [569, 239] width 18 height 9
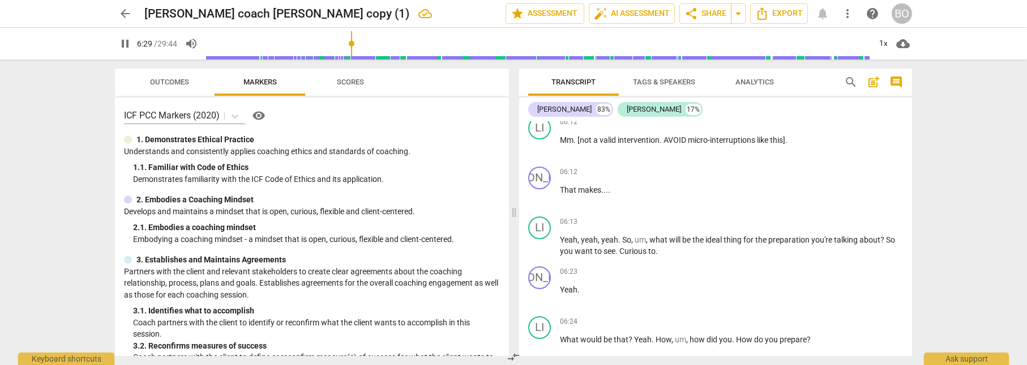
scroll to position [2858, 0]
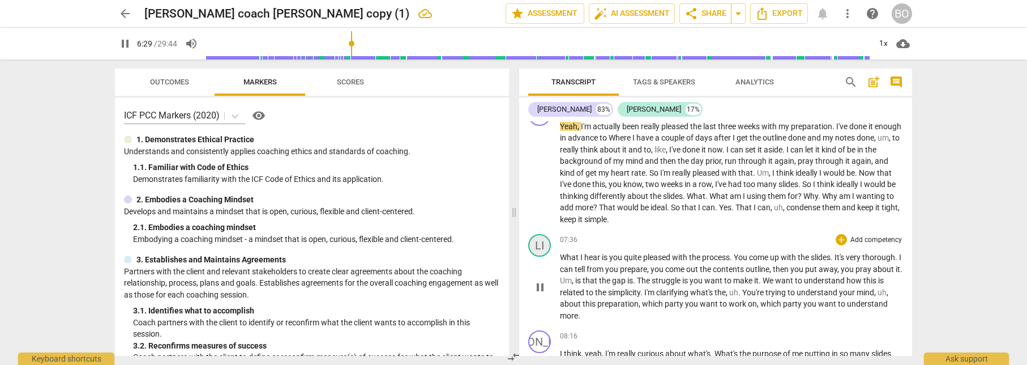
click at [540, 245] on div "LI" at bounding box center [539, 245] width 23 height 23
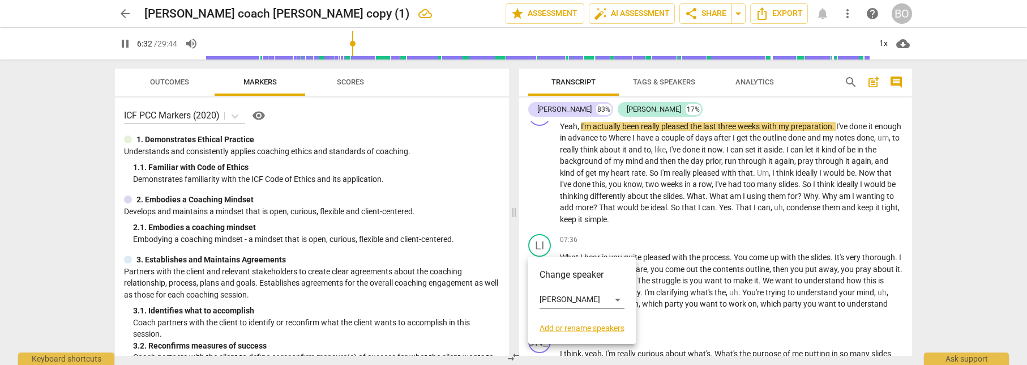
click at [572, 208] on div at bounding box center [513, 182] width 1027 height 365
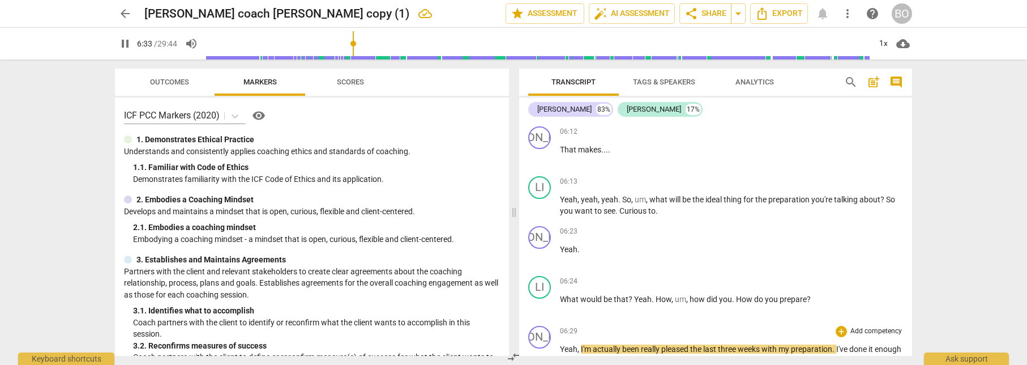
scroll to position [2631, 0]
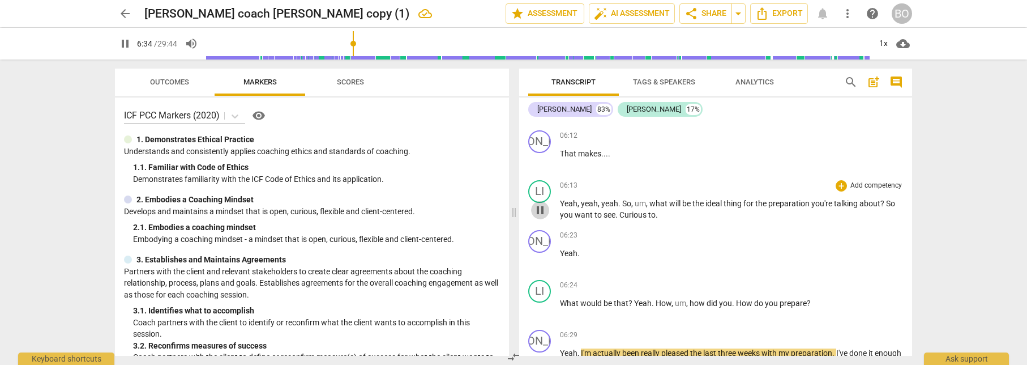
click at [541, 214] on span "pause" at bounding box center [540, 210] width 14 height 14
type input "395"
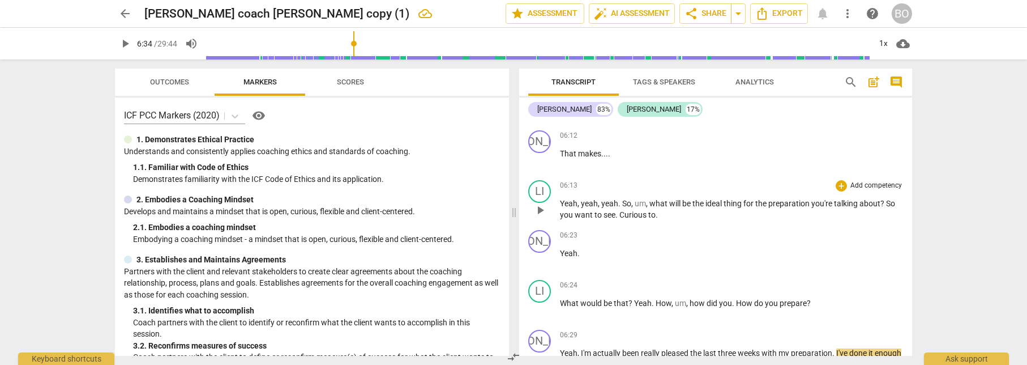
click at [671, 213] on p "Yeah , yeah , yeah . So , um , what will be the ideal thing for the preparation…" at bounding box center [731, 209] width 343 height 23
click at [852, 213] on span "to learn...[interrupted him. Stacked questions. just ask one, stay simple." at bounding box center [772, 214] width 249 height 9
click at [839, 214] on span "to learn...[interrupted him. Stacked questions. just ask one, stay simple." at bounding box center [772, 214] width 249 height 9
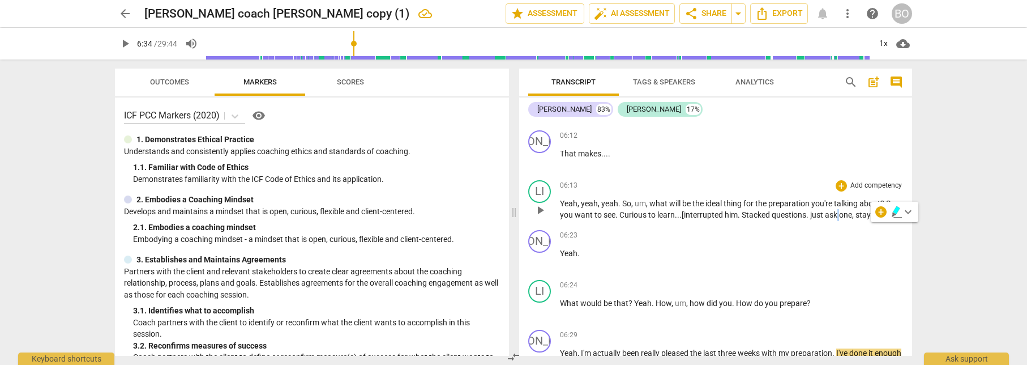
click at [840, 214] on span "to learn...[interrupted him. Stacked questions. just ask one, stay simple." at bounding box center [772, 214] width 249 height 9
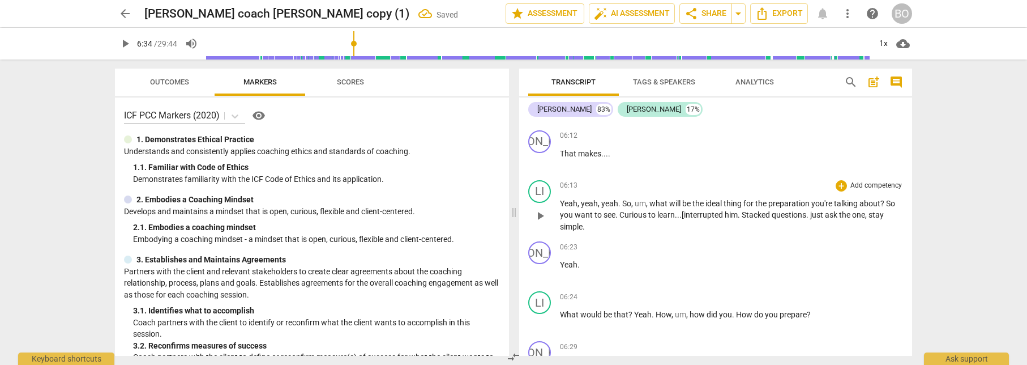
click at [866, 214] on span "to learn...[interrupted him. Stacked questions. just ask the one, stay simple." at bounding box center [722, 220] width 324 height 21
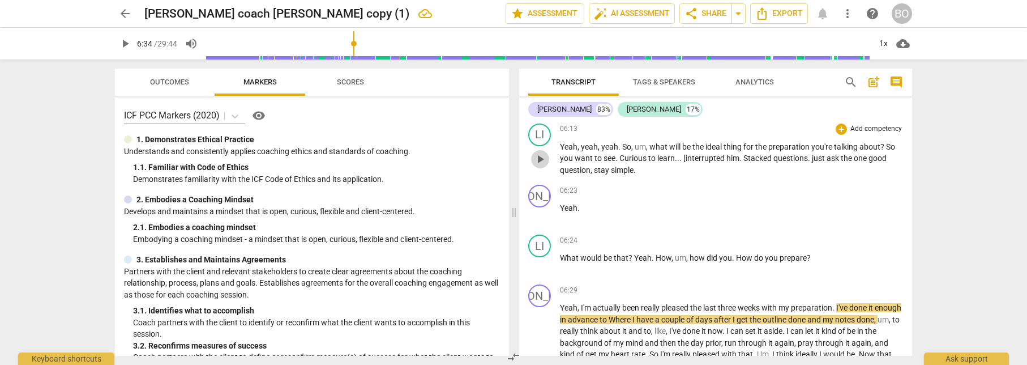
click at [542, 163] on span "play_arrow" at bounding box center [540, 159] width 14 height 14
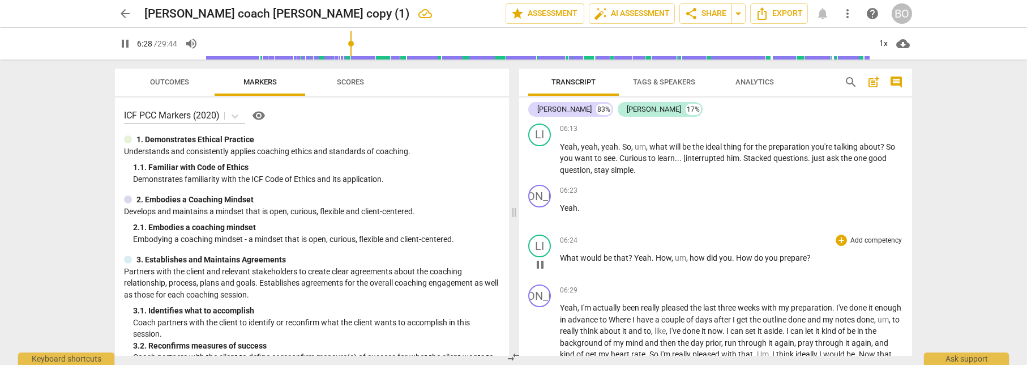
click at [605, 257] on span "be" at bounding box center [609, 257] width 10 height 9
click at [575, 258] on span "What" at bounding box center [570, 257] width 20 height 9
click at [616, 151] on span "yeah" at bounding box center [609, 146] width 17 height 9
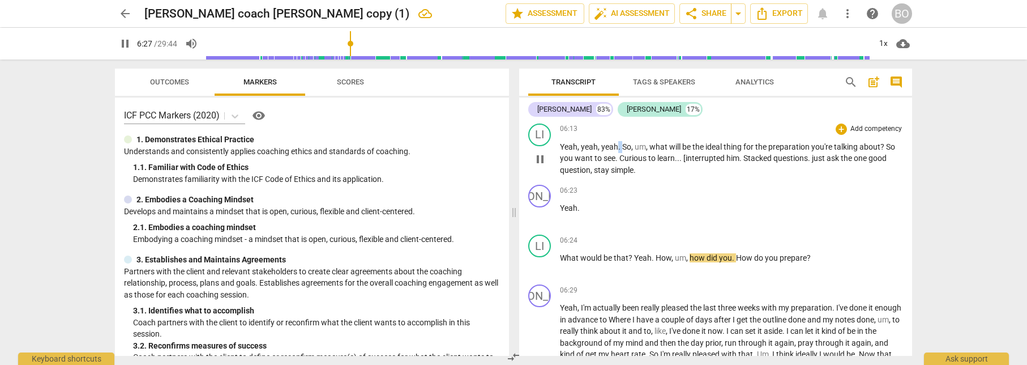
click at [616, 151] on span "yeah" at bounding box center [609, 146] width 17 height 9
click at [541, 268] on span "pause" at bounding box center [540, 265] width 14 height 14
type input "387"
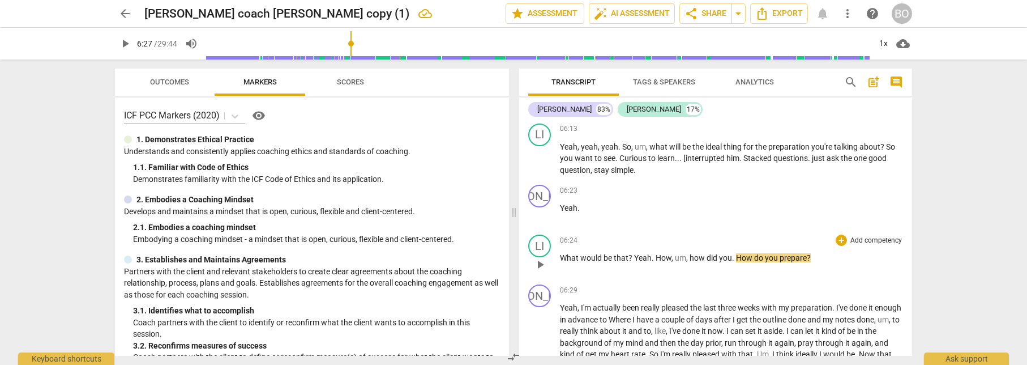
click at [614, 256] on span "that" at bounding box center [621, 257] width 15 height 9
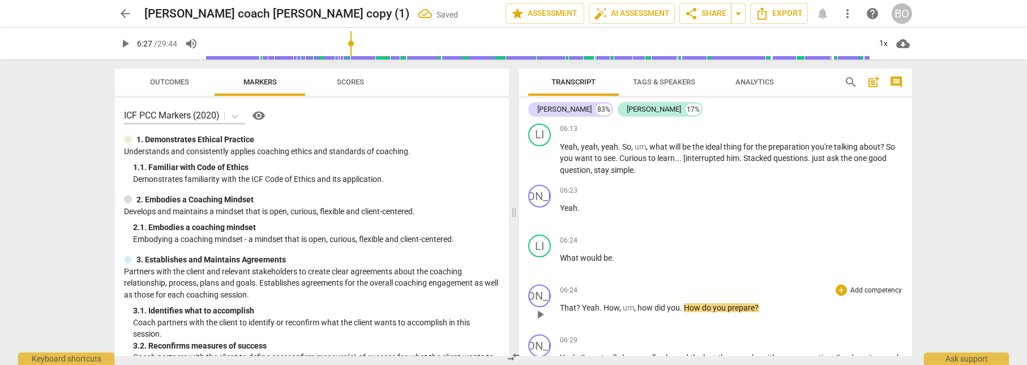
click at [562, 309] on span "That" at bounding box center [568, 307] width 16 height 9
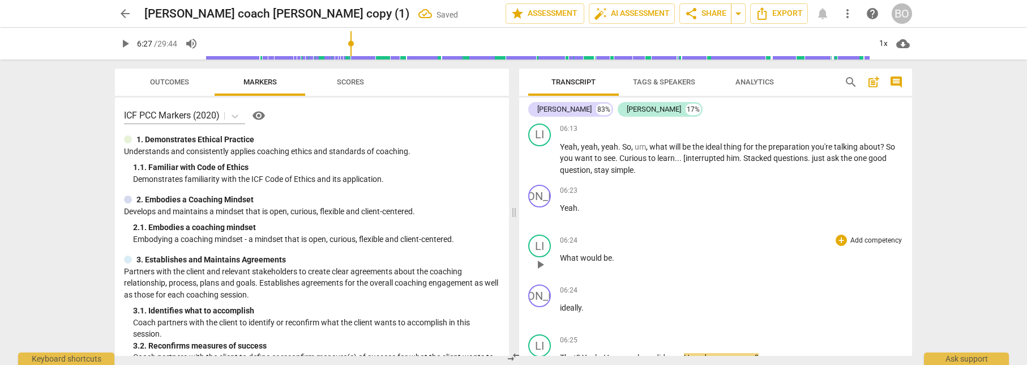
scroll to position [2744, 0]
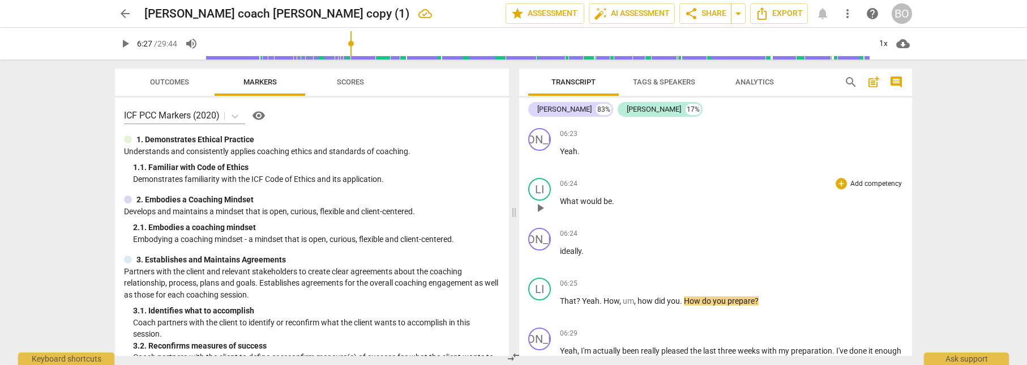
click at [620, 203] on p "What would be ." at bounding box center [731, 201] width 343 height 12
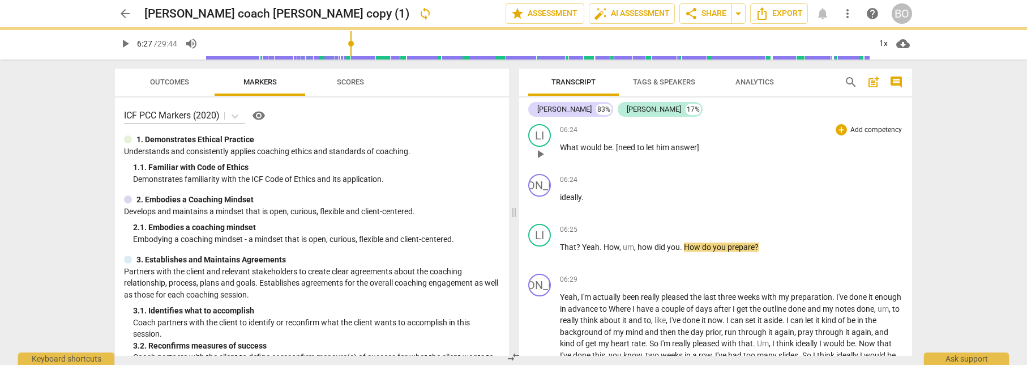
scroll to position [2801, 0]
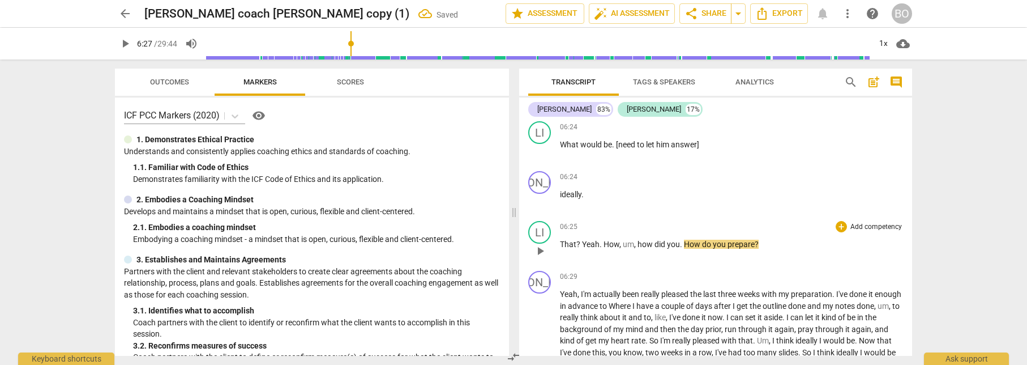
click at [561, 242] on span "That" at bounding box center [568, 244] width 16 height 9
click at [579, 244] on span "?" at bounding box center [579, 244] width 6 height 9
click at [582, 244] on span "Yeah" at bounding box center [591, 244] width 18 height 9
type input "389"
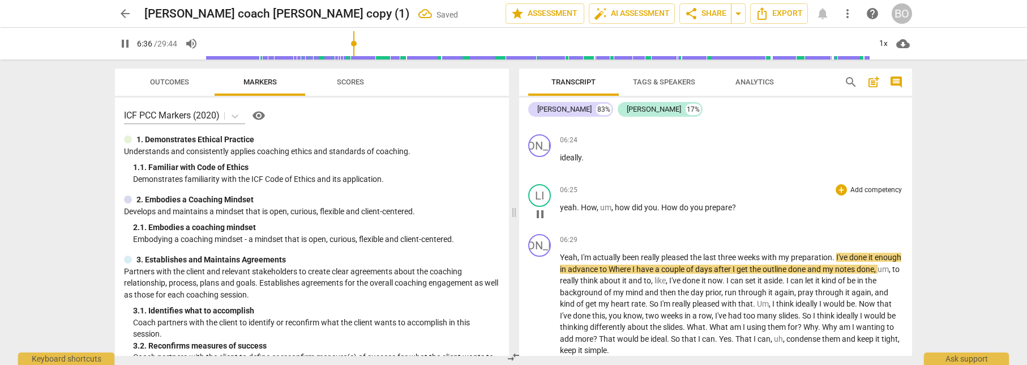
scroll to position [2858, 0]
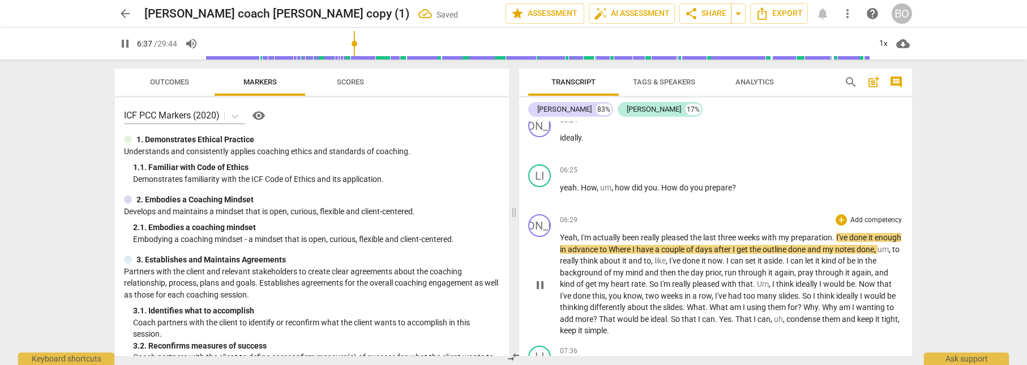
click at [534, 286] on span "pause" at bounding box center [540, 285] width 14 height 14
type input "398"
click at [746, 187] on p "yeah . How , um , how did you . How do you prepare ?" at bounding box center [731, 188] width 343 height 12
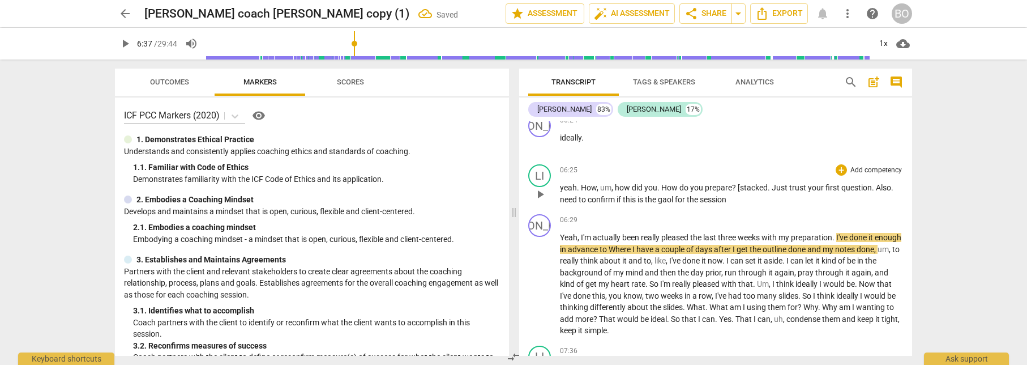
click at [588, 200] on span "? [stacked. Just trust your first question. Also. need to confirm if this is th…" at bounding box center [726, 193] width 333 height 21
click at [764, 198] on p "yeah . How , um , how did you . How do you prepare ? [stacked. Just trust your …" at bounding box center [731, 193] width 343 height 23
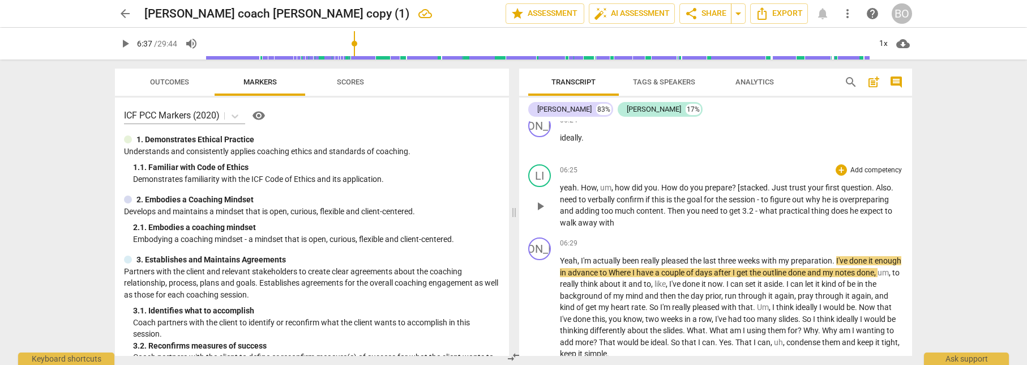
click at [615, 223] on span "? [stacked. Just trust your first question. Also. need to verbally confirm if t…" at bounding box center [726, 205] width 333 height 44
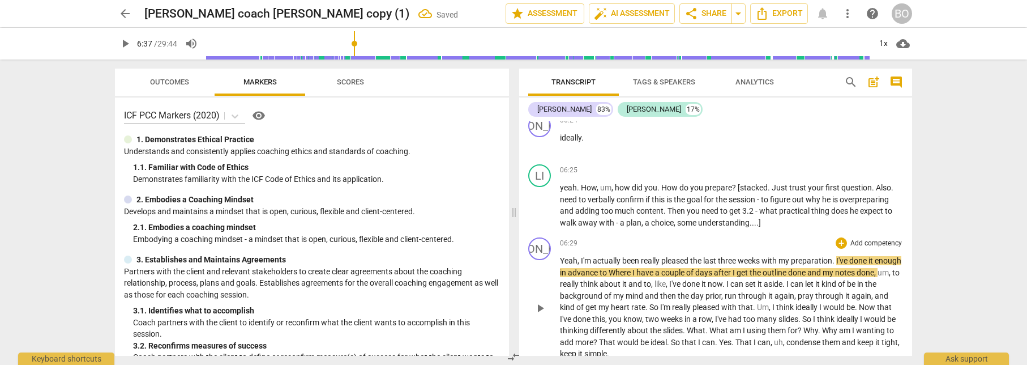
click at [587, 262] on span "I'm" at bounding box center [587, 260] width 12 height 9
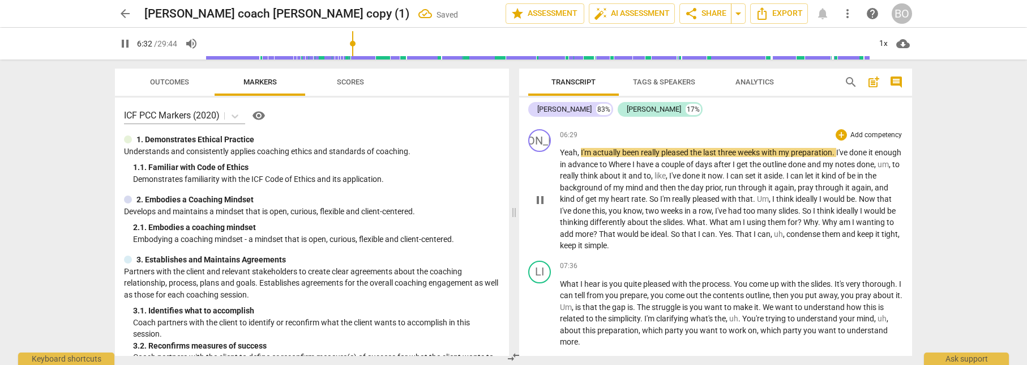
scroll to position [2971, 0]
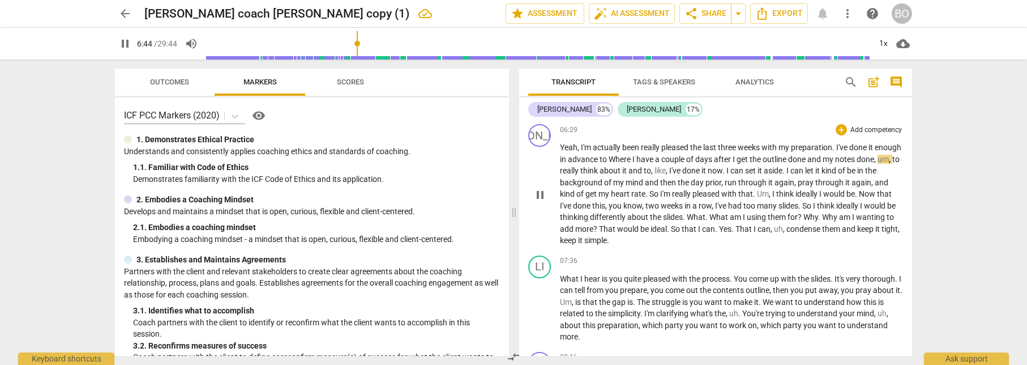
click at [632, 160] on span "Where" at bounding box center [621, 159] width 24 height 9
type input "405"
click at [534, 200] on span "pause" at bounding box center [540, 195] width 14 height 14
type input "417"
click at [798, 182] on span "," at bounding box center [795, 182] width 3 height 9
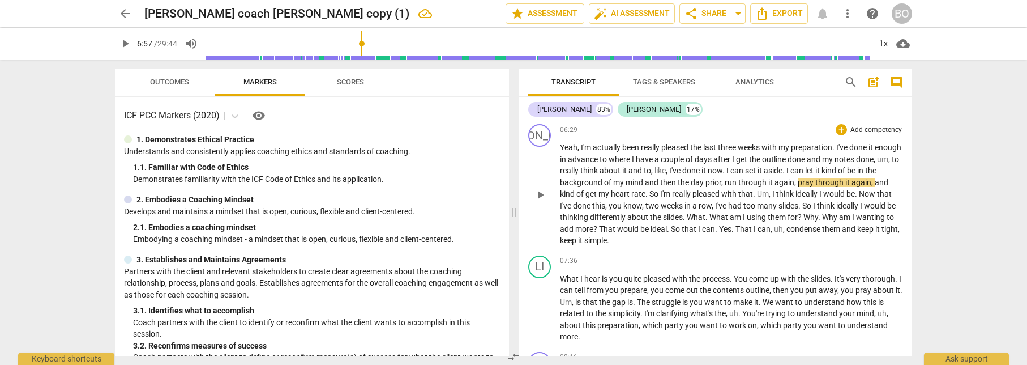
paste p
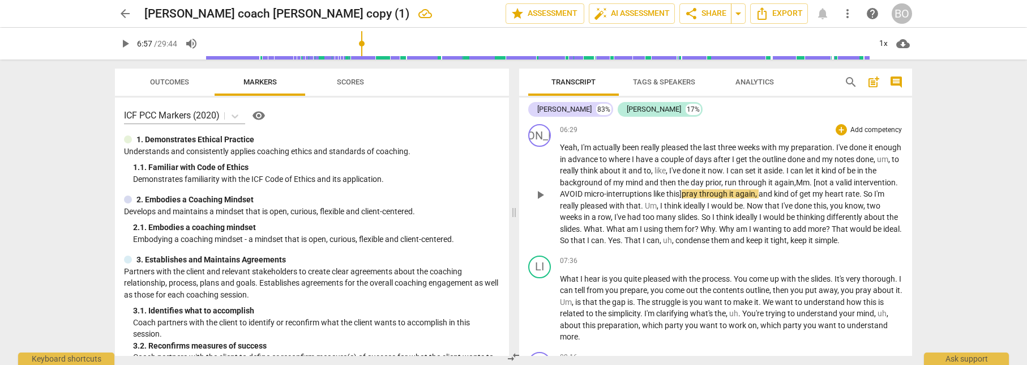
click at [828, 182] on span ", Mm. [not a valid intervention. AVOID micro-interruptions like this]" at bounding box center [729, 188] width 338 height 21
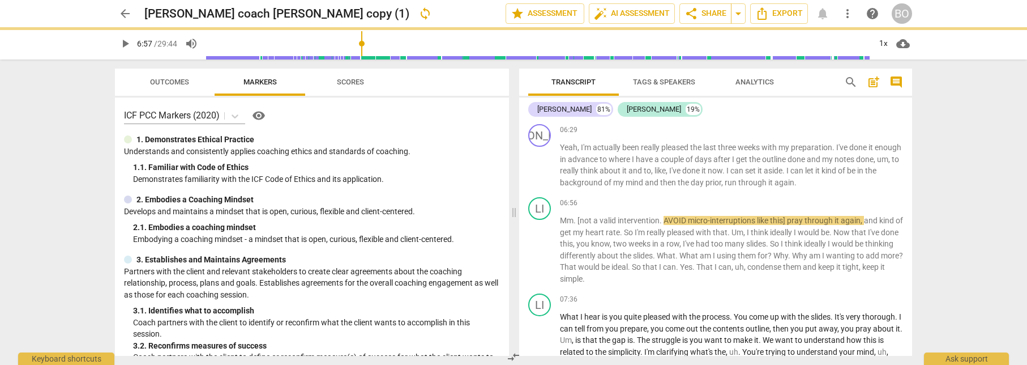
scroll to position [2997, 0]
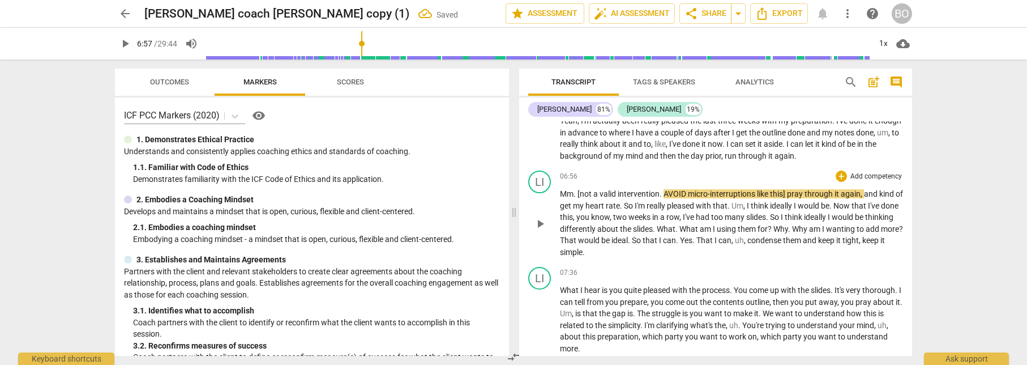
click at [790, 193] on span "pray" at bounding box center [796, 193] width 18 height 9
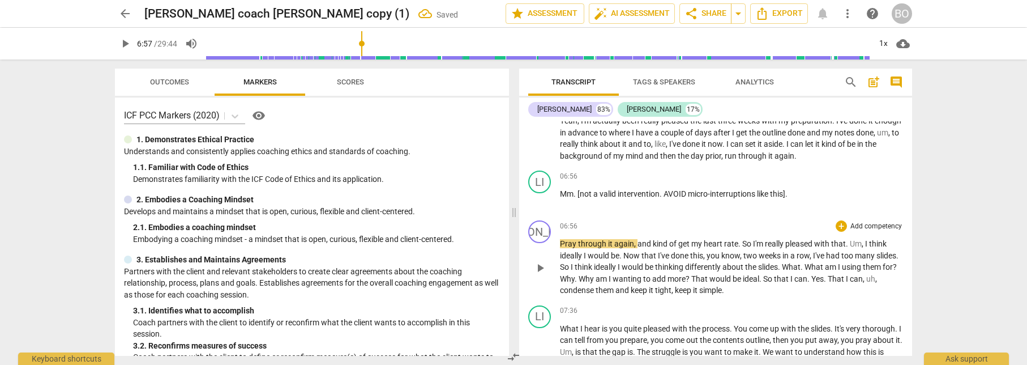
click at [545, 266] on span "play_arrow" at bounding box center [540, 268] width 14 height 14
click at [675, 242] on span "of" at bounding box center [673, 243] width 9 height 9
click at [735, 241] on span "rate" at bounding box center [731, 243] width 14 height 9
type input "424"
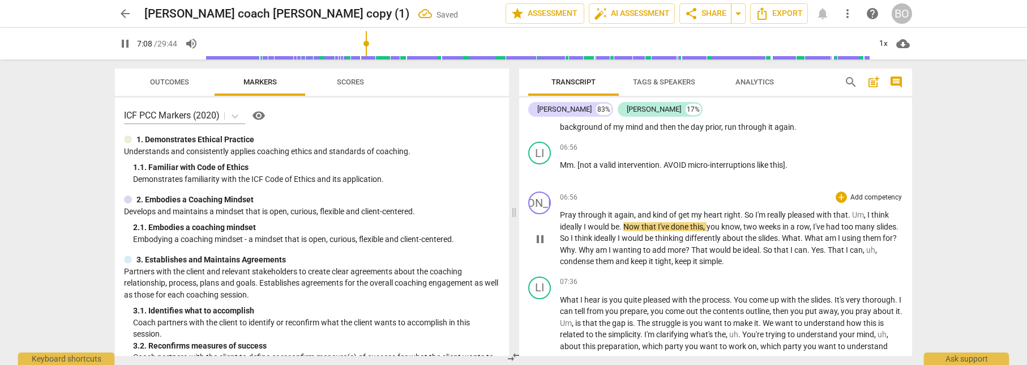
scroll to position [3054, 0]
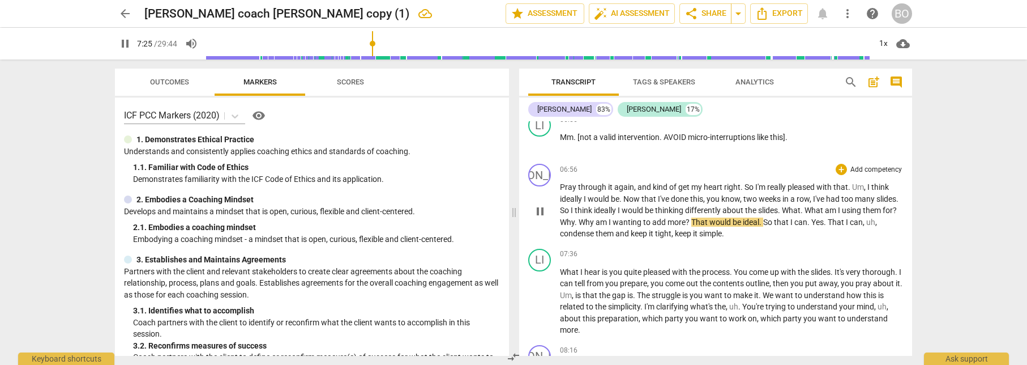
click at [709, 220] on span "That" at bounding box center [700, 221] width 18 height 9
click at [668, 221] on span "add" at bounding box center [659, 221] width 15 height 9
click at [686, 221] on span "more" at bounding box center [677, 221] width 18 height 9
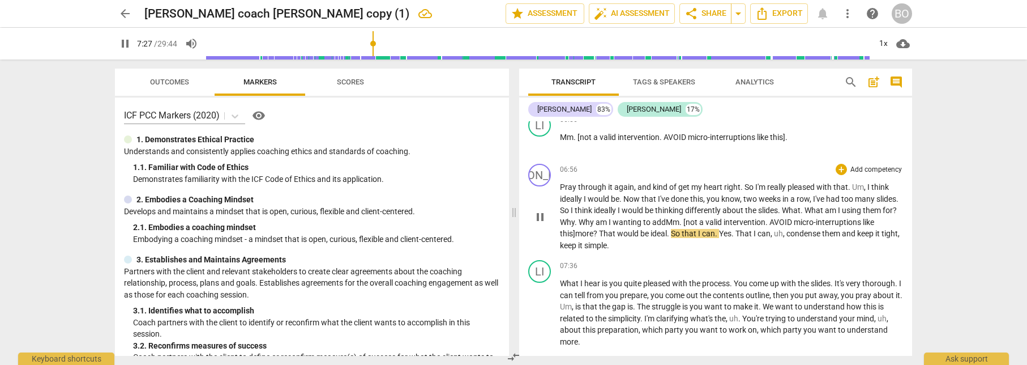
click at [702, 220] on span "add Mm. [not a valid intervention. AVOID micro-interruptions like this]" at bounding box center [717, 227] width 314 height 21
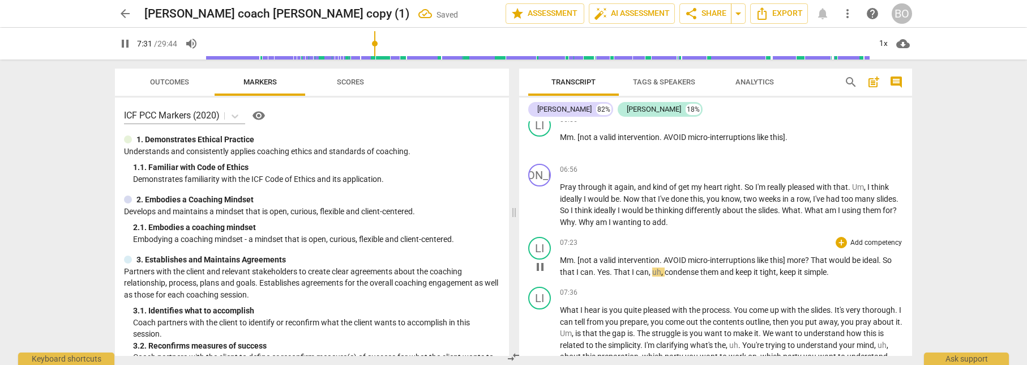
click at [789, 259] on span "more" at bounding box center [796, 259] width 18 height 9
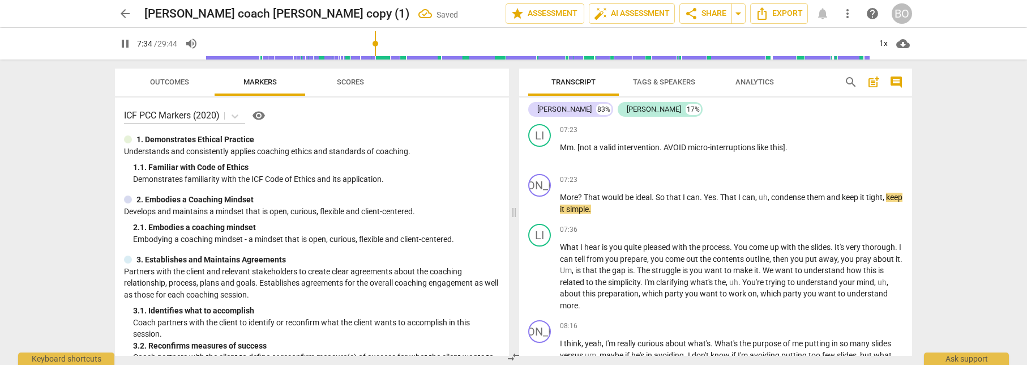
scroll to position [3167, 0]
click at [713, 192] on span "Yes" at bounding box center [710, 196] width 12 height 9
click at [547, 205] on span "pause" at bounding box center [540, 203] width 14 height 14
type input "456"
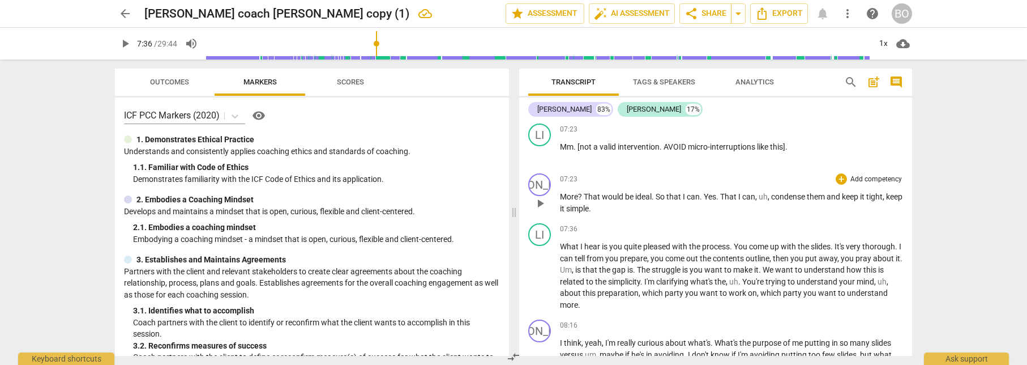
click at [830, 195] on span "and" at bounding box center [834, 196] width 15 height 9
paste p
click at [830, 195] on span "them Mm. [not a valid intervention. AVOID micro-interruptions like this]" at bounding box center [720, 202] width 321 height 21
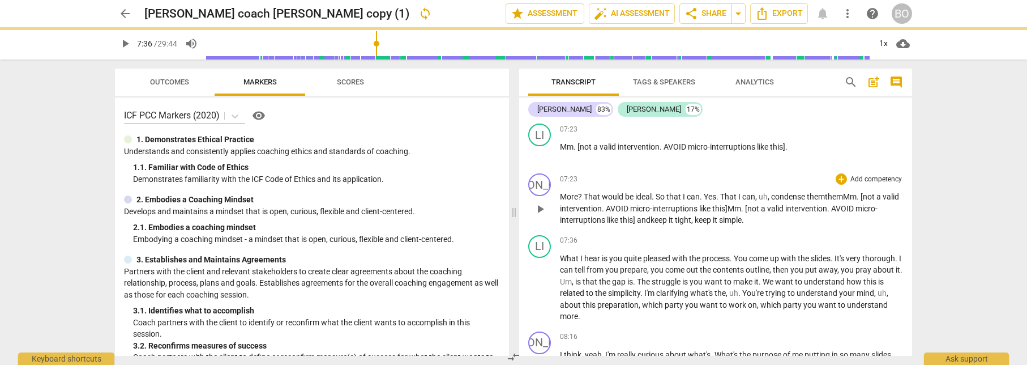
click at [848, 194] on span "them Mm. [not a valid intervention. AVOID micro-interruptions like this]" at bounding box center [729, 202] width 339 height 21
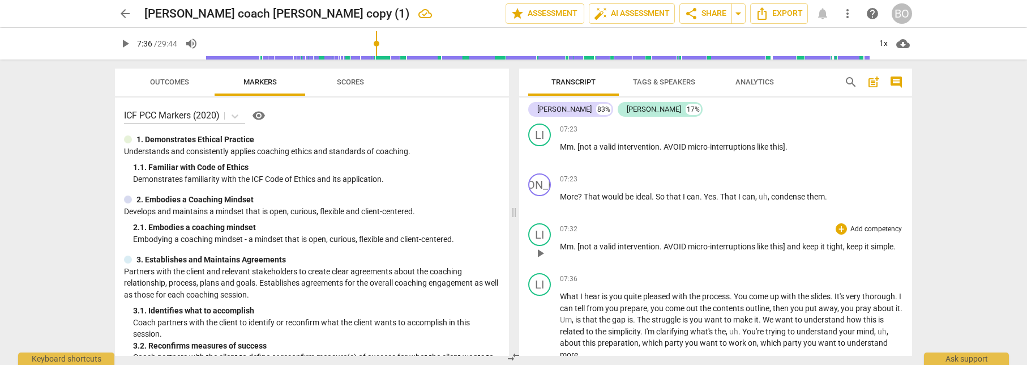
click at [789, 246] on span "and" at bounding box center [794, 246] width 15 height 9
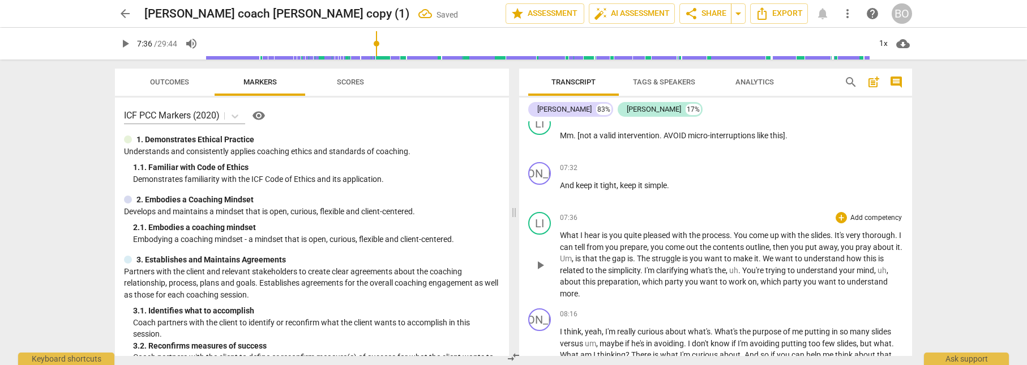
scroll to position [3281, 0]
click at [561, 232] on span "What" at bounding box center [570, 232] width 20 height 9
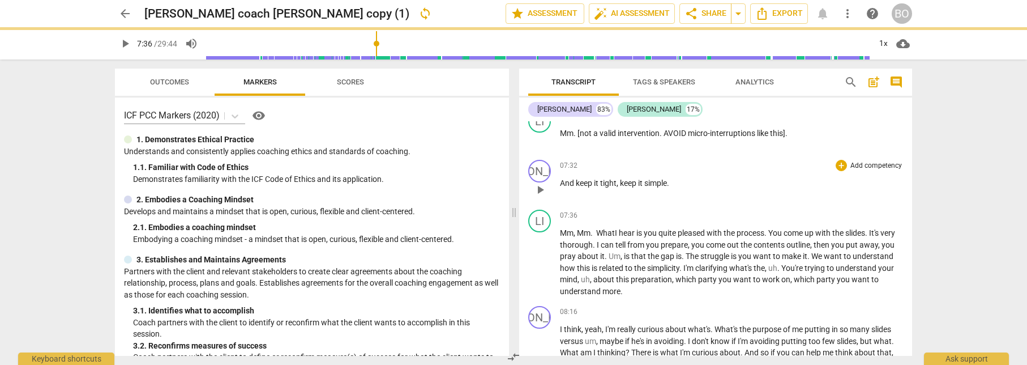
click at [627, 184] on span "keep" at bounding box center [629, 182] width 18 height 9
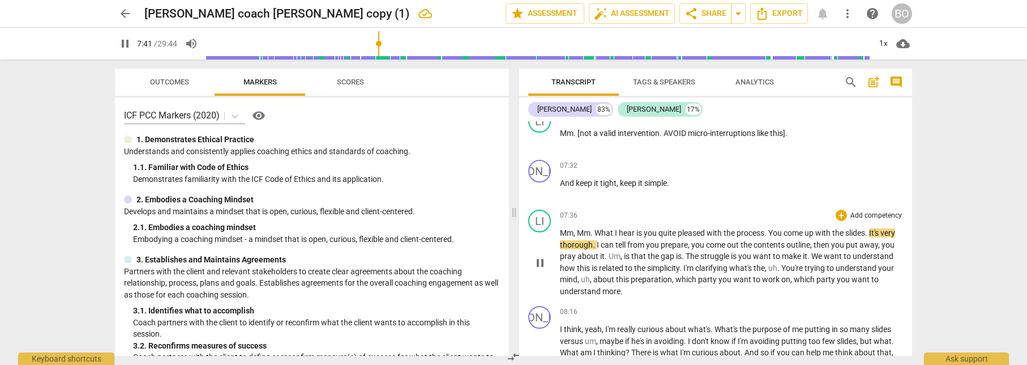
click at [768, 233] on span "." at bounding box center [766, 232] width 4 height 9
type input "463"
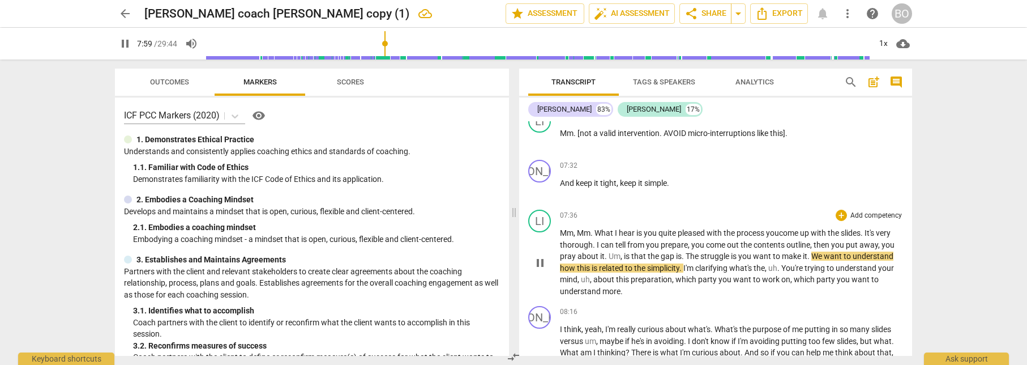
click at [540, 263] on span "pause" at bounding box center [540, 263] width 14 height 14
type input "480"
click at [609, 256] on span "Um" at bounding box center [615, 255] width 12 height 9
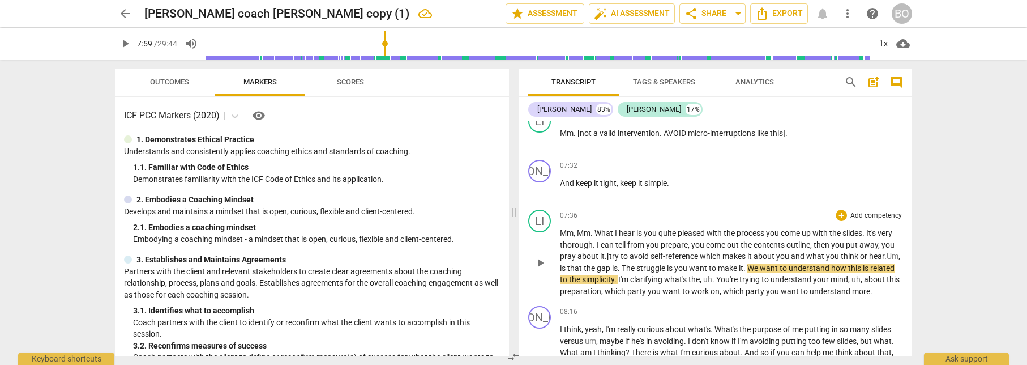
drag, startPoint x: 608, startPoint y: 256, endPoint x: 890, endPoint y: 251, distance: 282.6
click at [890, 251] on p "Mm , Mm . What I hear is you quite pleased with the process you come up with th…" at bounding box center [731, 262] width 343 height 70
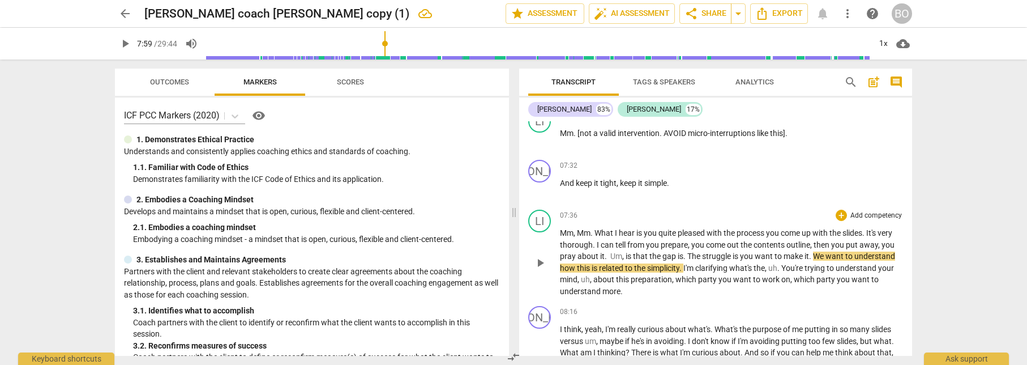
click at [652, 294] on p "Mm , Mm . What I hear is you quite pleased with the process you come up with th…" at bounding box center [731, 262] width 343 height 70
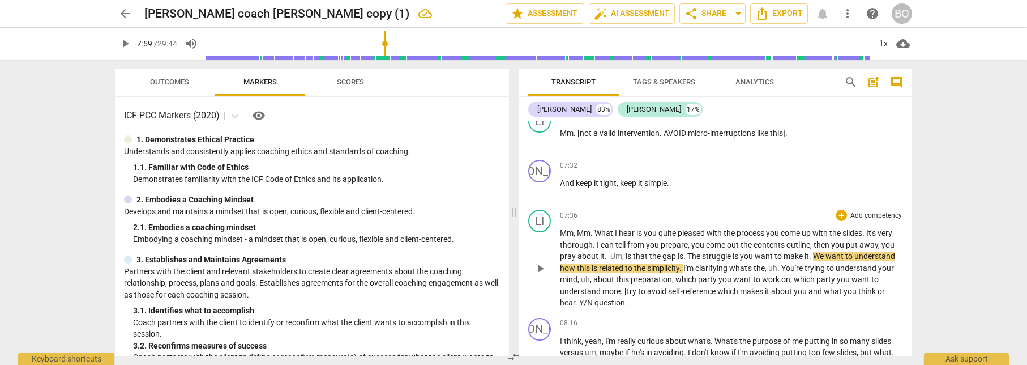
click at [620, 258] on span "Um" at bounding box center [616, 255] width 12 height 9
click at [686, 254] on span "." at bounding box center [685, 255] width 4 height 9
click at [778, 256] on span "to" at bounding box center [773, 255] width 9 height 9
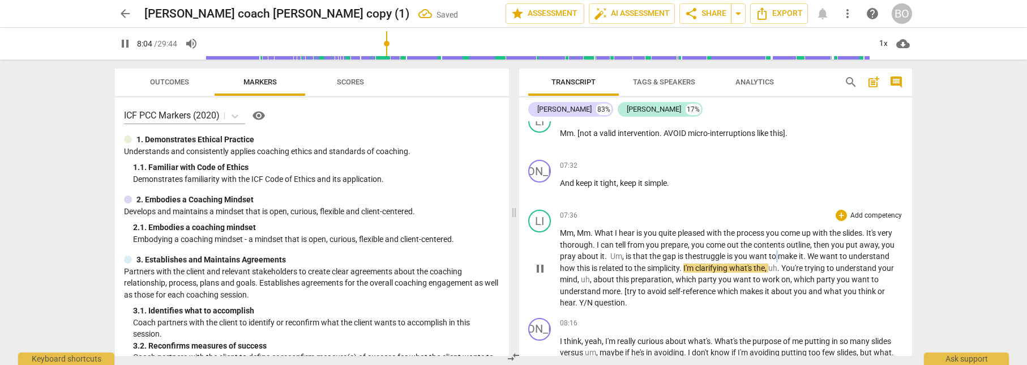
click at [778, 256] on span "to" at bounding box center [773, 255] width 9 height 9
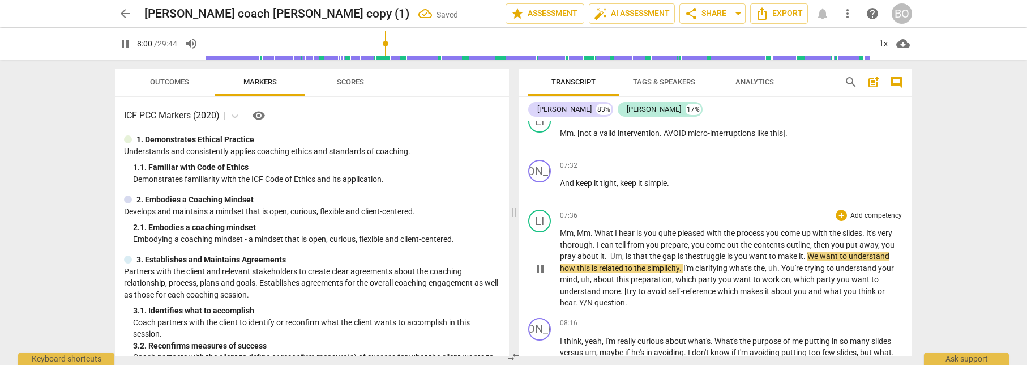
click at [820, 255] on span "We" at bounding box center [813, 255] width 12 height 9
click at [715, 279] on span "party" at bounding box center [708, 279] width 20 height 9
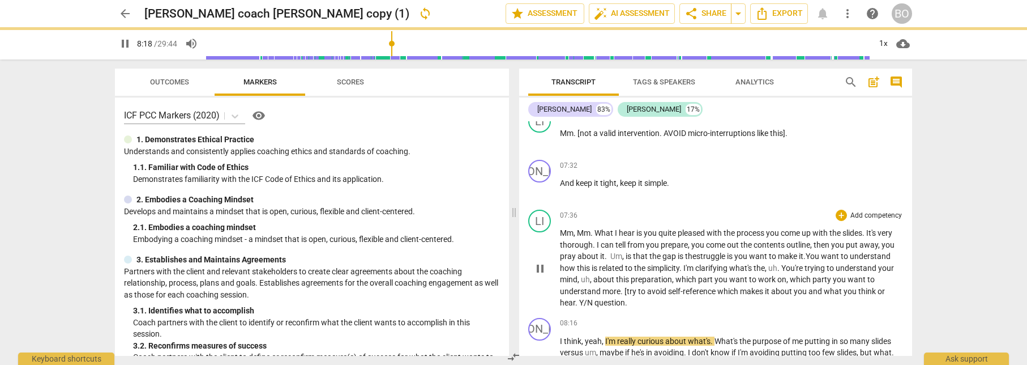
click at [828, 280] on span "party" at bounding box center [823, 279] width 20 height 9
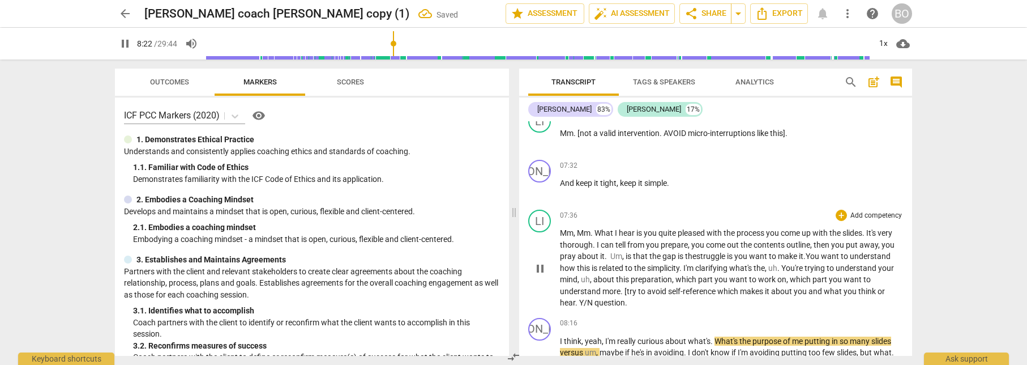
drag, startPoint x: 540, startPoint y: 267, endPoint x: 557, endPoint y: 272, distance: 17.9
click at [541, 267] on span "pause" at bounding box center [540, 269] width 14 height 14
type input "502"
click at [643, 301] on p "Mm , Mm . What I hear is you quite pleased with the process you come up with th…" at bounding box center [731, 268] width 343 height 82
click at [595, 303] on span "question" at bounding box center [610, 302] width 31 height 9
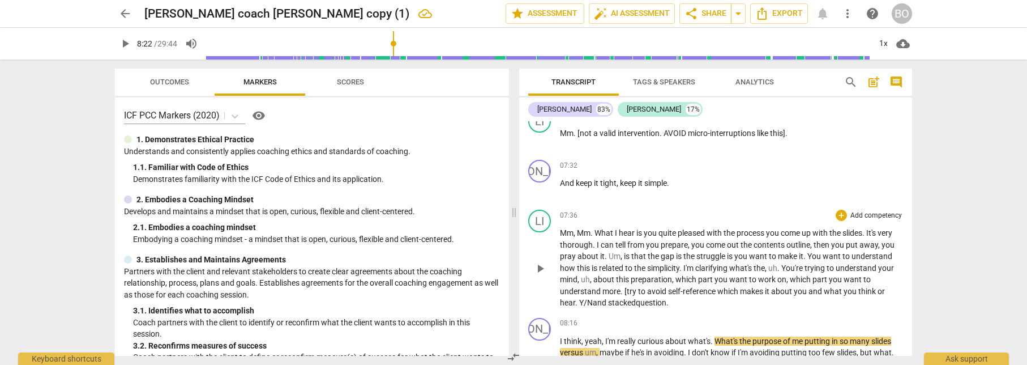
click at [669, 302] on span "." at bounding box center [667, 302] width 2 height 9
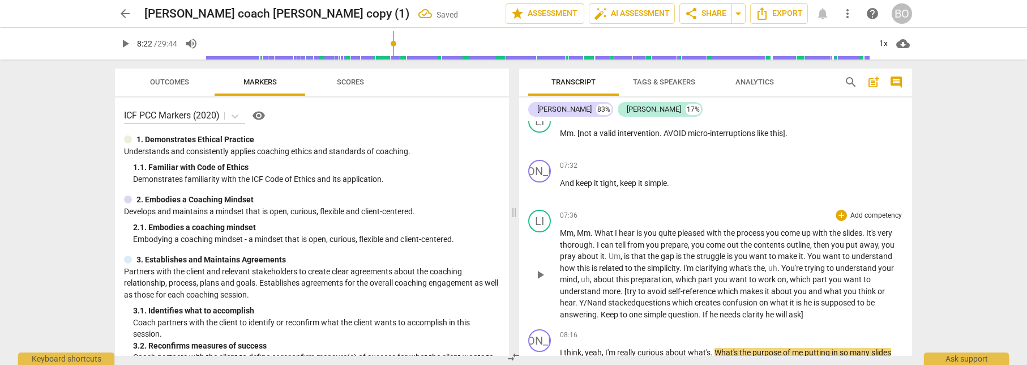
click at [804, 314] on span "questions which creates confusion on what it is he is supposed to be answering.…" at bounding box center [717, 308] width 315 height 21
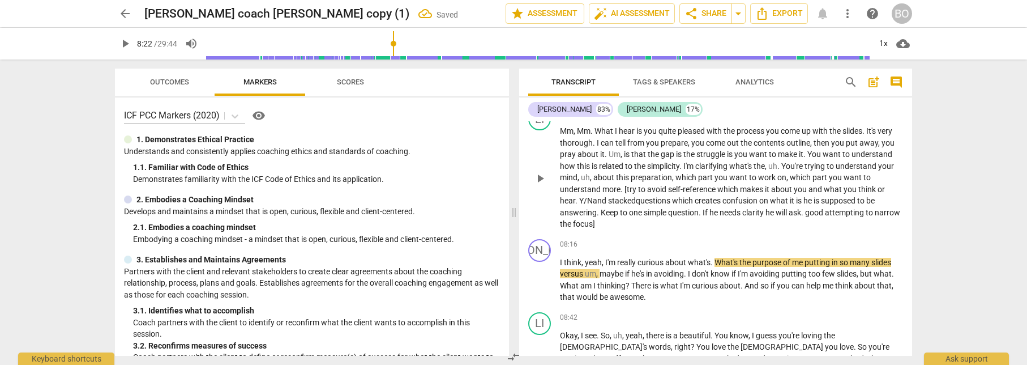
scroll to position [3394, 0]
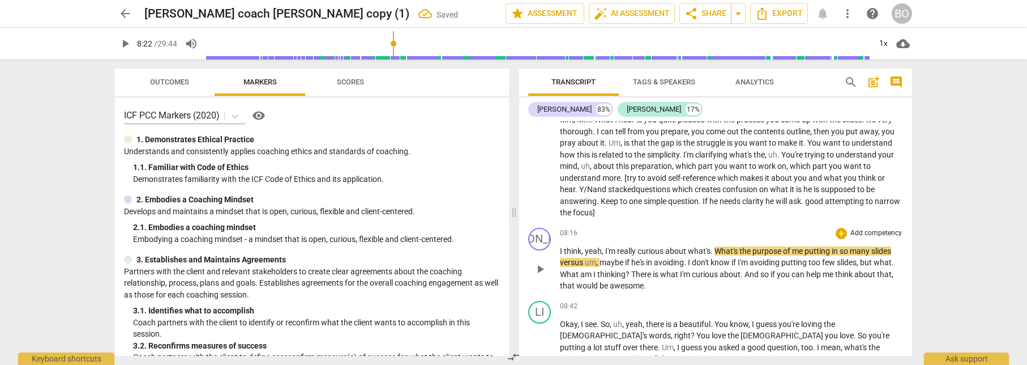
click at [545, 266] on span "play_arrow" at bounding box center [540, 269] width 14 height 14
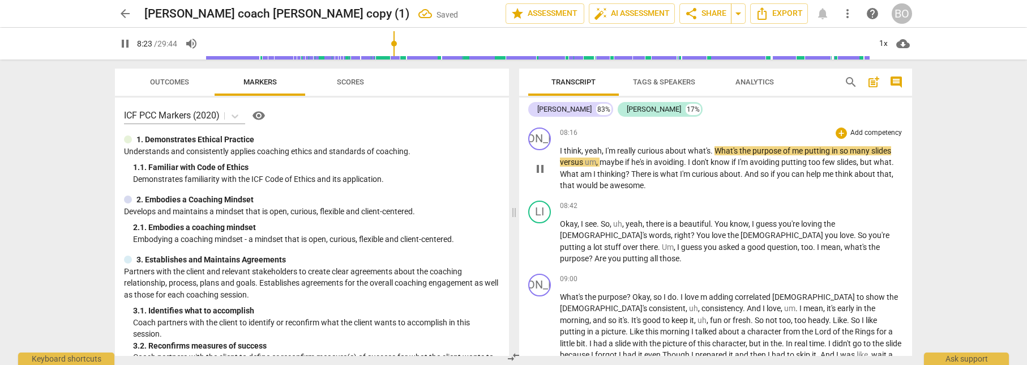
scroll to position [3507, 0]
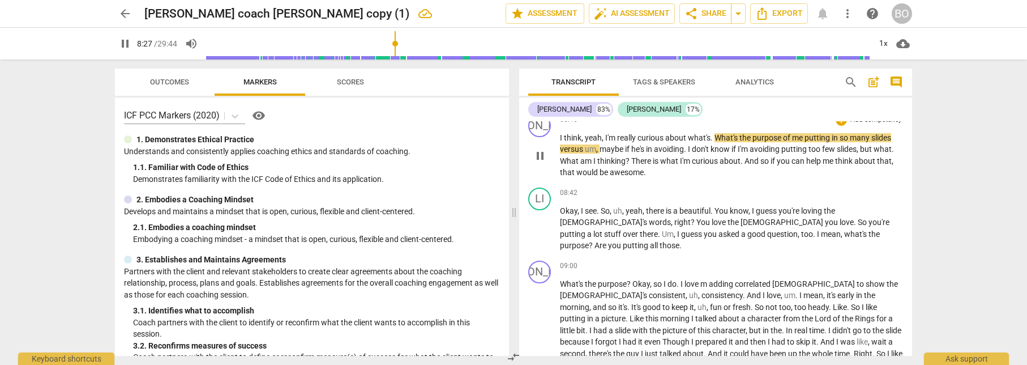
click at [541, 152] on span "pause" at bounding box center [540, 156] width 14 height 14
click at [918, 176] on div "Transcript Tags & Speakers Analytics search post_add comment [PERSON_NAME] 83% …" at bounding box center [718, 211] width 407 height 305
click at [534, 155] on span "play_arrow" at bounding box center [540, 156] width 14 height 14
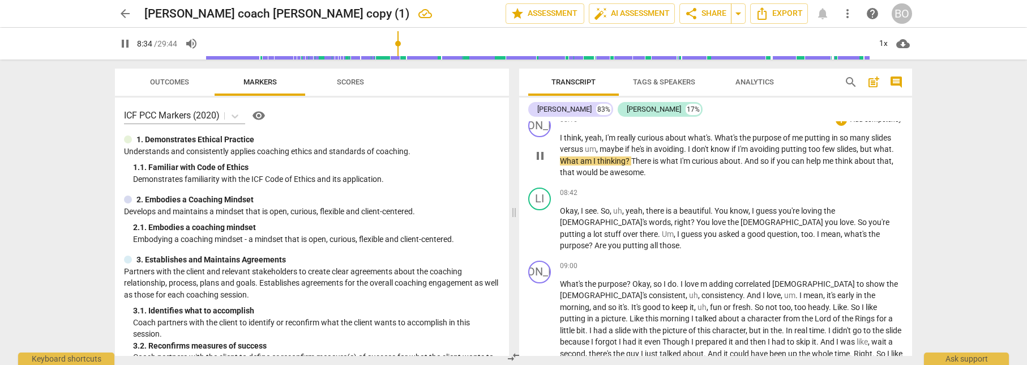
click at [625, 149] on span "maybe" at bounding box center [612, 148] width 25 height 9
click at [645, 150] on span "he's" at bounding box center [638, 148] width 15 height 9
type input "513"
click at [582, 168] on span "would" at bounding box center [571, 172] width 23 height 9
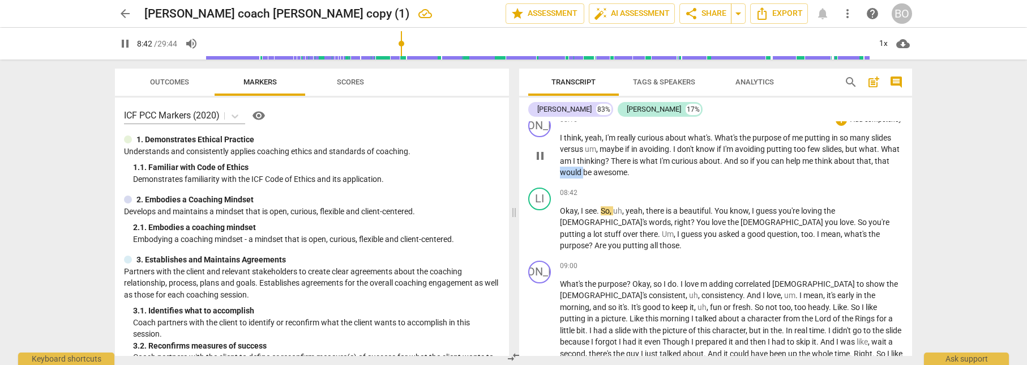
click at [582, 168] on span "would" at bounding box center [571, 172] width 23 height 9
click at [627, 171] on span "awesome" at bounding box center [610, 172] width 34 height 9
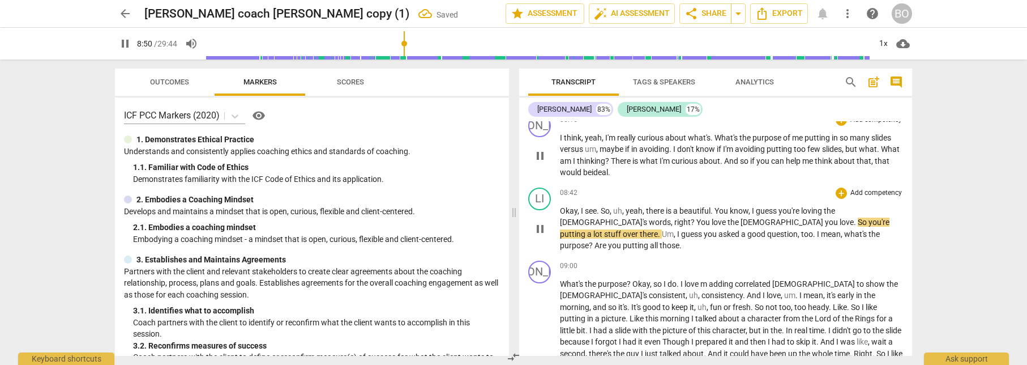
click at [597, 209] on span "see" at bounding box center [591, 210] width 12 height 9
click at [542, 225] on span "pause" at bounding box center [540, 229] width 14 height 14
type input "539"
click at [850, 234] on p "Okay , I see . So , uh , yeah , there is a beautiful . You know , I guess you'r…" at bounding box center [731, 228] width 343 height 46
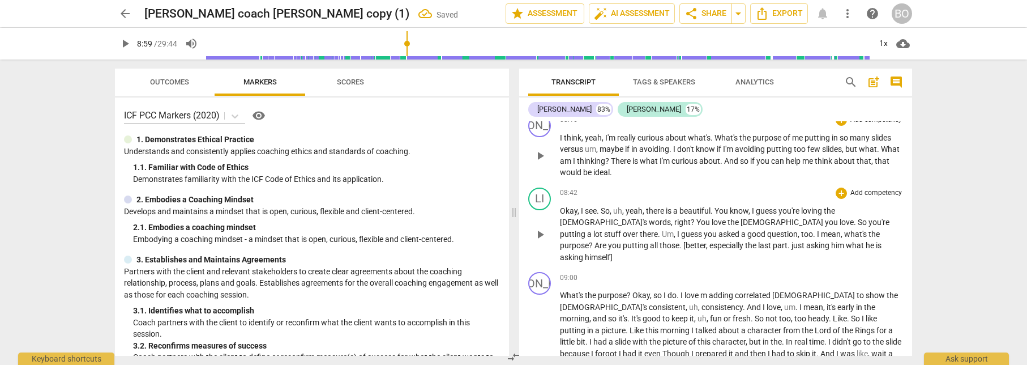
click at [538, 233] on span "play_arrow" at bounding box center [540, 235] width 14 height 14
click at [595, 241] on span "?" at bounding box center [592, 245] width 6 height 9
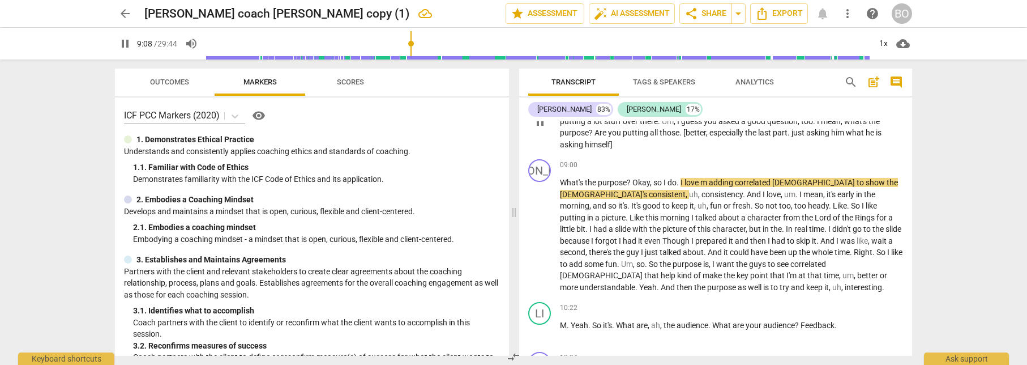
scroll to position [3620, 0]
click at [541, 228] on span "pause" at bounding box center [540, 235] width 14 height 14
type input "554"
click at [811, 177] on span "[DEMOGRAPHIC_DATA]" at bounding box center [814, 181] width 84 height 9
paste p
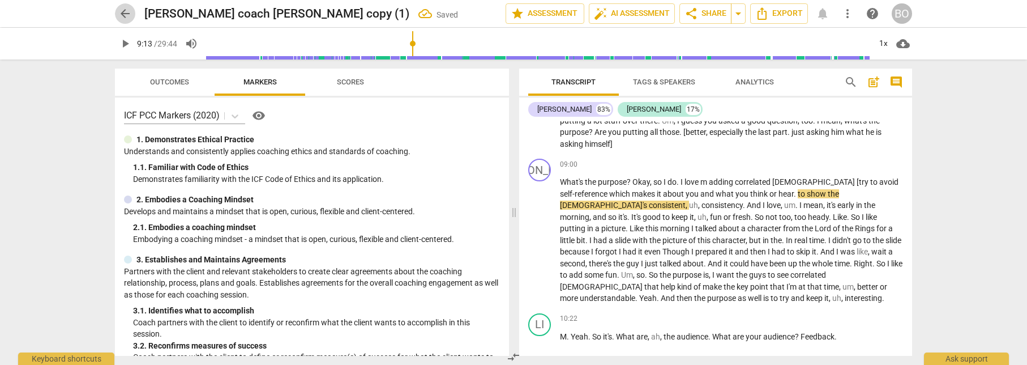
click at [129, 16] on span "arrow_back" at bounding box center [125, 14] width 14 height 14
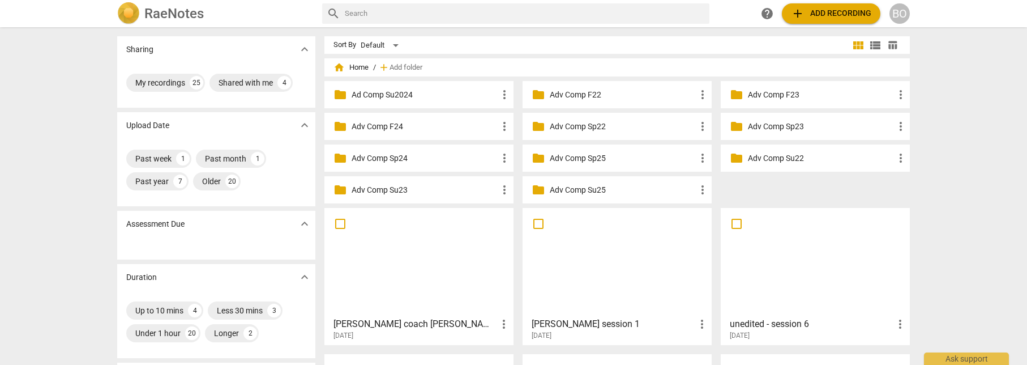
click at [409, 255] on div at bounding box center [418, 262] width 181 height 100
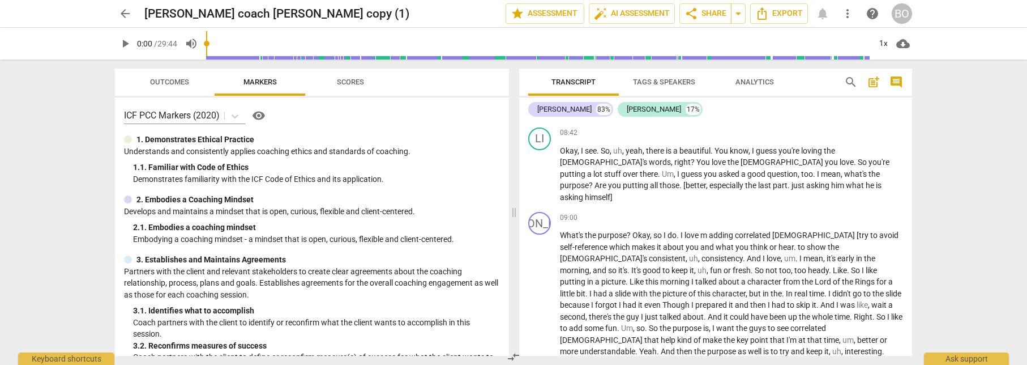
scroll to position [3624, 0]
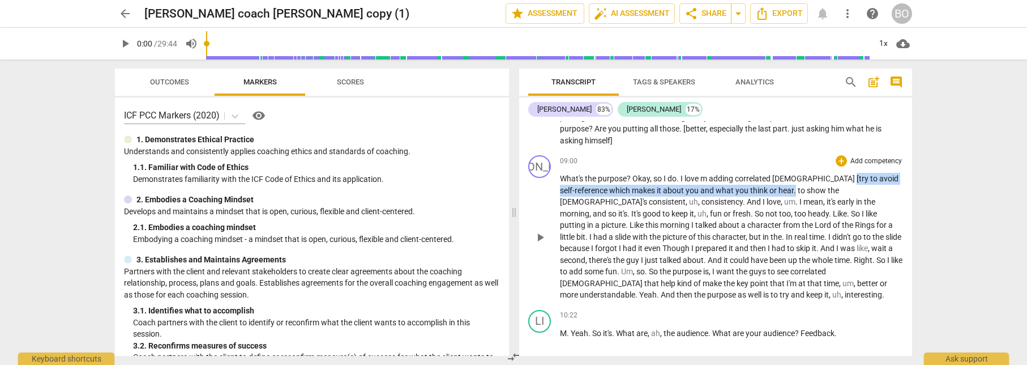
drag, startPoint x: 811, startPoint y: 165, endPoint x: 782, endPoint y: 182, distance: 34.0
click at [782, 182] on p "What's the purpose ? Okay , so I do . I love m adding correlated scriptures [tr…" at bounding box center [731, 237] width 343 height 128
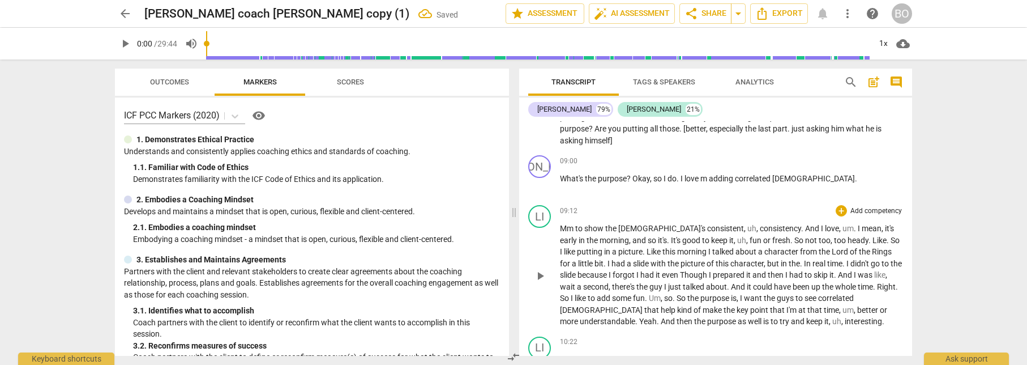
click at [576, 224] on span "to" at bounding box center [579, 228] width 9 height 9
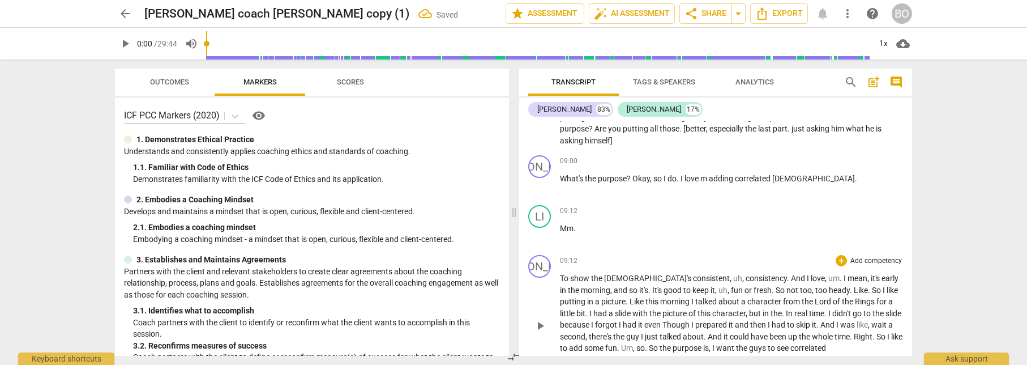
click at [562, 273] on span "To" at bounding box center [565, 277] width 10 height 9
click at [693, 273] on span "consistent" at bounding box center [711, 277] width 37 height 9
click at [537, 319] on span "pause" at bounding box center [540, 326] width 14 height 14
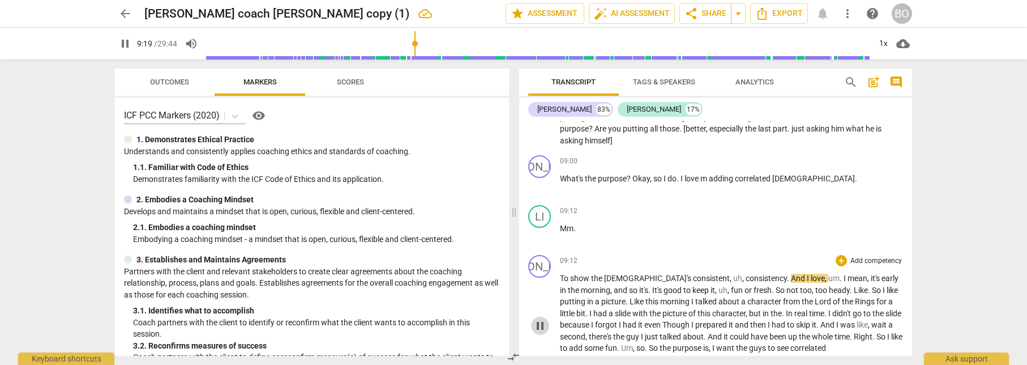
type input "560"
click at [733, 273] on span "uh" at bounding box center [737, 277] width 9 height 9
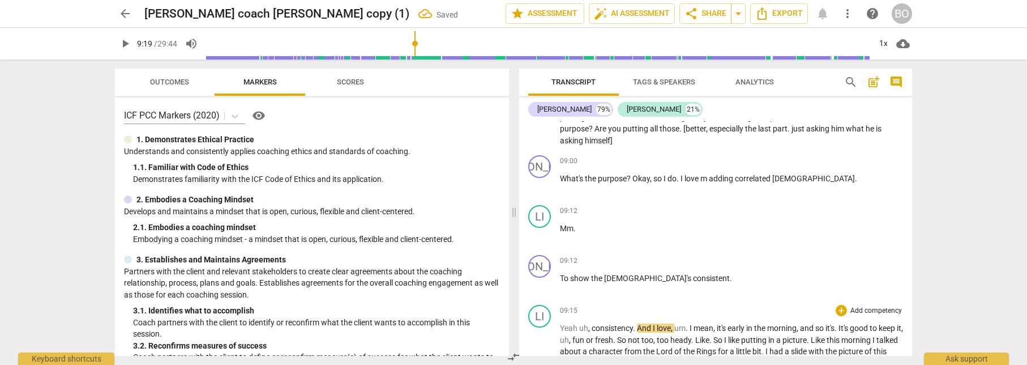
click at [581, 323] on span "uh" at bounding box center [583, 327] width 9 height 9
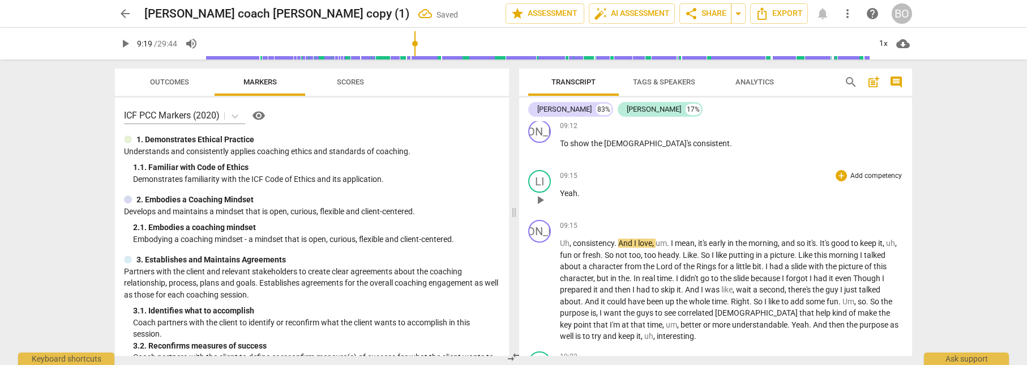
scroll to position [3794, 0]
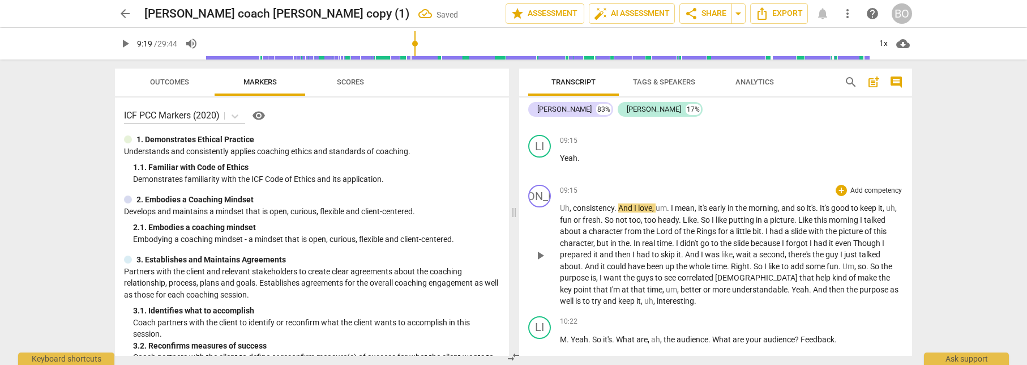
click at [620, 203] on span "And" at bounding box center [626, 207] width 16 height 9
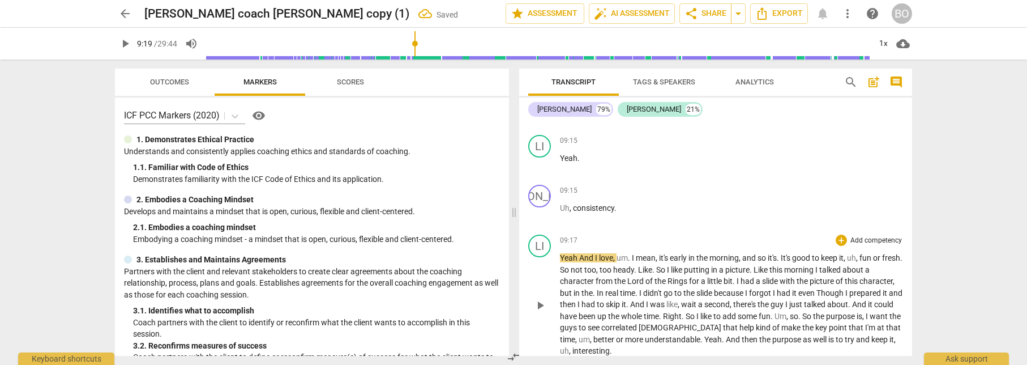
click at [580, 253] on span "And" at bounding box center [587, 257] width 16 height 9
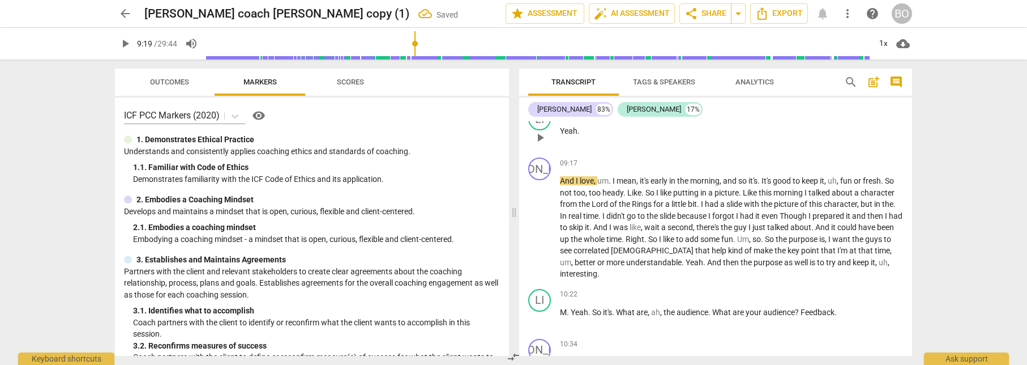
scroll to position [3963, 0]
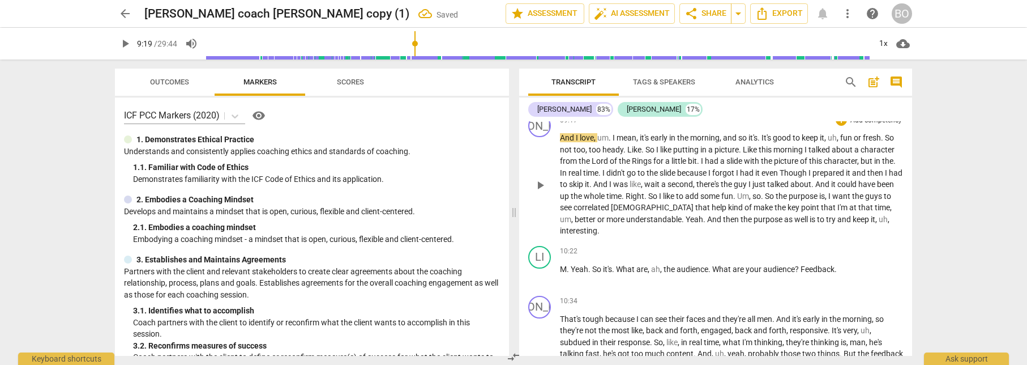
click at [564, 133] on span "And" at bounding box center [568, 137] width 16 height 9
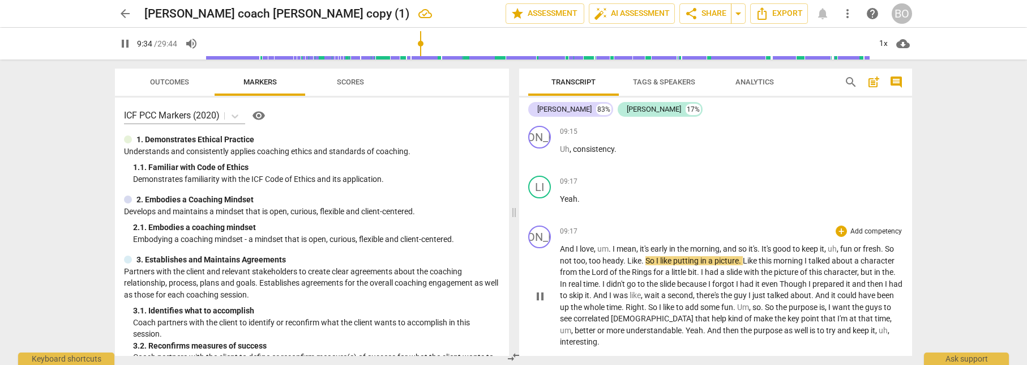
scroll to position [3850, 0]
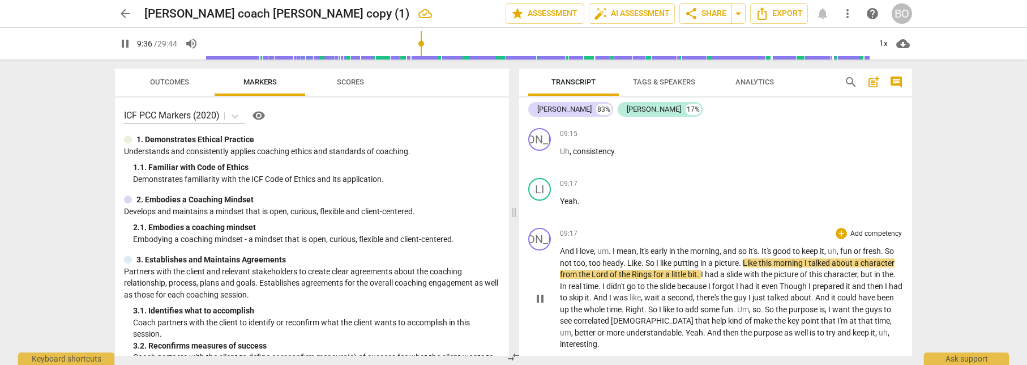
click at [627, 258] on span "." at bounding box center [625, 262] width 4 height 9
type input "578"
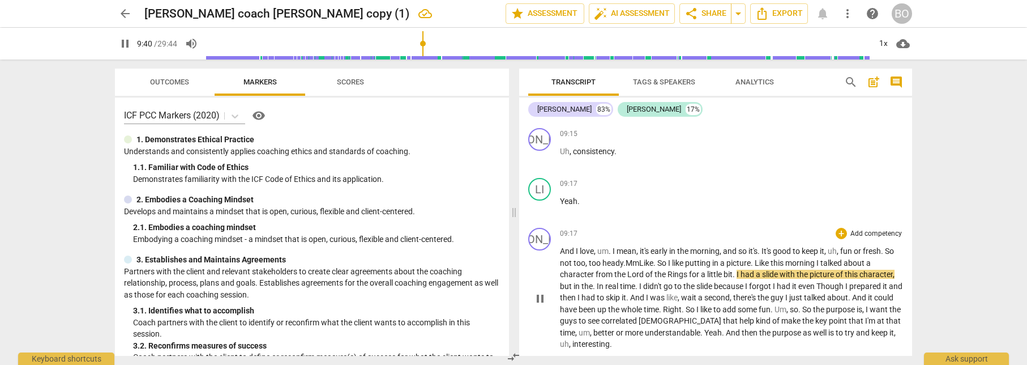
click at [638, 258] on span ". Mm" at bounding box center [631, 262] width 16 height 9
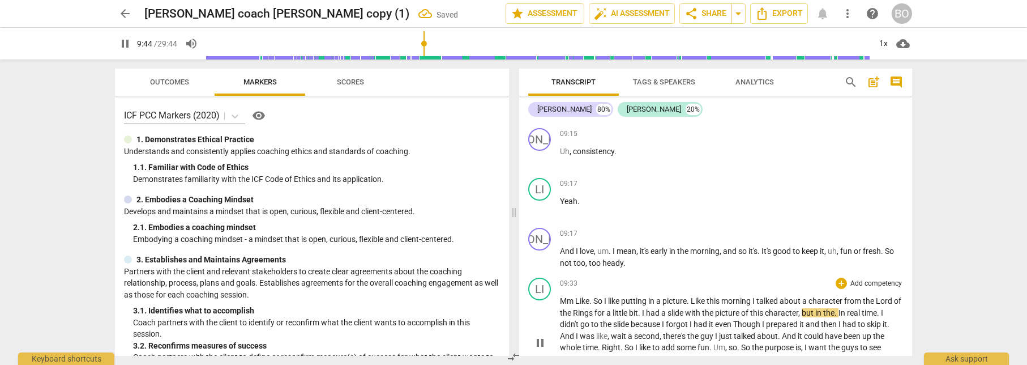
click at [576, 296] on span "Like" at bounding box center [582, 300] width 14 height 9
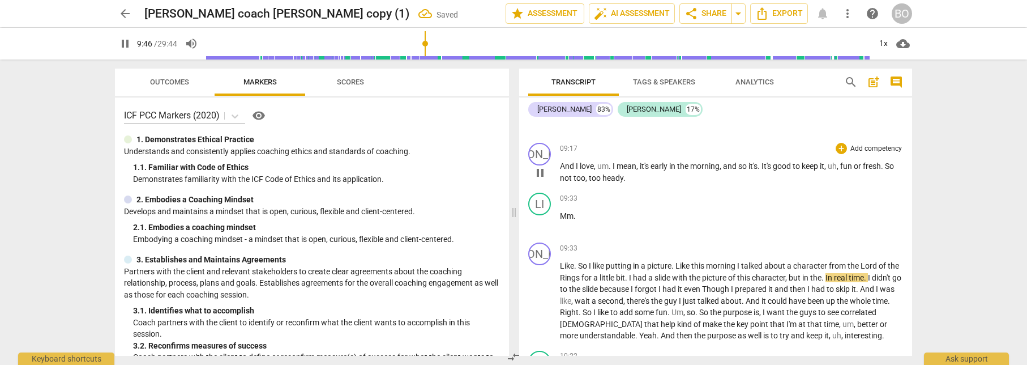
scroll to position [3963, 0]
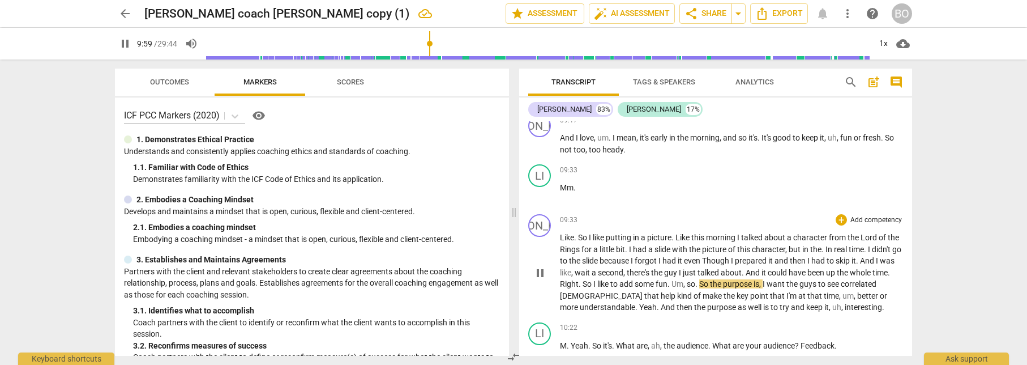
click at [683, 279] on span "Um" at bounding box center [678, 283] width 12 height 9
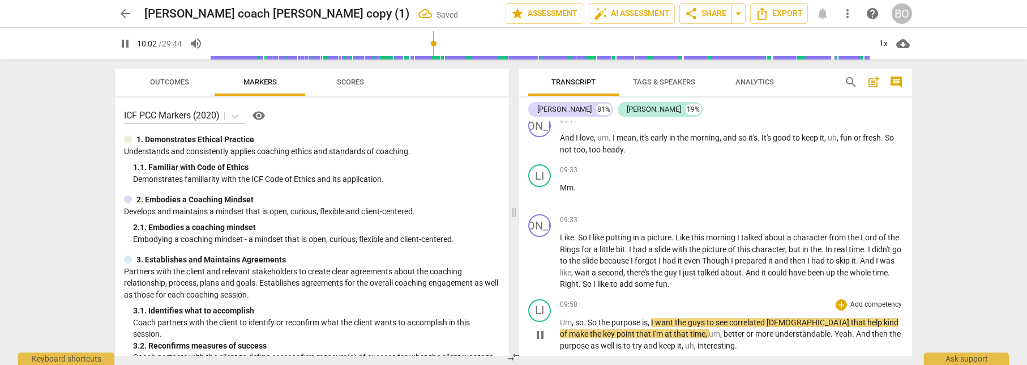
click at [576, 318] on span "so" at bounding box center [579, 322] width 8 height 9
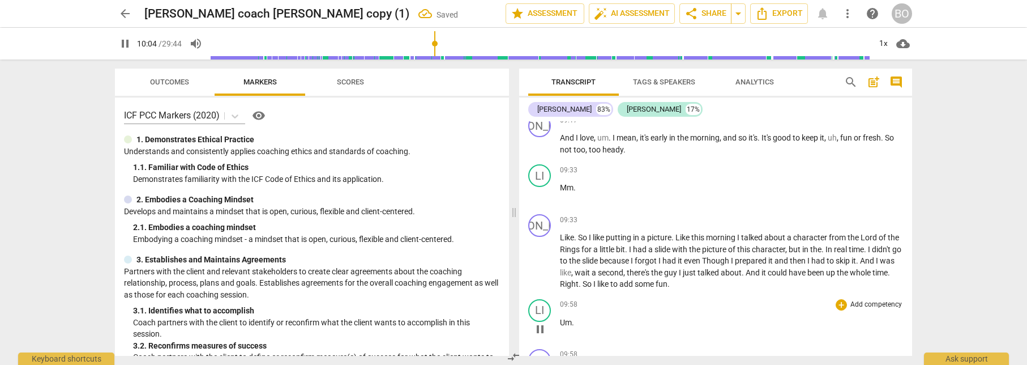
click at [565, 318] on span "Um" at bounding box center [566, 322] width 12 height 9
type input "606"
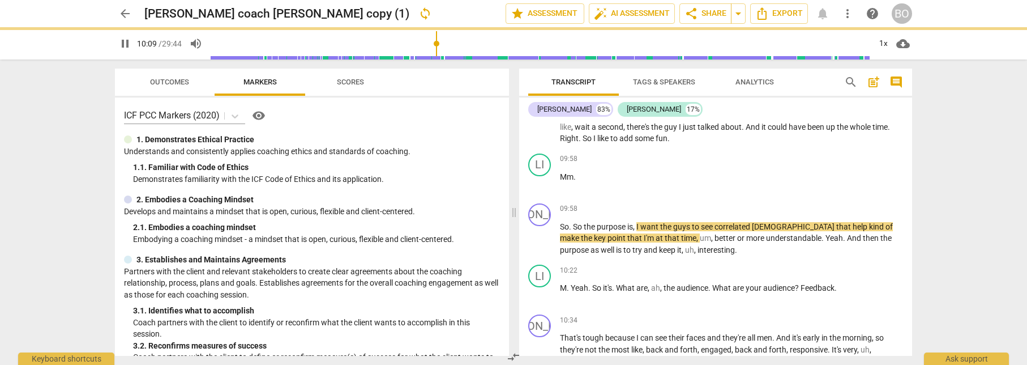
scroll to position [4133, 0]
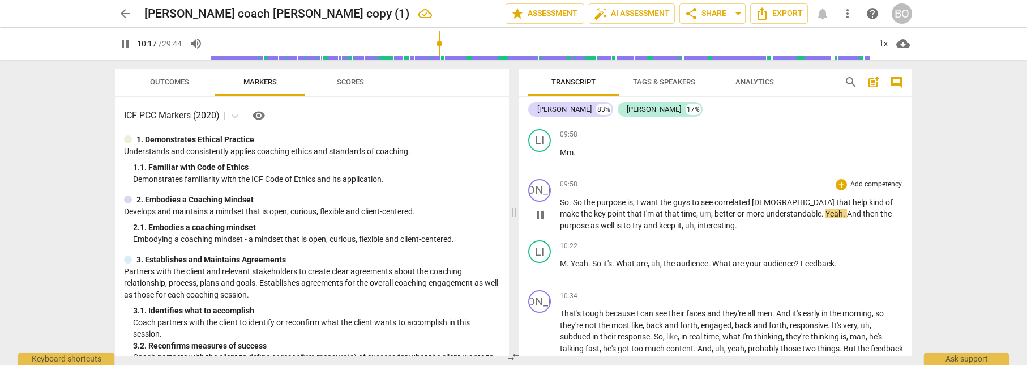
click at [826, 209] on span "Yeah" at bounding box center [835, 213] width 18 height 9
type input "618"
click at [822, 209] on span ". Mm" at bounding box center [830, 213] width 16 height 9
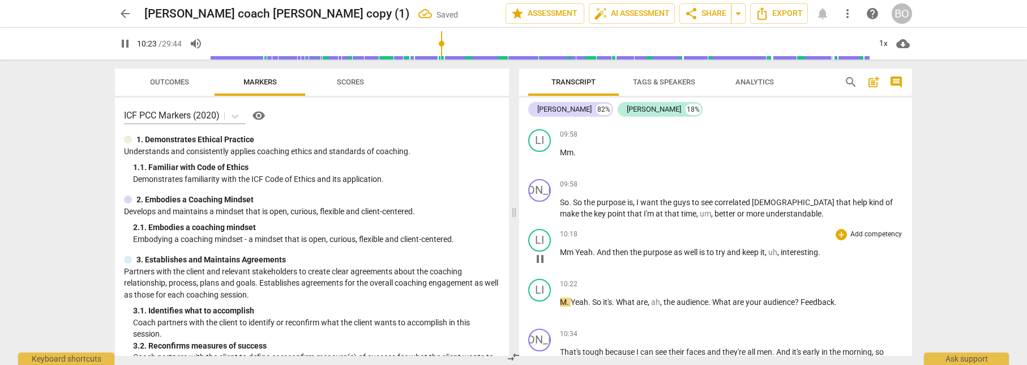
click at [576, 247] on span "Yeah" at bounding box center [584, 251] width 18 height 9
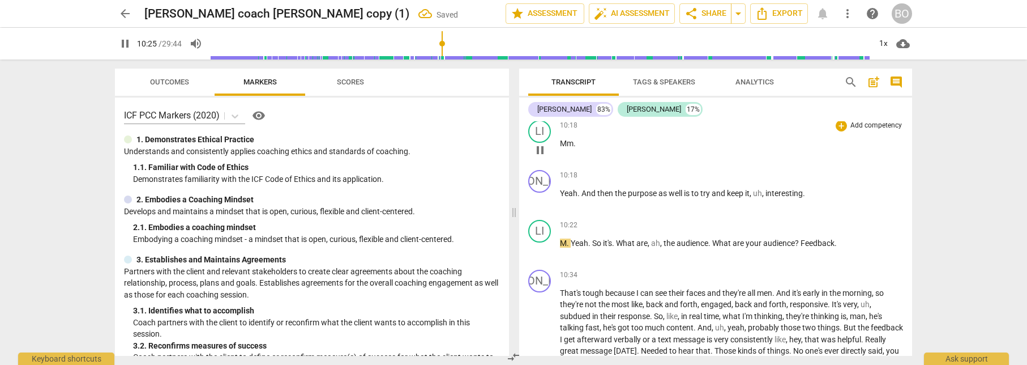
scroll to position [4247, 0]
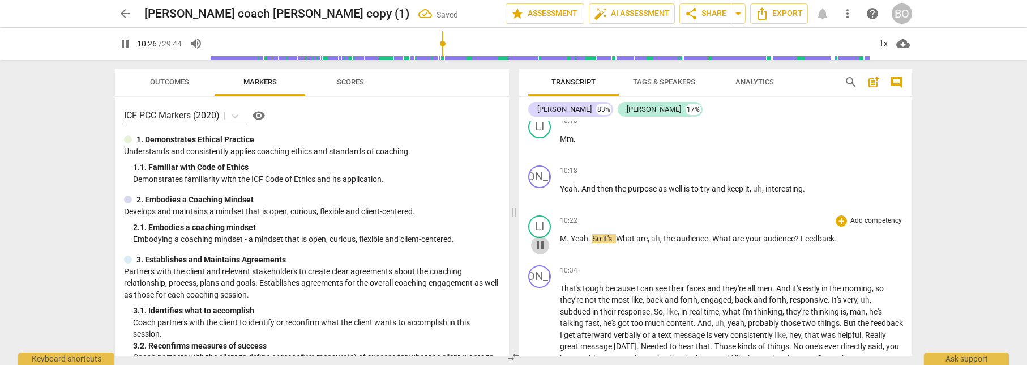
click at [541, 238] on span "pause" at bounding box center [540, 245] width 14 height 14
type input "627"
click at [567, 234] on span "." at bounding box center [569, 238] width 4 height 9
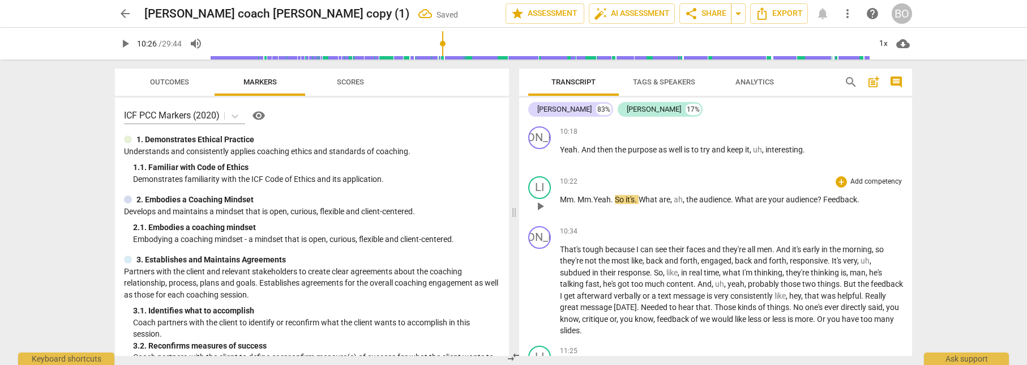
scroll to position [4303, 0]
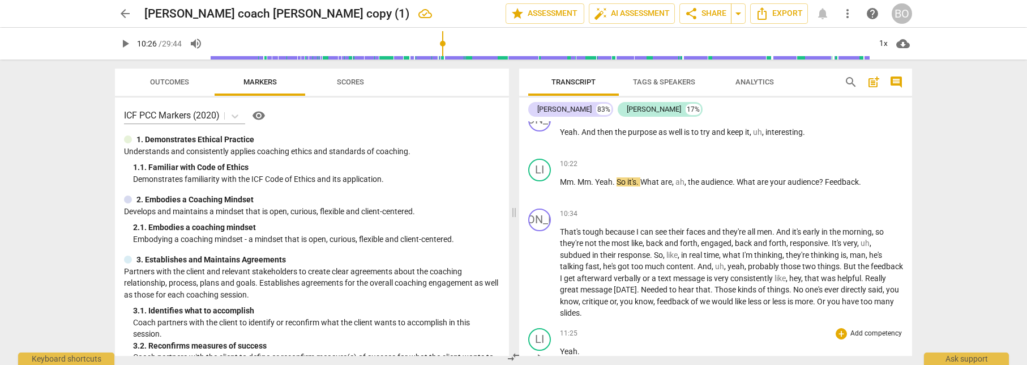
click at [714, 328] on div "11:25 + Add competency keyboard_arrow_right Yeah ." at bounding box center [731, 348] width 343 height 41
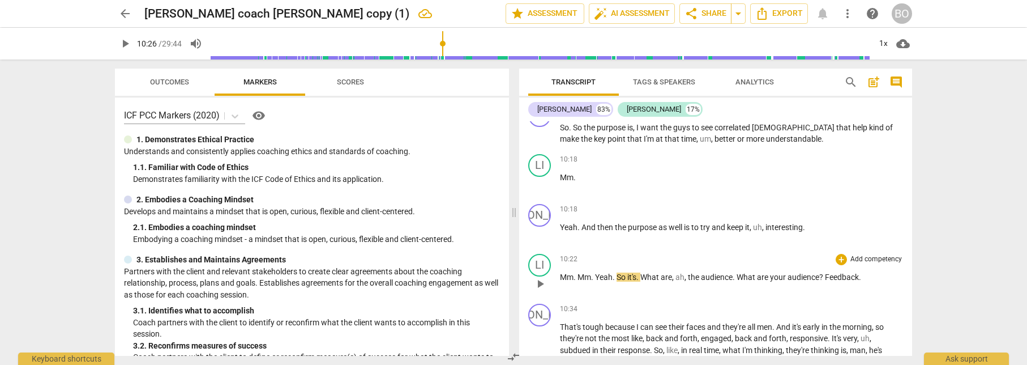
scroll to position [4190, 0]
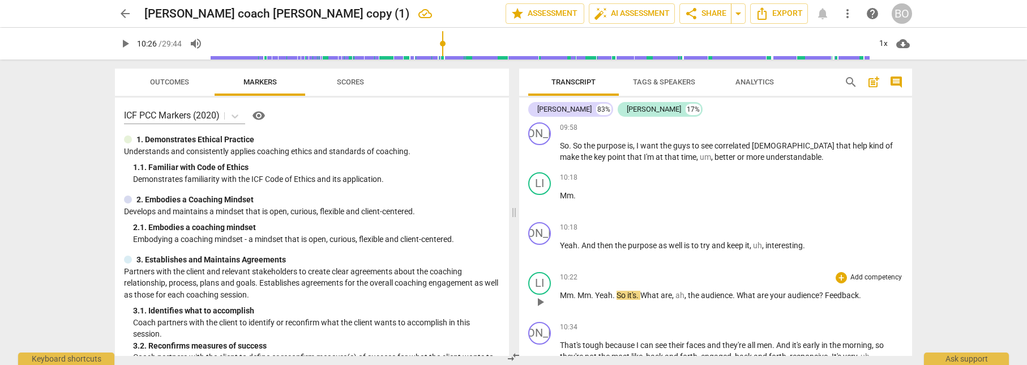
click at [581, 290] on span "Mm" at bounding box center [585, 294] width 14 height 9
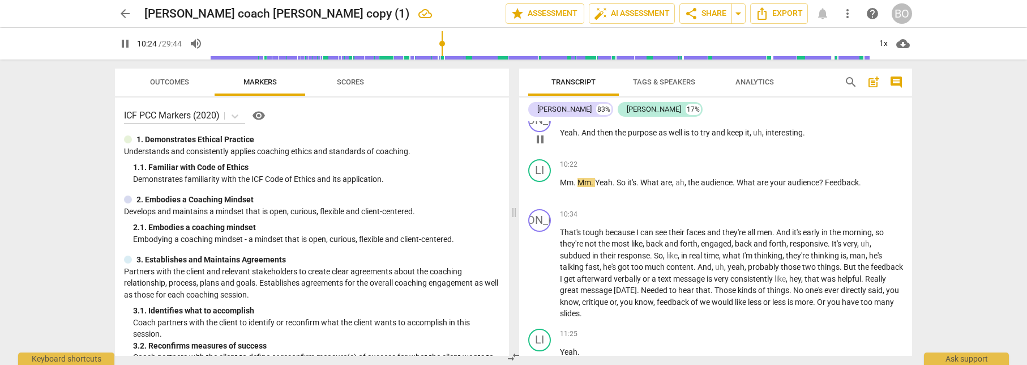
scroll to position [4303, 0]
click at [824, 177] on span "?" at bounding box center [822, 181] width 6 height 9
type input "635"
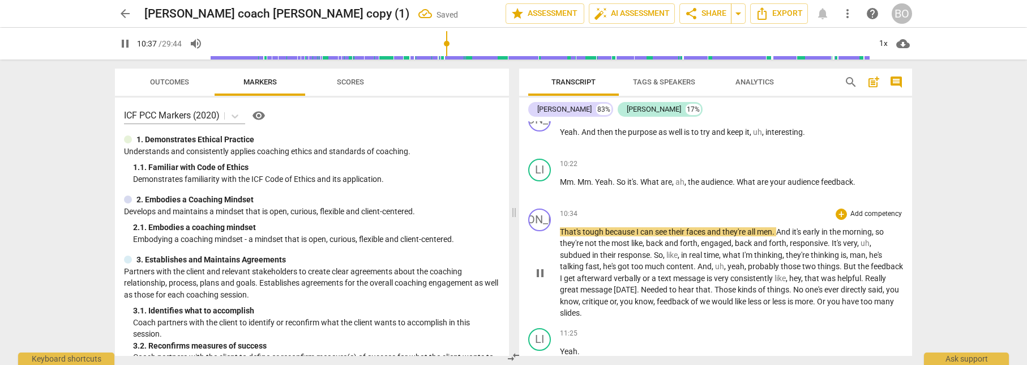
drag, startPoint x: 541, startPoint y: 262, endPoint x: 565, endPoint y: 254, distance: 25.3
click at [541, 266] on span "pause" at bounding box center [540, 273] width 14 height 14
type input "637"
click at [863, 176] on p "Mm . Mm . Yeah . So it's . What are , ah , the audience . What are your audienc…" at bounding box center [731, 182] width 343 height 12
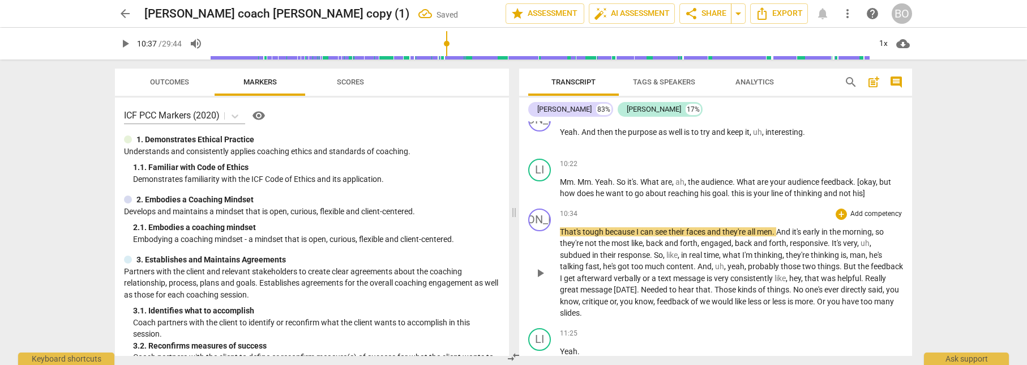
click at [580, 227] on span "That's" at bounding box center [571, 231] width 23 height 9
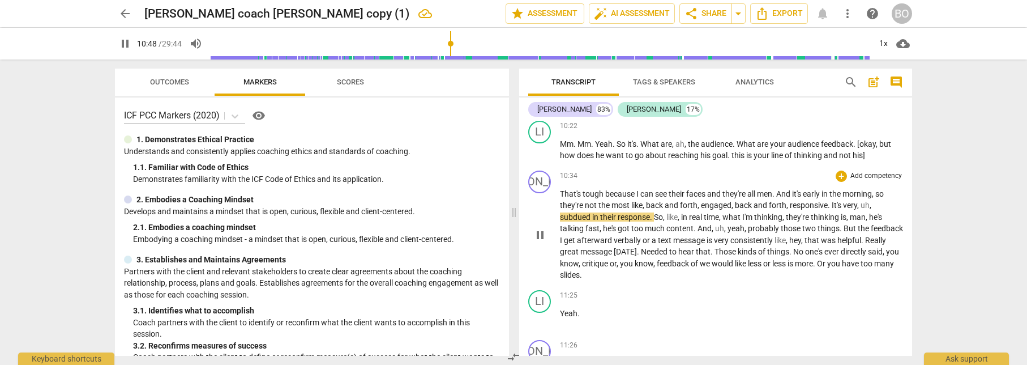
scroll to position [4360, 0]
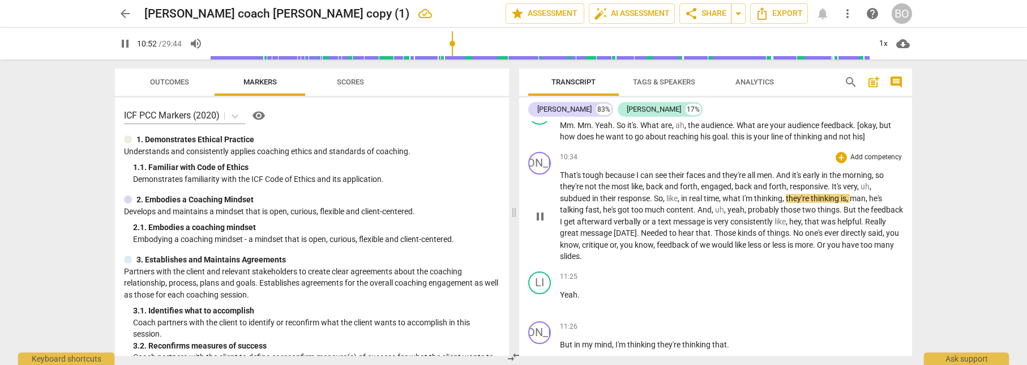
click at [591, 194] on span "subdued" at bounding box center [576, 198] width 32 height 9
type input "654"
click at [593, 194] on span "subdued Mm" at bounding box center [584, 198] width 48 height 9
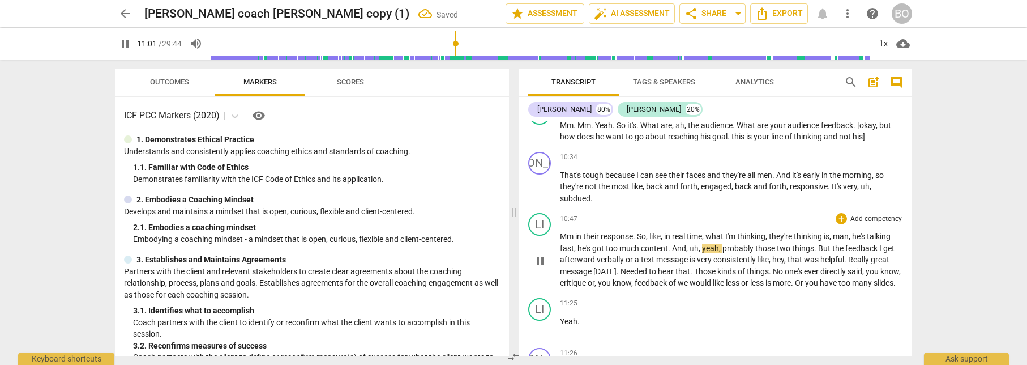
click at [575, 232] on span "in" at bounding box center [579, 236] width 8 height 9
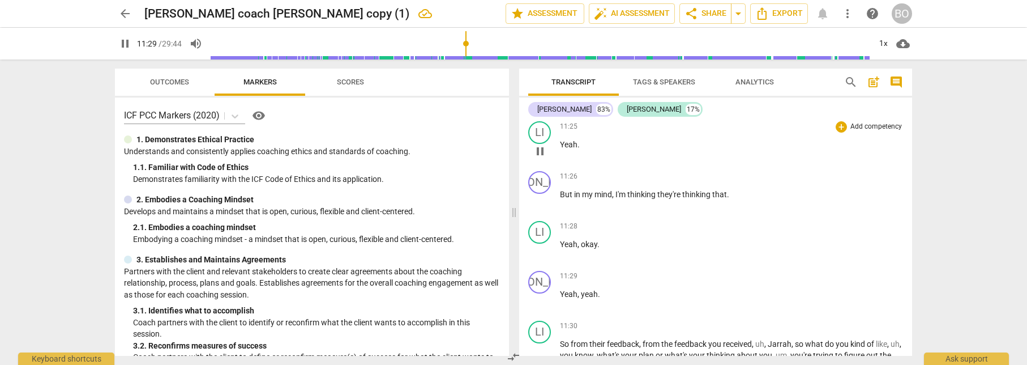
scroll to position [4643, 0]
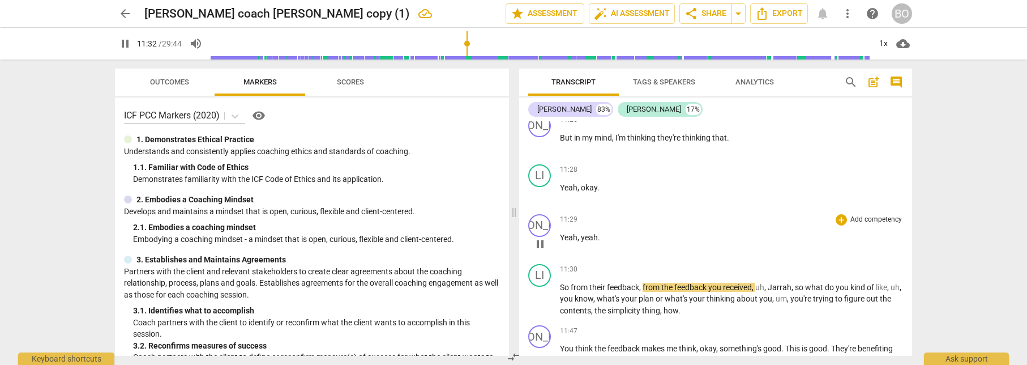
click at [581, 238] on span "yeah" at bounding box center [589, 237] width 17 height 9
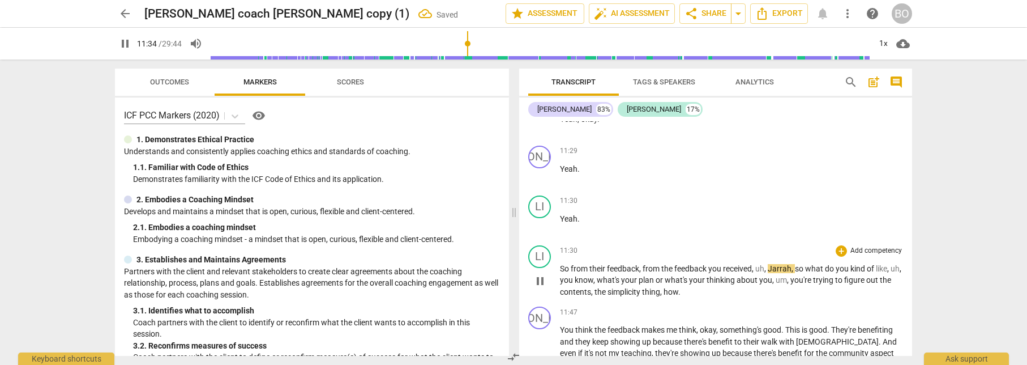
scroll to position [4756, 0]
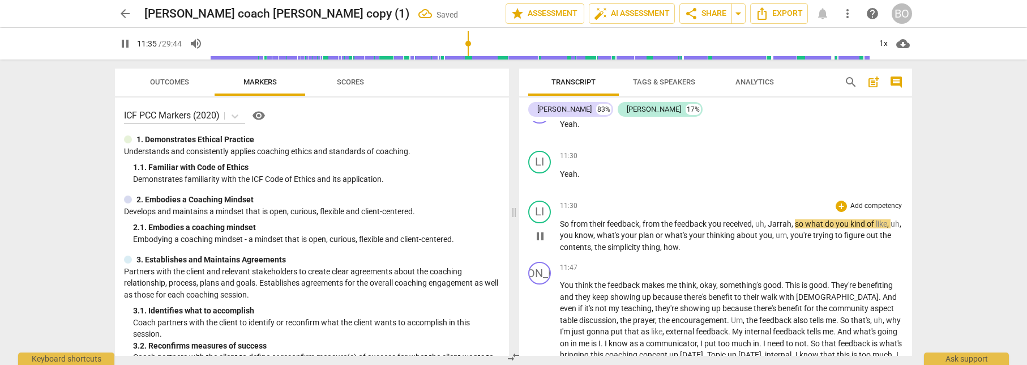
click at [560, 223] on span "So" at bounding box center [565, 223] width 11 height 9
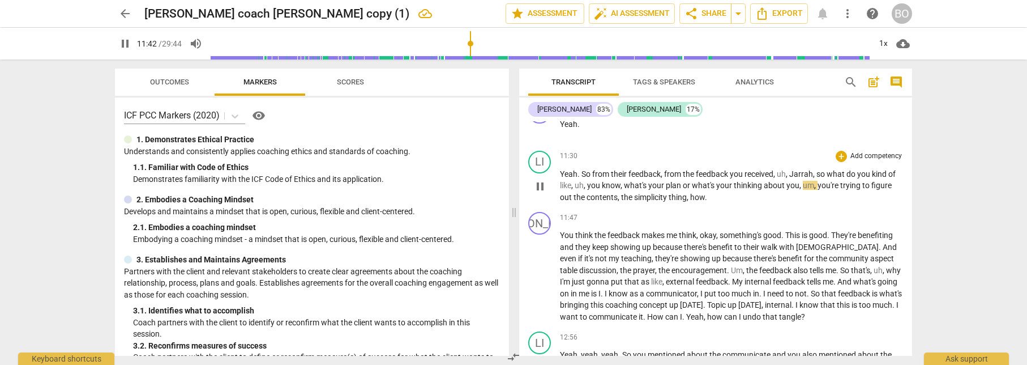
click at [811, 172] on span "Jarrah" at bounding box center [801, 173] width 24 height 9
click at [814, 174] on span "," at bounding box center [814, 173] width 3 height 9
type input "704"
click at [542, 189] on span "pause" at bounding box center [540, 186] width 14 height 14
click at [665, 198] on span "simplicity" at bounding box center [682, 197] width 35 height 9
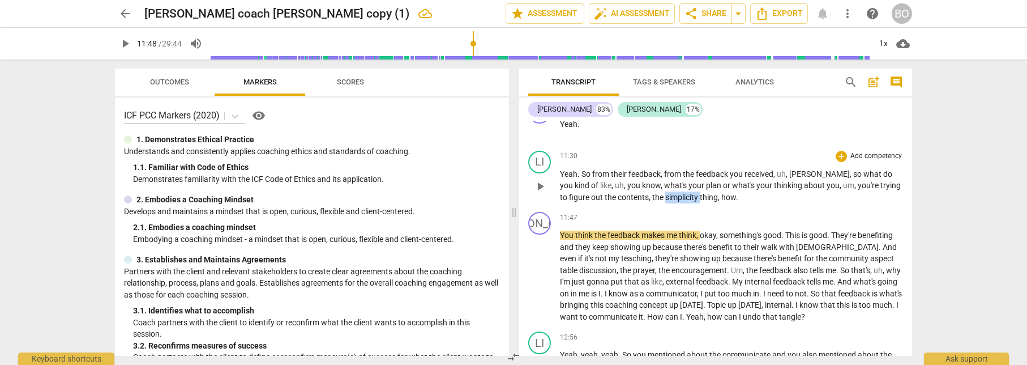
click at [665, 198] on span "simplicity" at bounding box center [682, 197] width 35 height 9
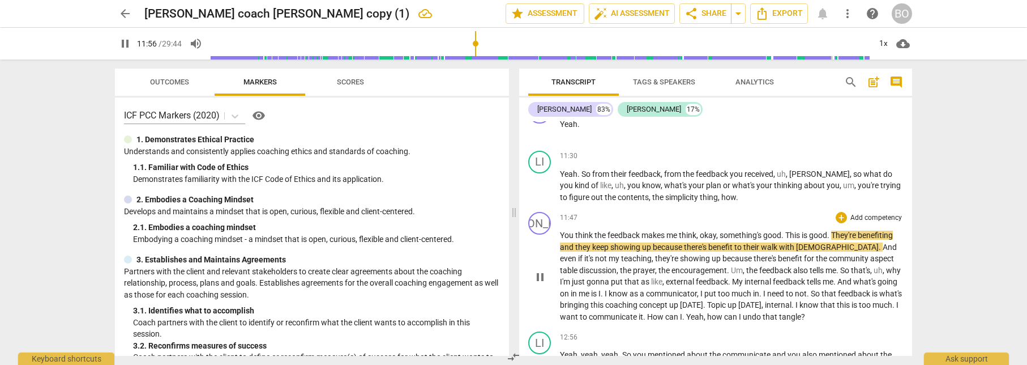
click at [594, 234] on span "think" at bounding box center [584, 234] width 19 height 9
type input "717"
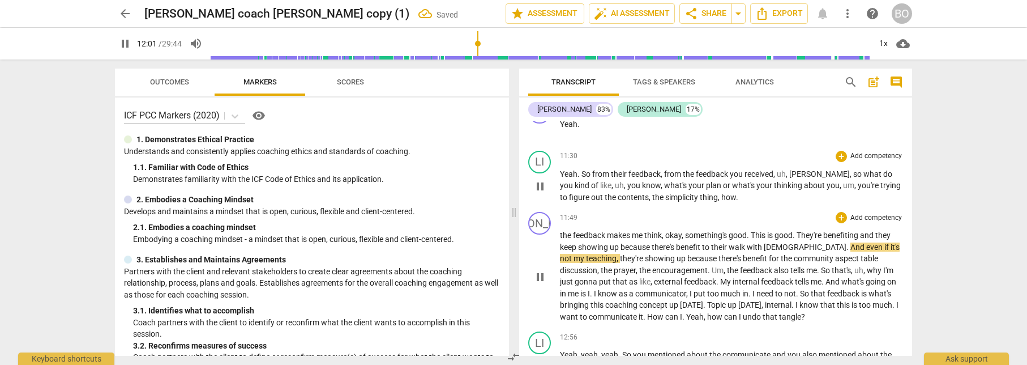
click at [736, 195] on span "." at bounding box center [737, 197] width 2 height 9
type input "723"
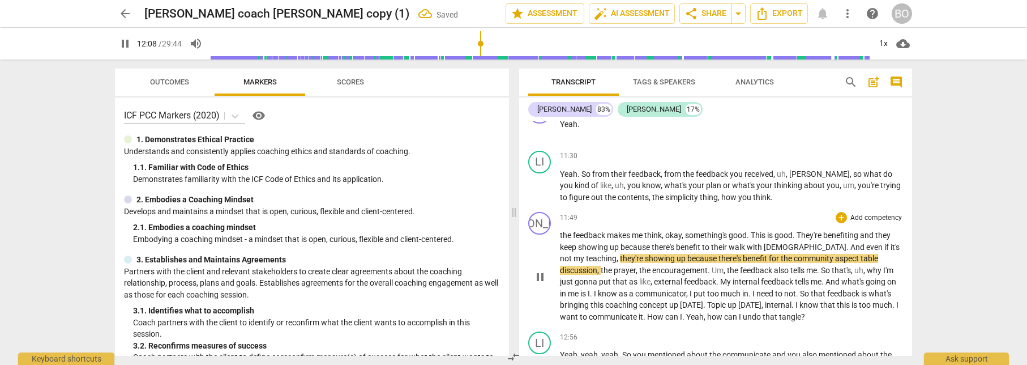
click at [561, 234] on span "the" at bounding box center [566, 234] width 13 height 9
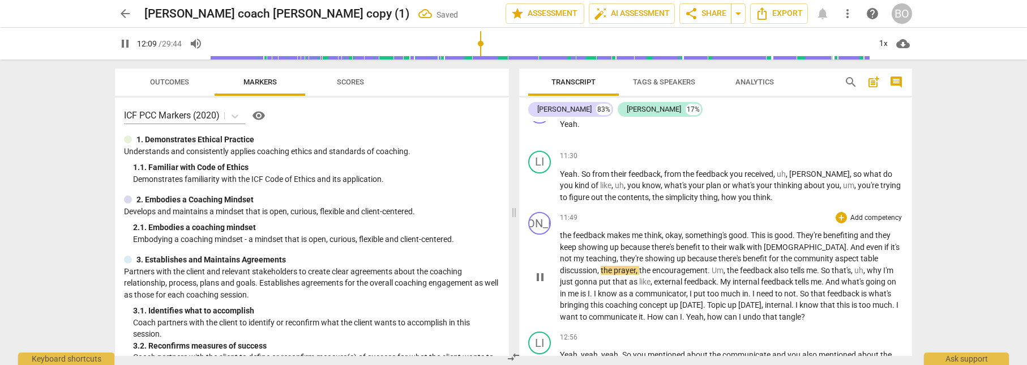
type input "730"
click at [542, 276] on span "pause" at bounding box center [540, 277] width 14 height 14
type input "733"
click at [762, 197] on p "Yeah . So from their feedback , from the feedback you received , uh , [PERSON_N…" at bounding box center [731, 185] width 343 height 35
click at [861, 196] on span ". [stacked. Just one would be good.]" at bounding box center [834, 197] width 126 height 9
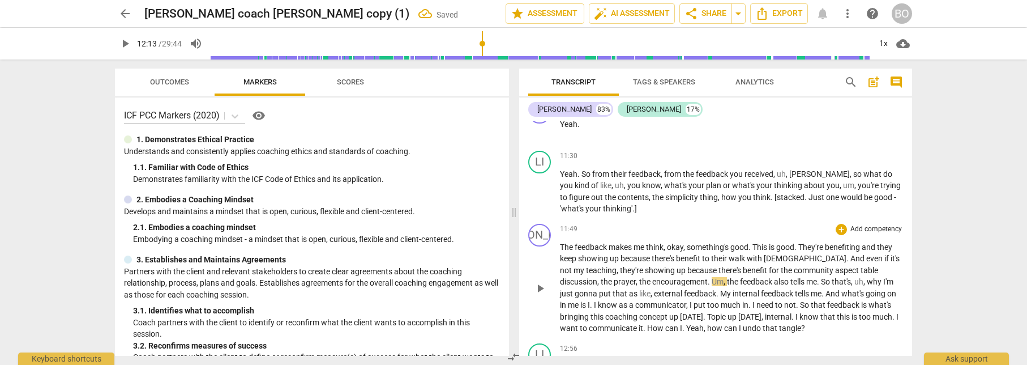
click at [615, 247] on span "makes" at bounding box center [621, 246] width 25 height 9
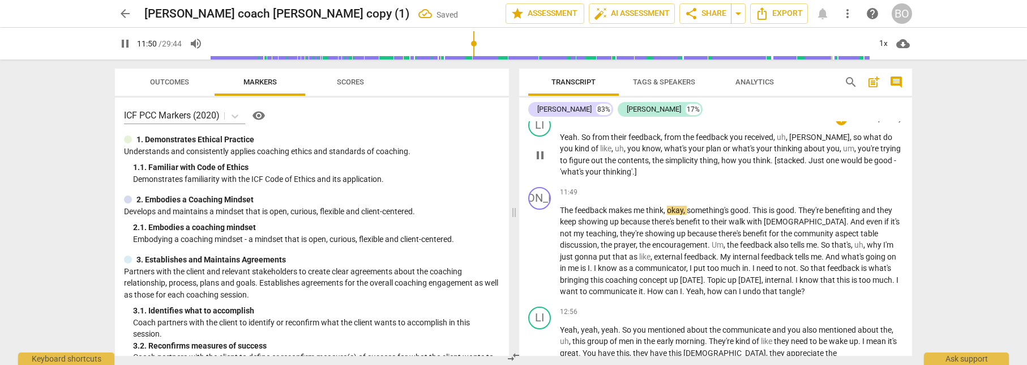
scroll to position [4813, 0]
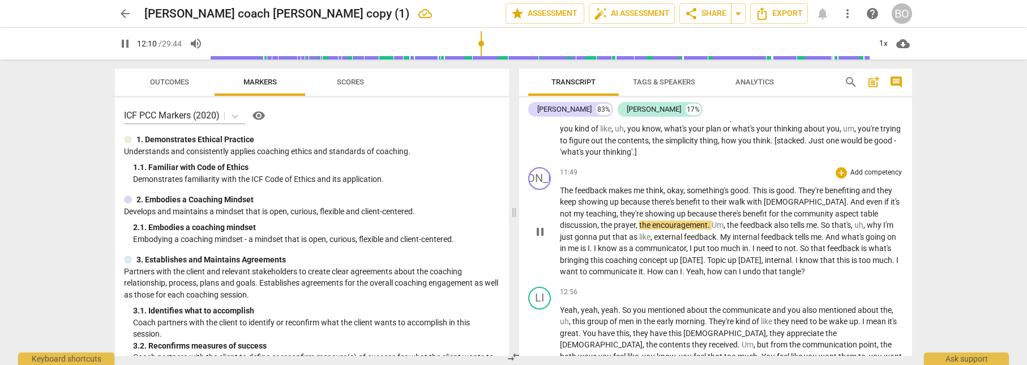
click at [861, 213] on span "table" at bounding box center [870, 213] width 18 height 9
type input "732"
click at [837, 213] on span "aspect Mm" at bounding box center [853, 213] width 37 height 9
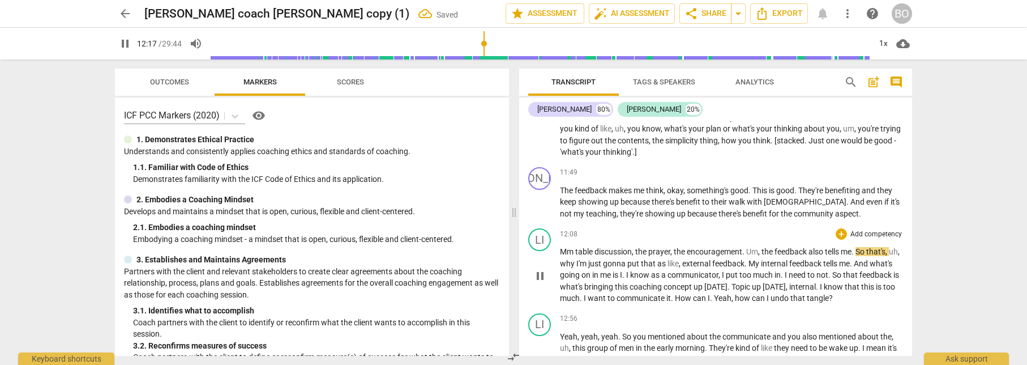
click at [576, 252] on span "table" at bounding box center [584, 251] width 19 height 9
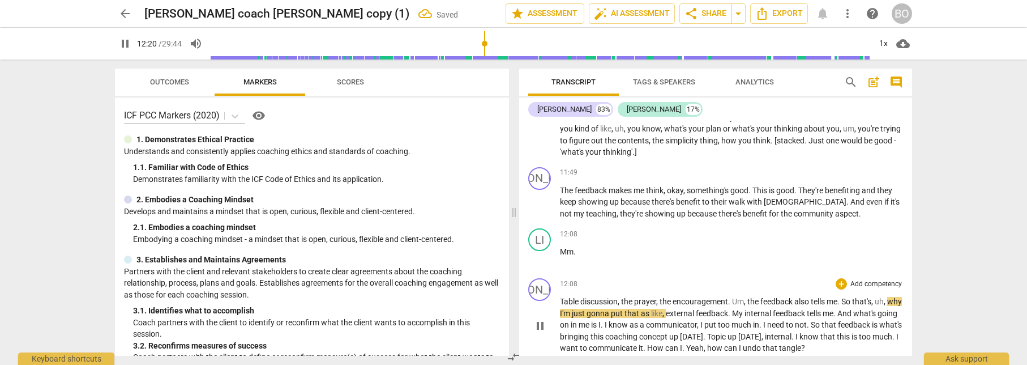
click at [690, 301] on span "encouragement" at bounding box center [700, 301] width 55 height 9
click at [733, 300] on span "Um" at bounding box center [738, 301] width 12 height 9
type input "734"
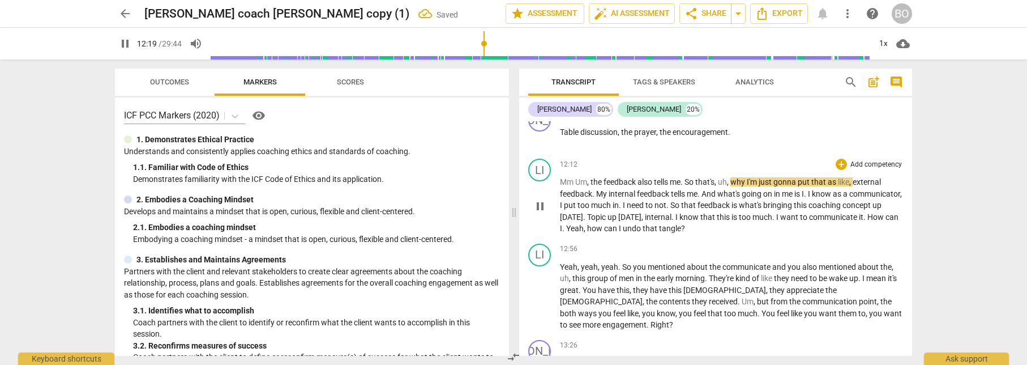
scroll to position [4983, 0]
click at [576, 181] on span "Um" at bounding box center [581, 181] width 12 height 9
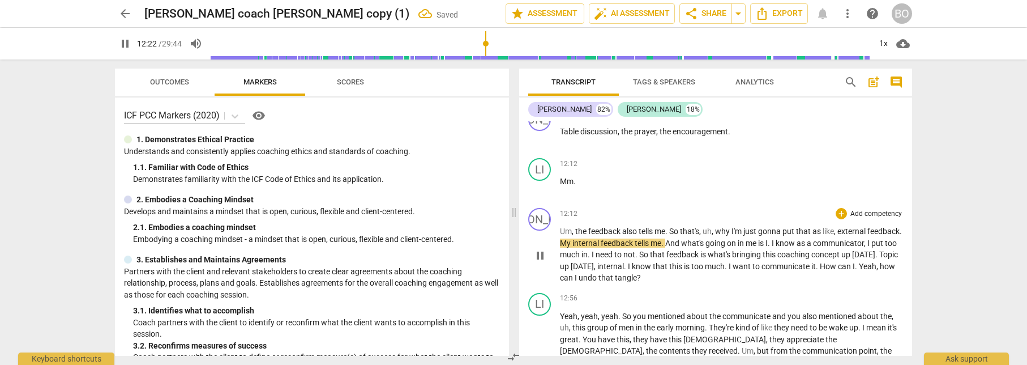
scroll to position [5039, 0]
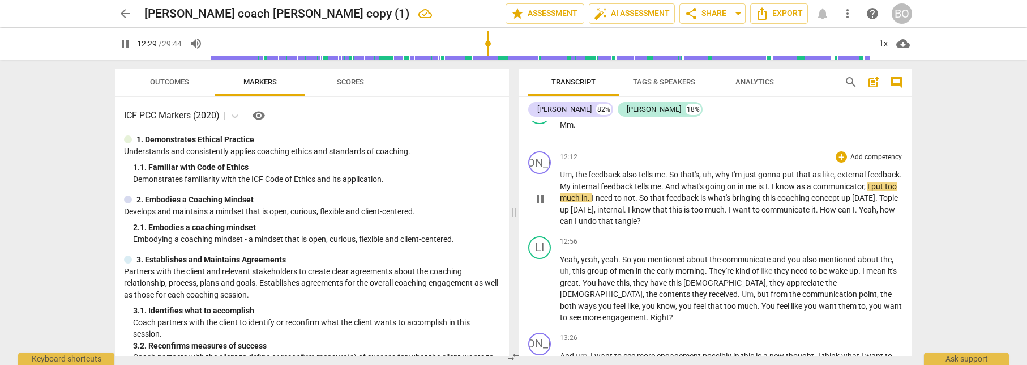
click at [772, 185] on span "." at bounding box center [770, 186] width 4 height 9
type input "751"
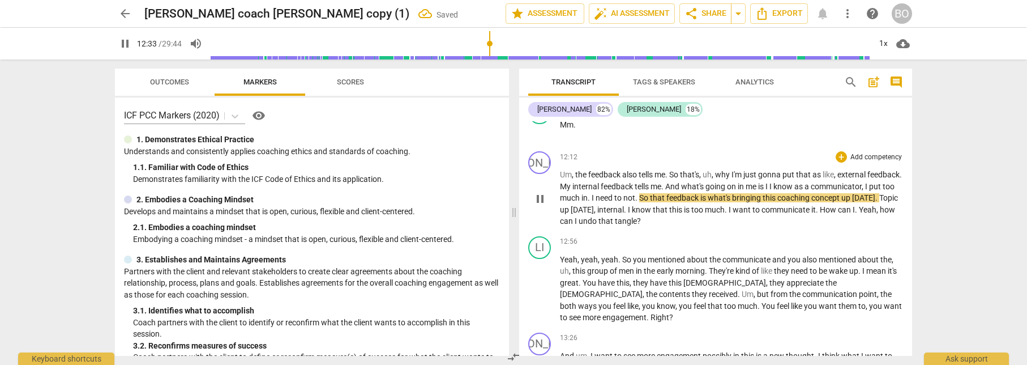
click at [596, 198] on span "I" at bounding box center [594, 197] width 4 height 9
click at [604, 198] on span ". Mm" at bounding box center [596, 197] width 16 height 9
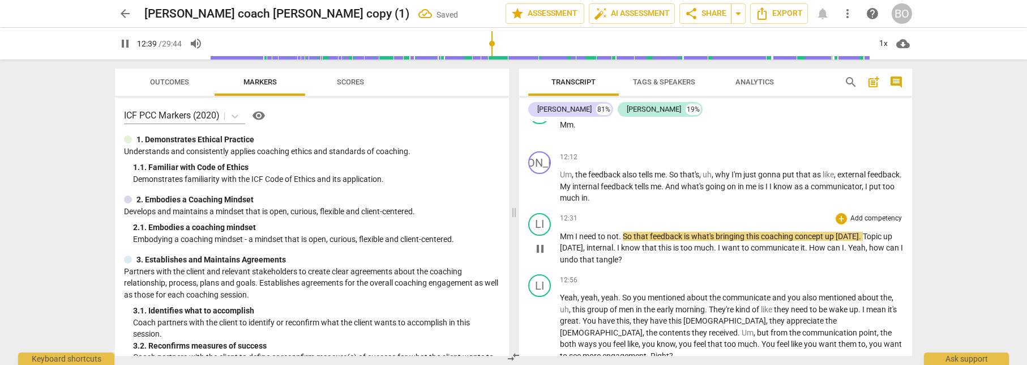
click at [576, 233] on span "I" at bounding box center [577, 236] width 4 height 9
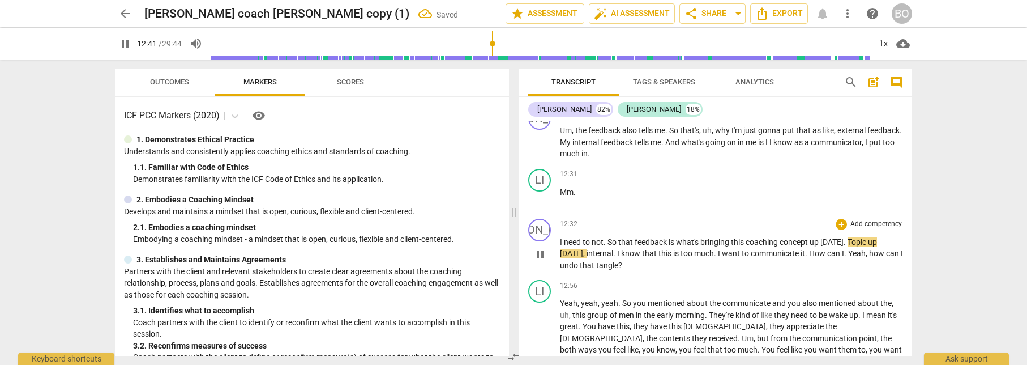
scroll to position [5096, 0]
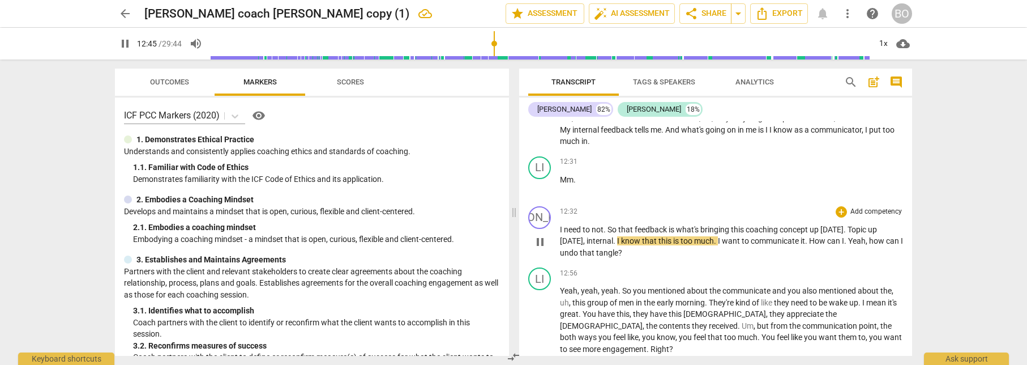
click at [559, 240] on div "play_arrow pause" at bounding box center [545, 242] width 29 height 27
click at [587, 240] on span "internal" at bounding box center [600, 240] width 27 height 9
type input "768"
click at [584, 240] on span ", Mm. mm." at bounding box center [600, 240] width 35 height 9
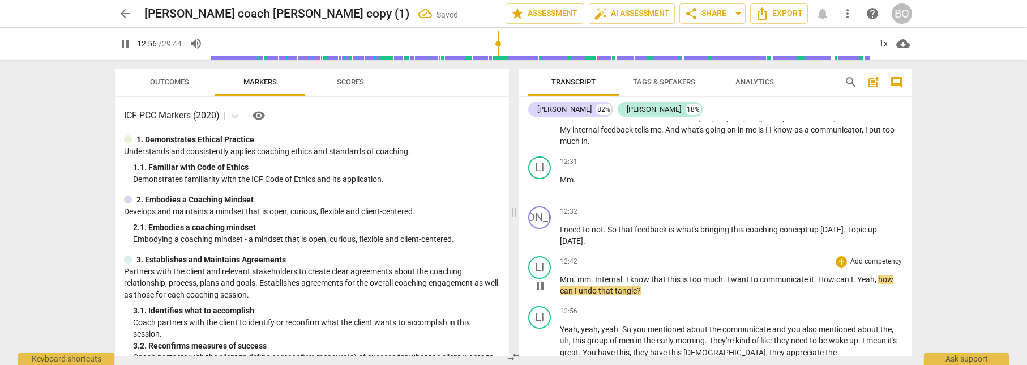
click at [596, 277] on span "Internal" at bounding box center [608, 279] width 27 height 9
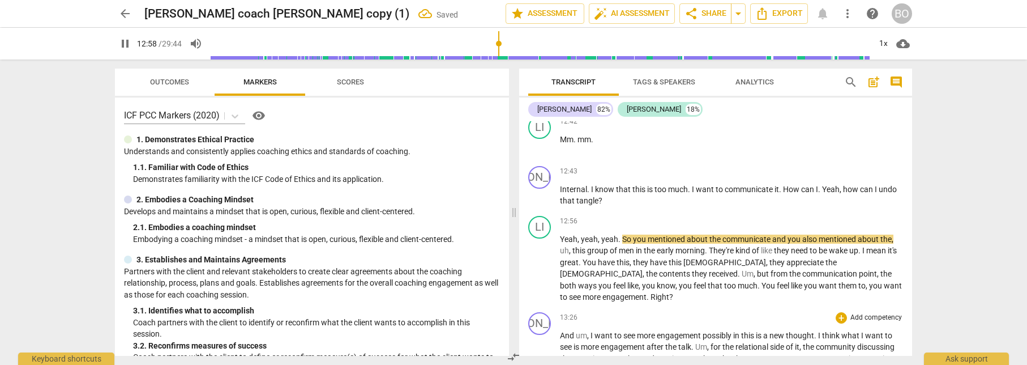
scroll to position [5235, 0]
click at [538, 271] on button "pause" at bounding box center [540, 269] width 18 height 18
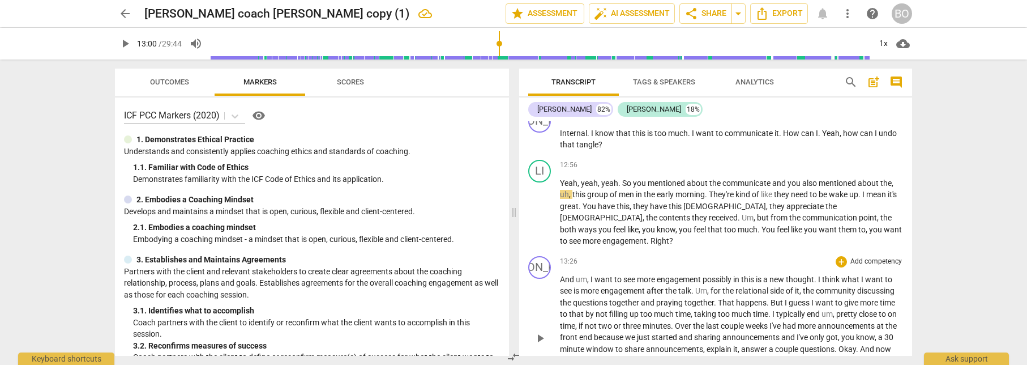
scroll to position [5348, 0]
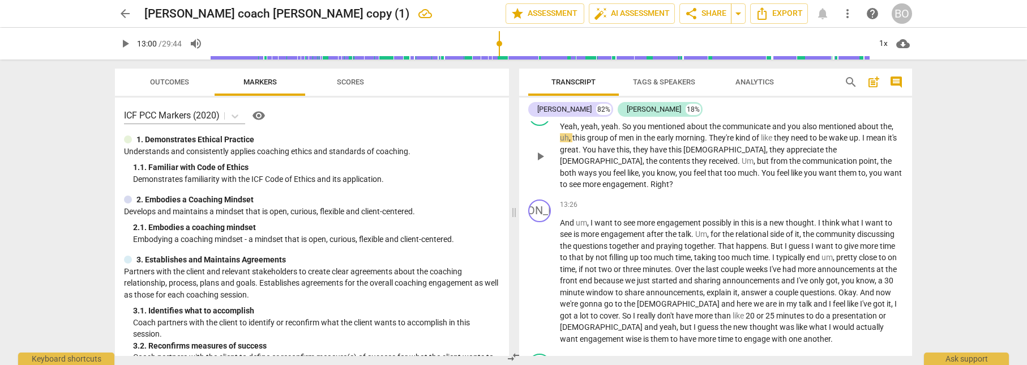
click at [540, 156] on span "play_arrow" at bounding box center [540, 156] width 14 height 14
click at [866, 138] on span "I" at bounding box center [864, 137] width 4 height 9
click at [845, 136] on span "wake" at bounding box center [839, 137] width 20 height 9
click at [888, 142] on span "it's" at bounding box center [892, 137] width 9 height 9
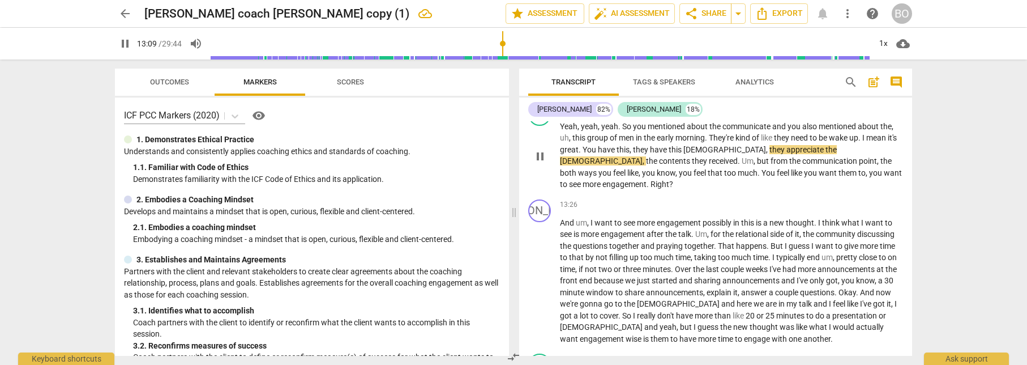
type input "790"
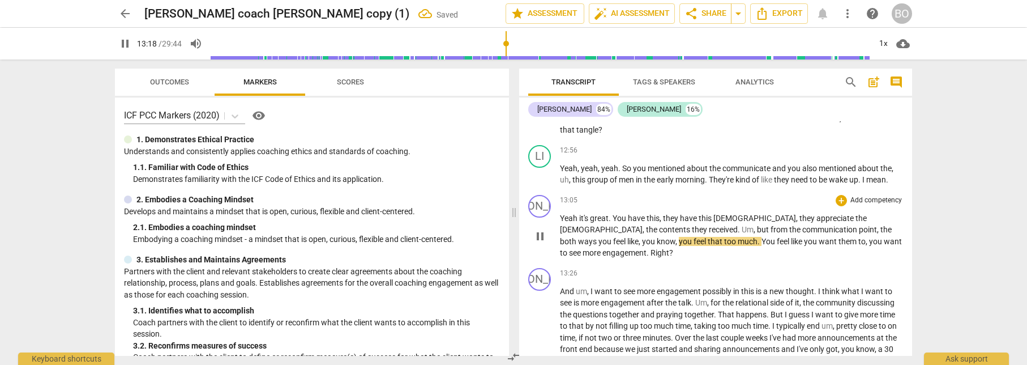
scroll to position [5363, 0]
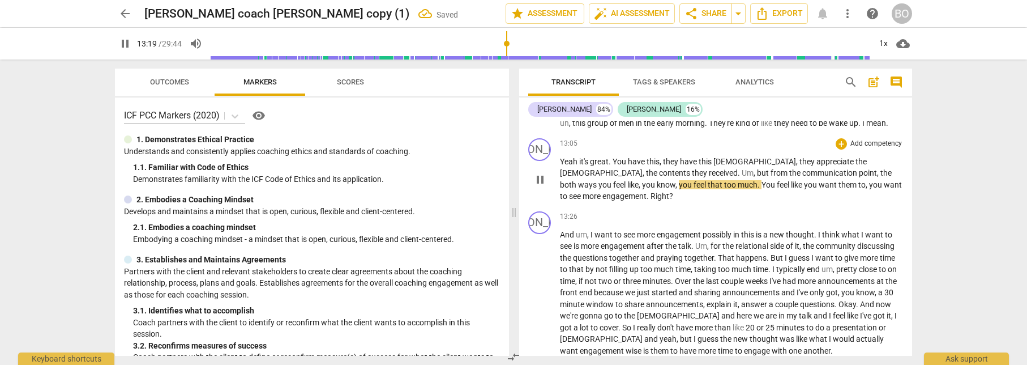
click at [579, 161] on span "Yeah" at bounding box center [569, 161] width 19 height 9
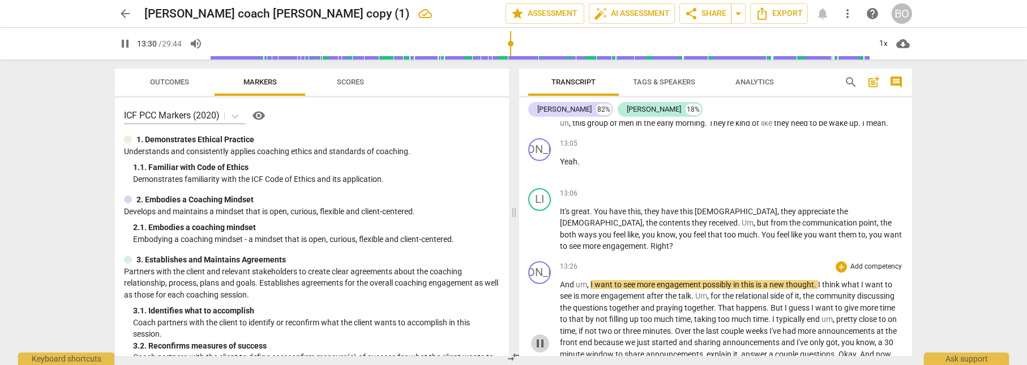
click at [541, 336] on span "pause" at bounding box center [540, 343] width 14 height 14
type input "811"
click at [872, 236] on p "It's great . You have this , they have this scripture , they appreciate the scr…" at bounding box center [731, 229] width 343 height 46
click at [589, 283] on span "," at bounding box center [588, 284] width 3 height 9
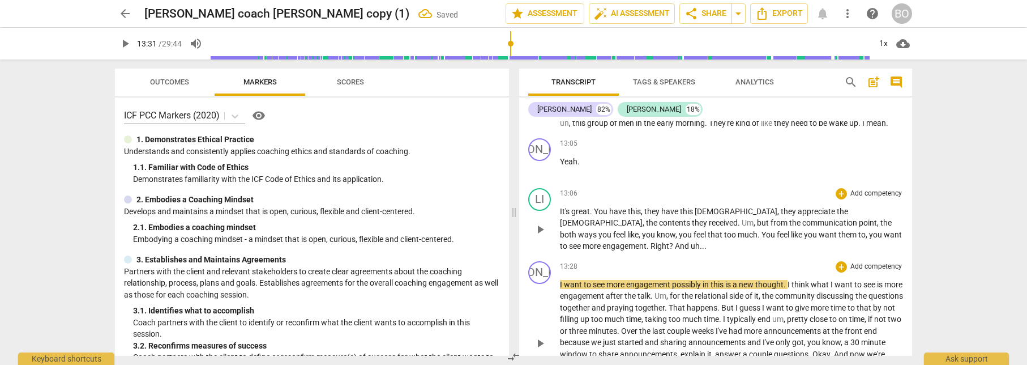
click at [589, 245] on p "It's great . You have this , they have this scripture , they appreciate the scr…" at bounding box center [731, 229] width 343 height 46
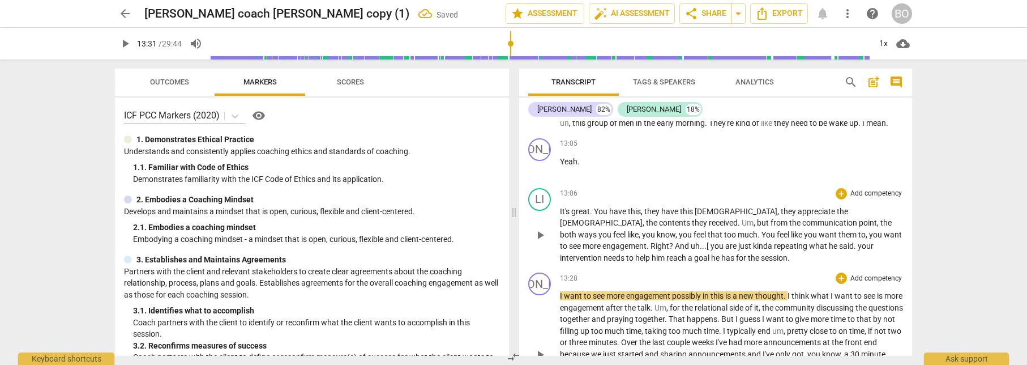
click at [642, 258] on span ".[ you are just kinda repeating what he said. your intervention needs to help h…" at bounding box center [717, 251] width 314 height 21
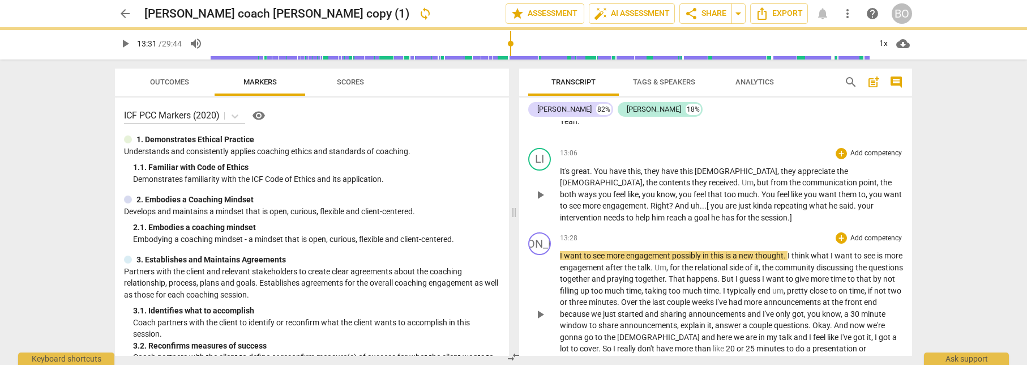
scroll to position [5476, 0]
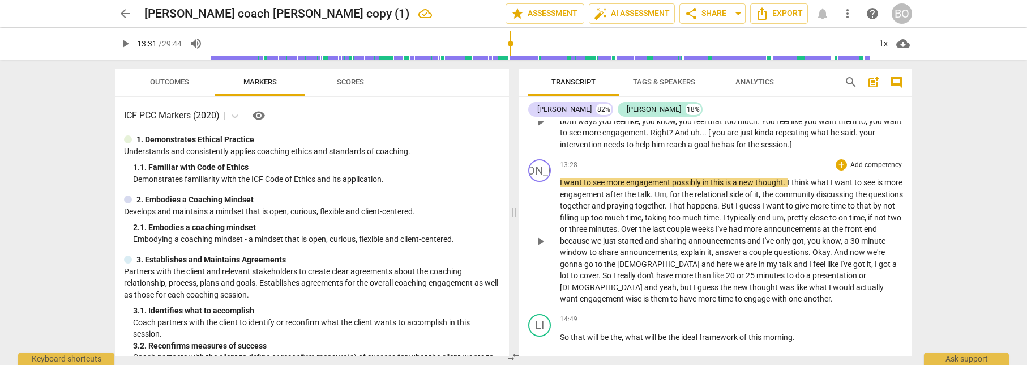
click at [65, 81] on div "arrow_back [PERSON_NAME] coach [PERSON_NAME] copy (1) edit star Assessment auto…" at bounding box center [513, 182] width 1027 height 365
